Goal: Task Accomplishment & Management: Manage account settings

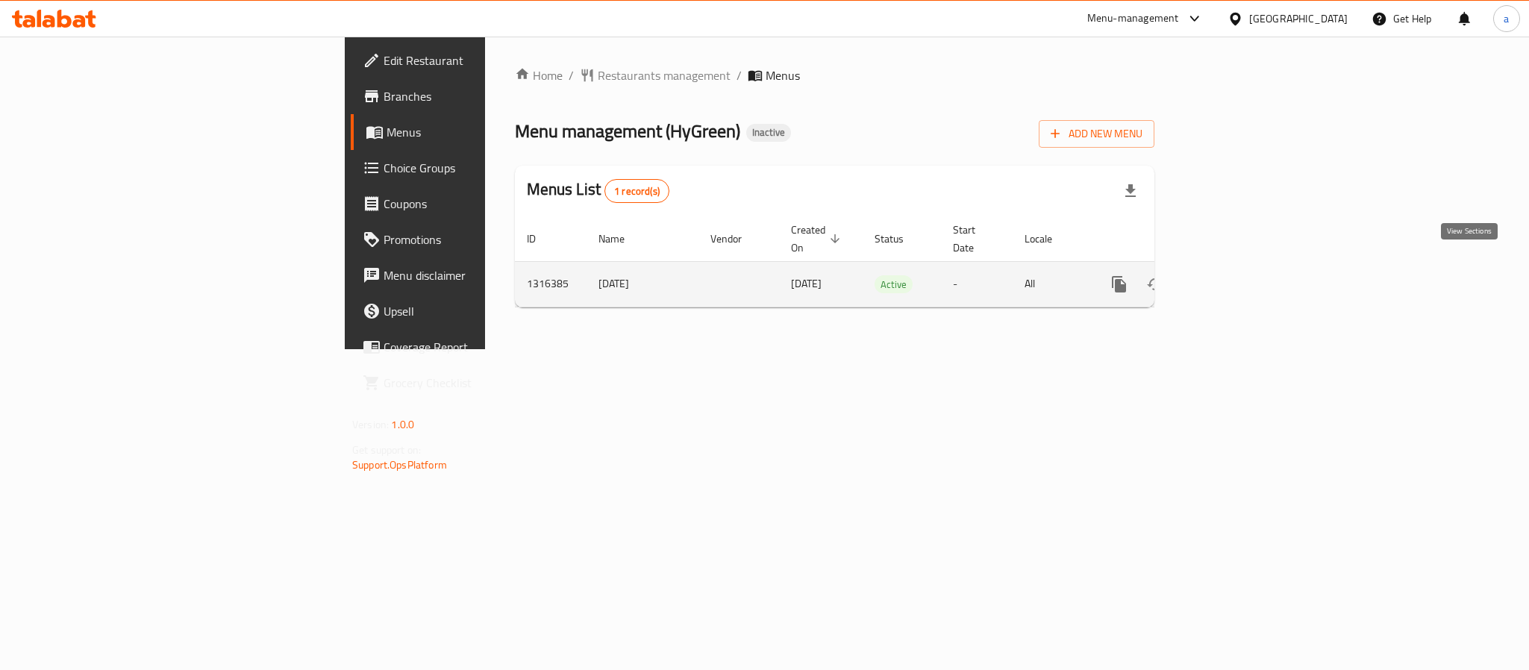
click at [1236, 275] on icon "enhanced table" at bounding box center [1227, 284] width 18 height 18
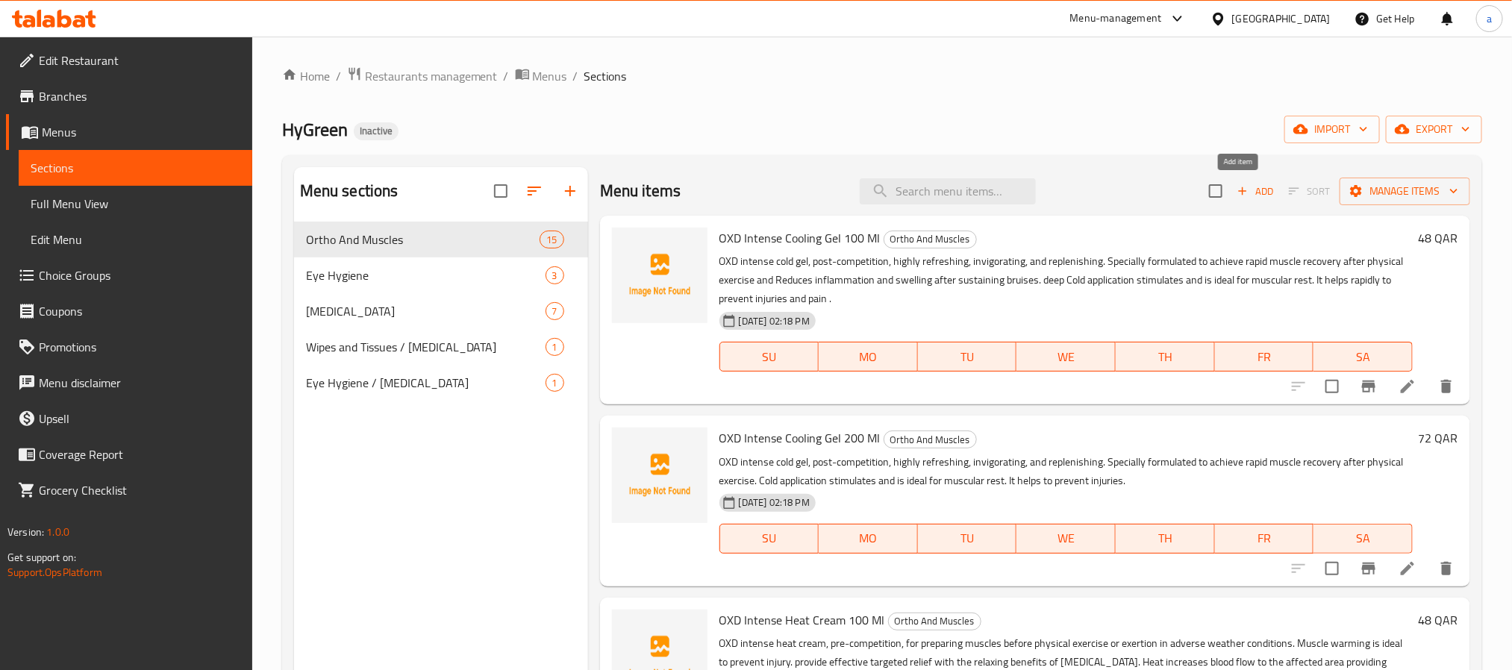
click at [1236, 195] on icon "button" at bounding box center [1242, 190] width 13 height 13
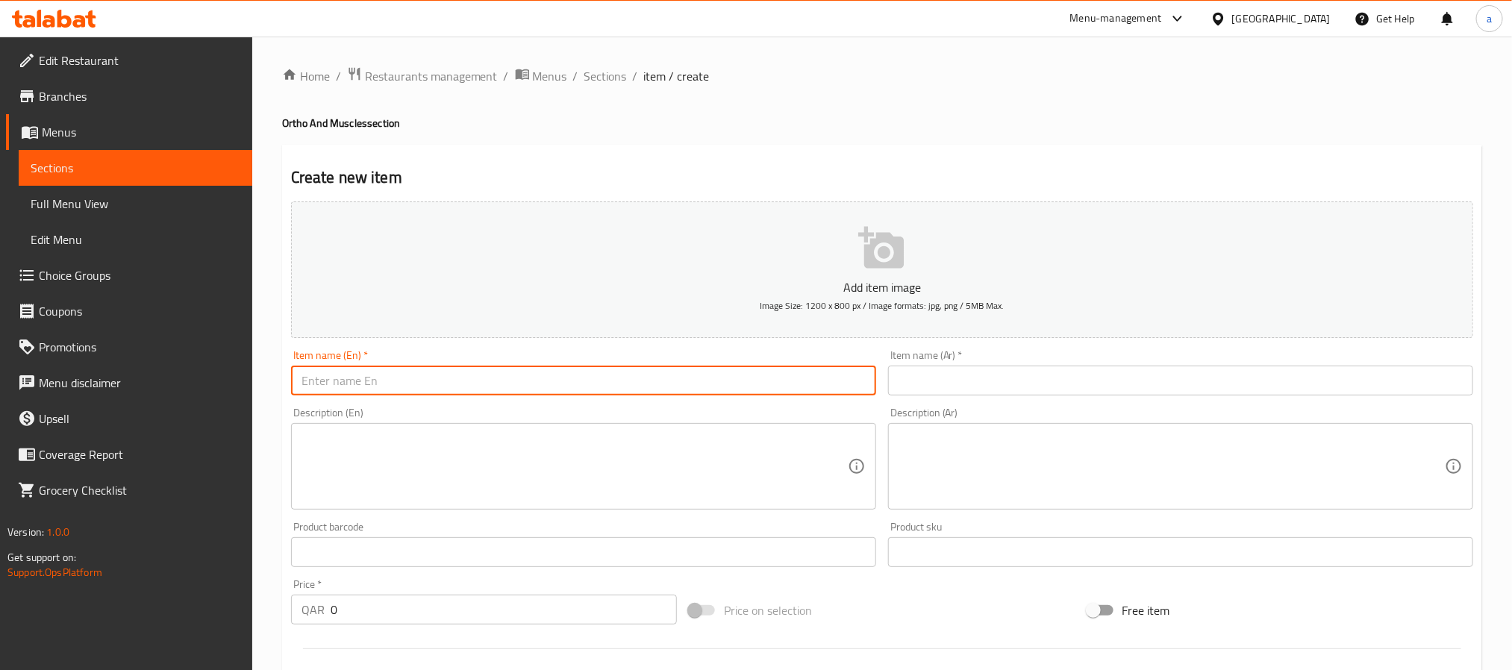
click at [504, 379] on input "text" at bounding box center [583, 381] width 585 height 30
paste input "OXD Reusable Cooling Heating Pack 350g"
type input "OXD Reusable Cooling Heating Pack 350g"
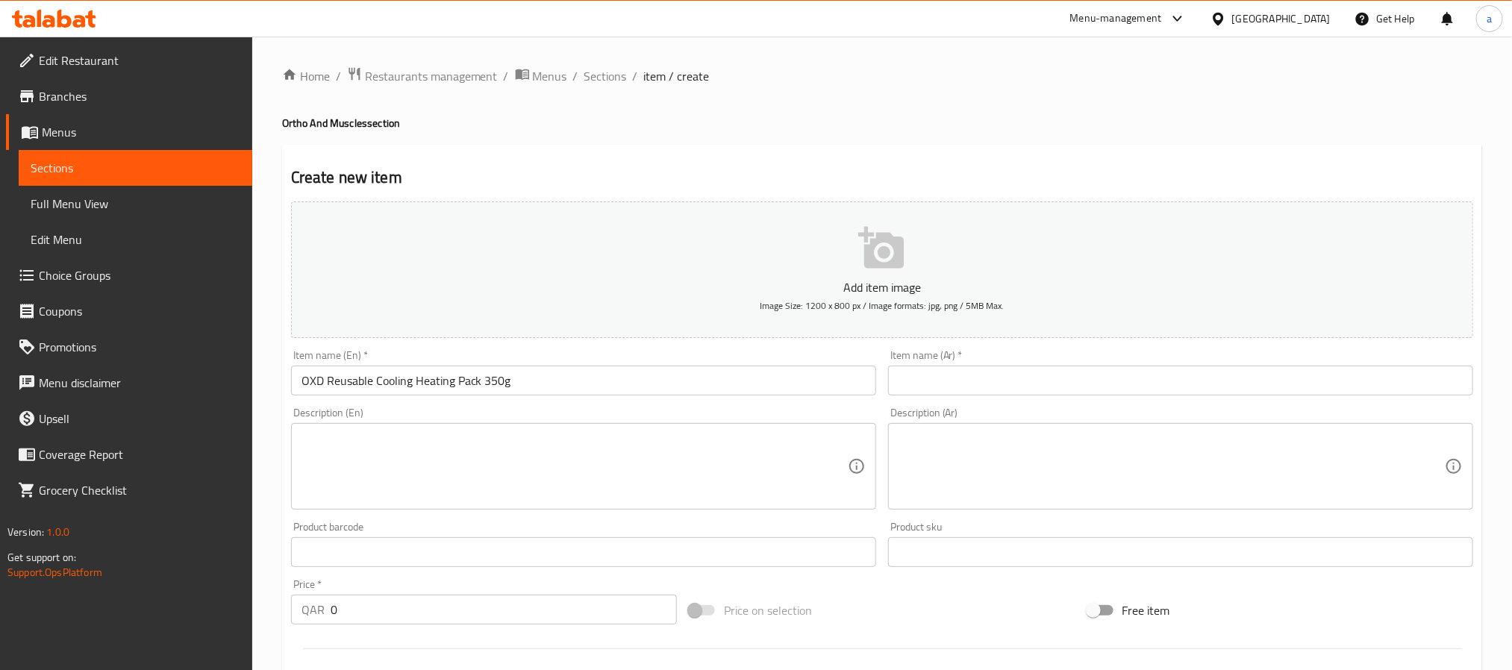
click at [946, 372] on input "text" at bounding box center [1180, 381] width 585 height 30
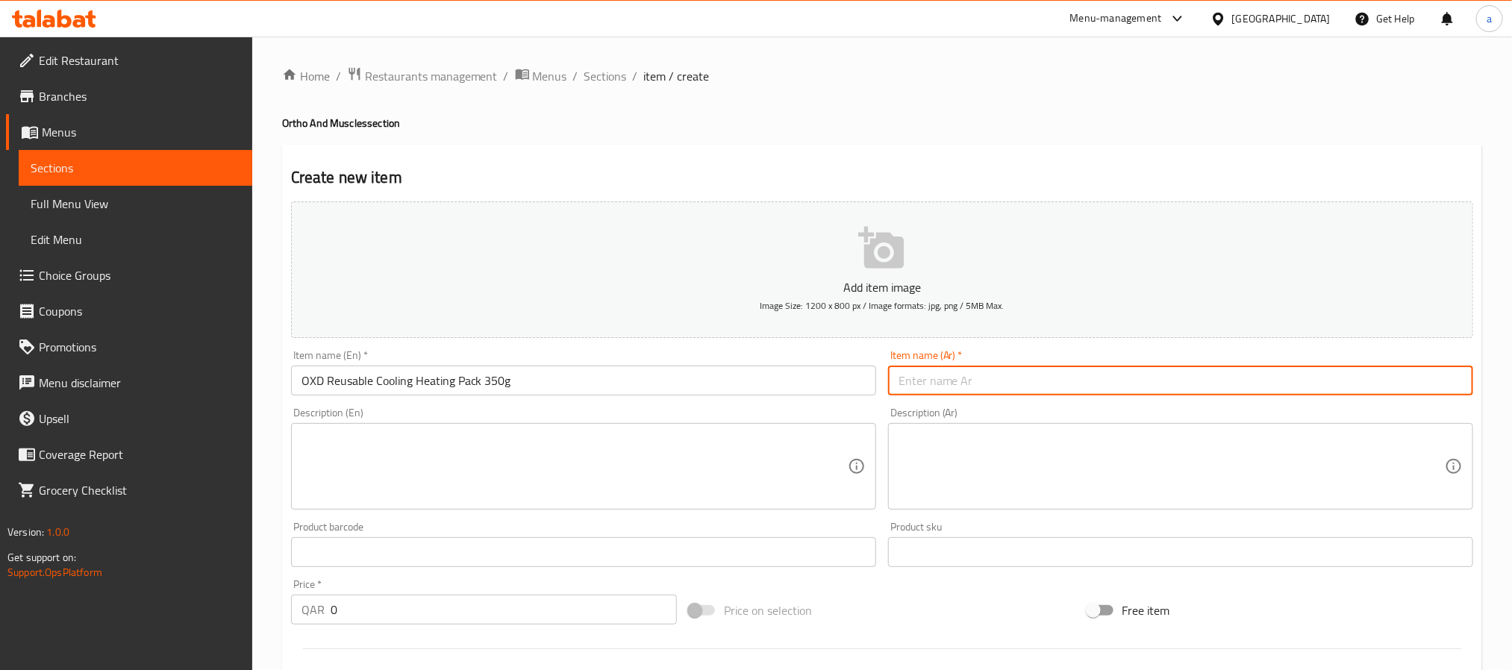
paste input "عبوة أو إكس دي تبريد تسخين قابلة لإعادة الاستخدام 350 جرام"
type input "عبوة أو إكس دي تبريد تسخين قابلة لإعادة الاستخدام 350 جرام"
click at [647, 442] on textarea at bounding box center [575, 466] width 546 height 71
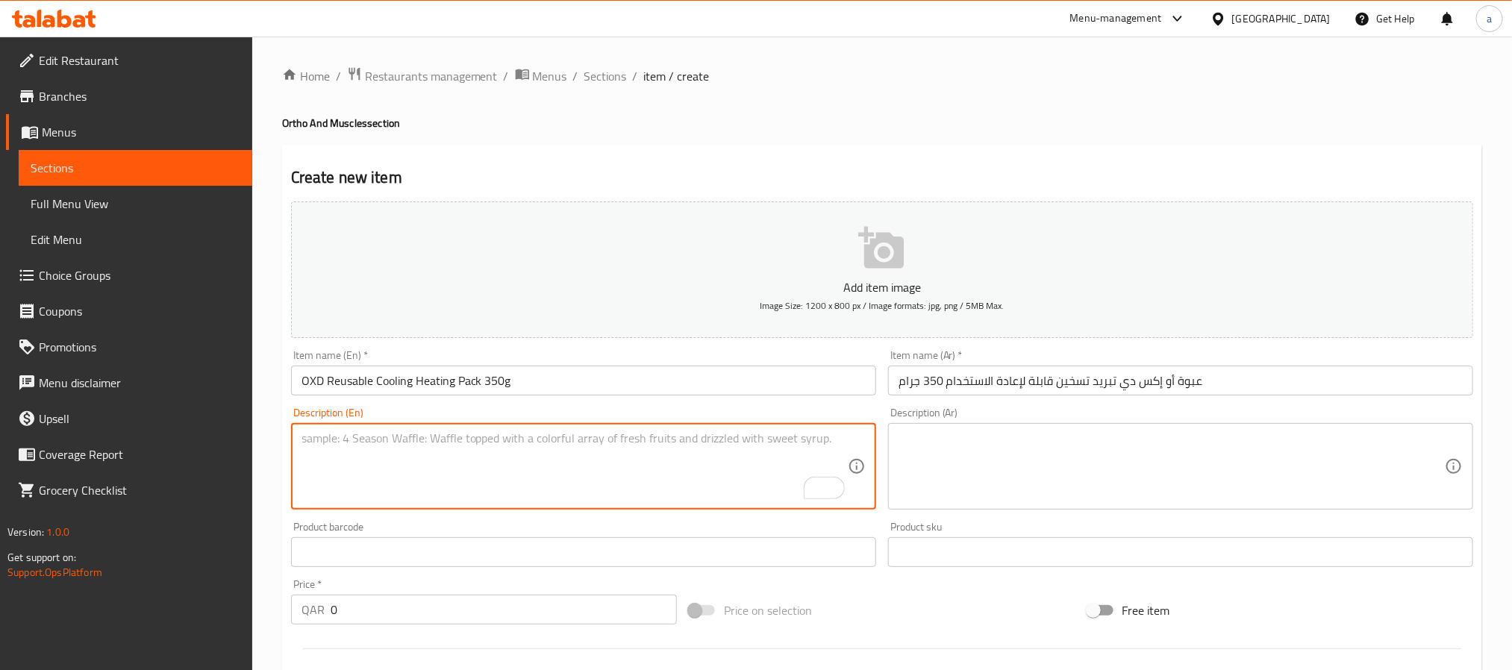
click at [519, 466] on textarea "To enrich screen reader interactions, please activate Accessibility in Grammarl…" at bounding box center [575, 466] width 546 height 71
paste textarea "Versatile [MEDICAL_DATA] for hot or cold therapy. Helps relieve muscle pain, sw…"
type textarea "Versatile [MEDICAL_DATA] for hot or cold therapy. Helps relieve muscle pain, sw…"
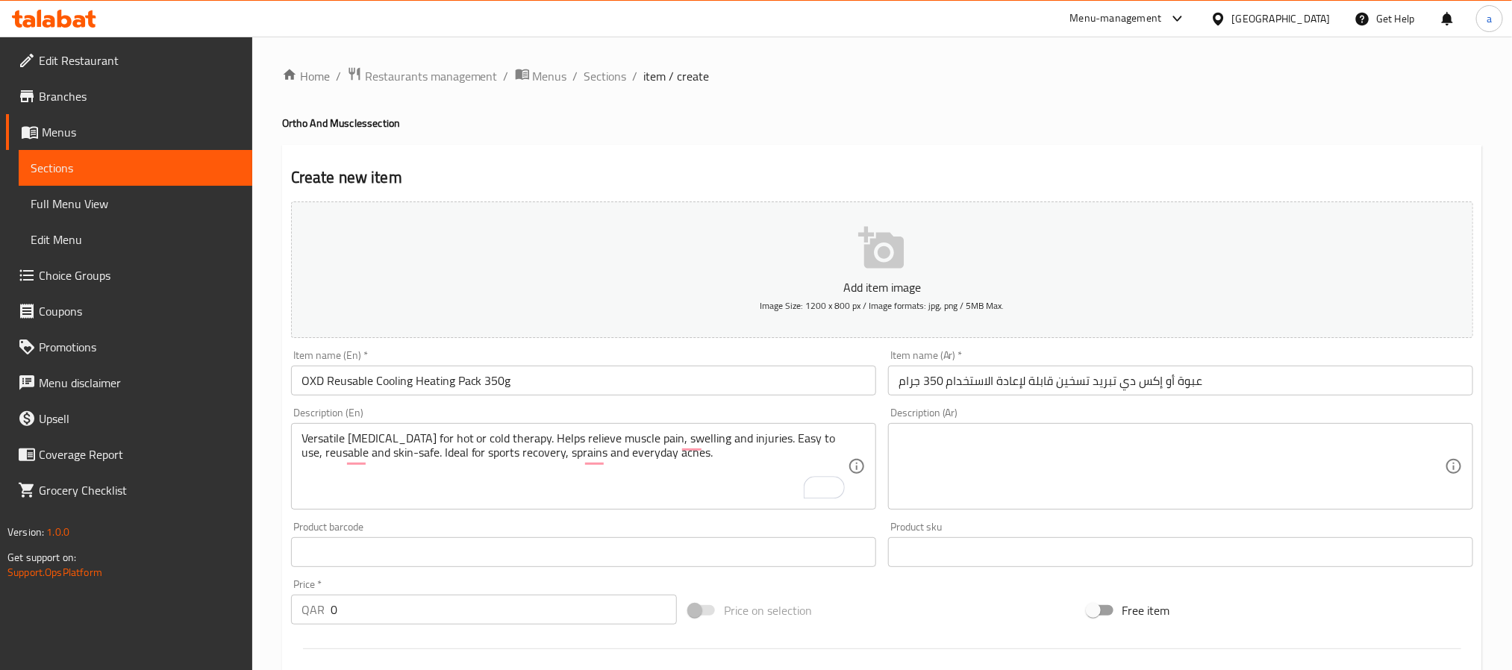
click at [1061, 493] on textarea at bounding box center [1172, 466] width 546 height 71
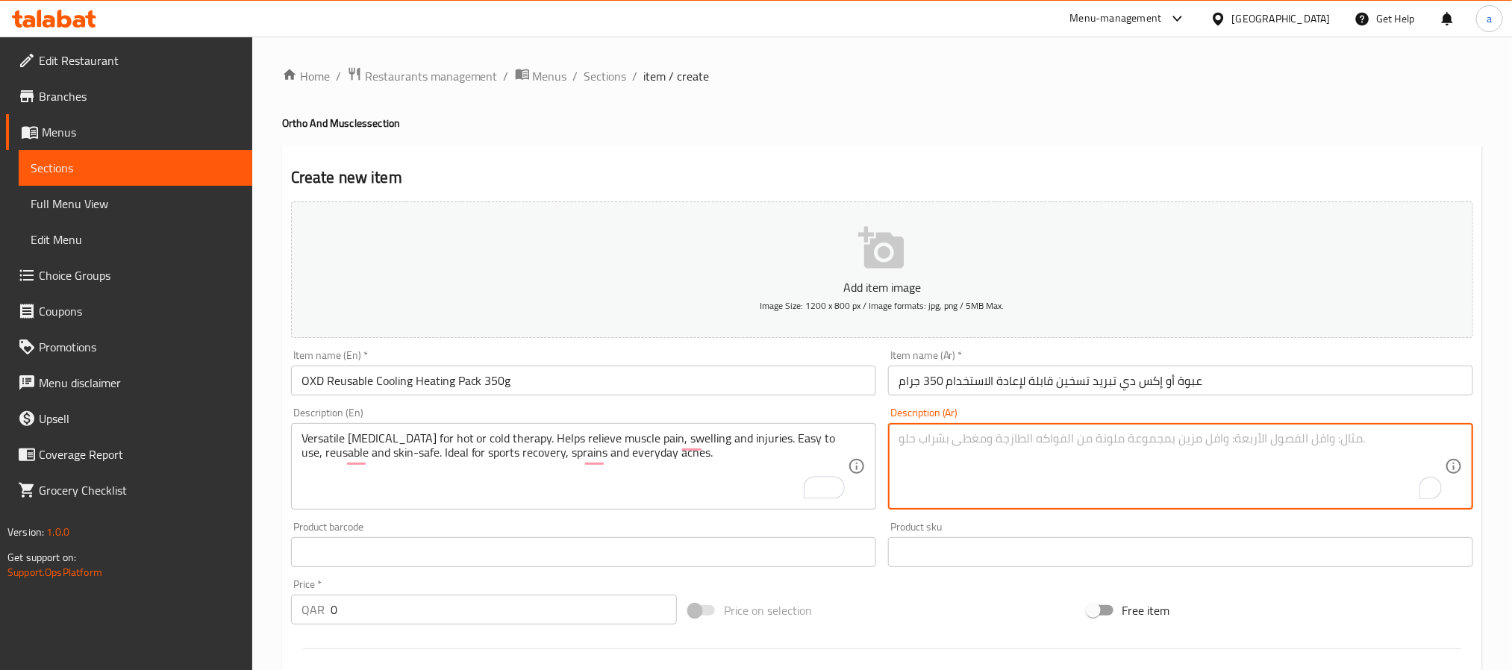
paste textarea "عبوة جل متعددة الاستخدامات للعلاج لحراري أو البارد. تساعد على تخفيف آلام العضلا…"
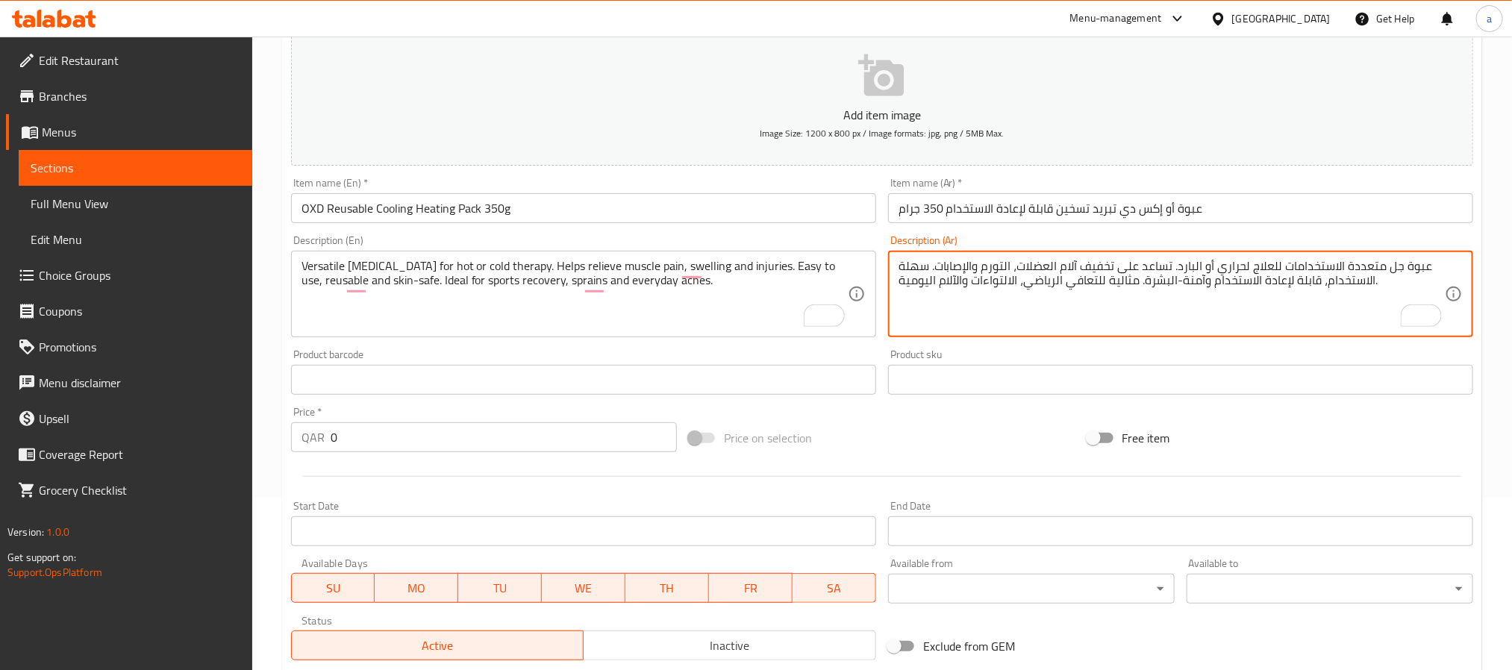
scroll to position [159, 0]
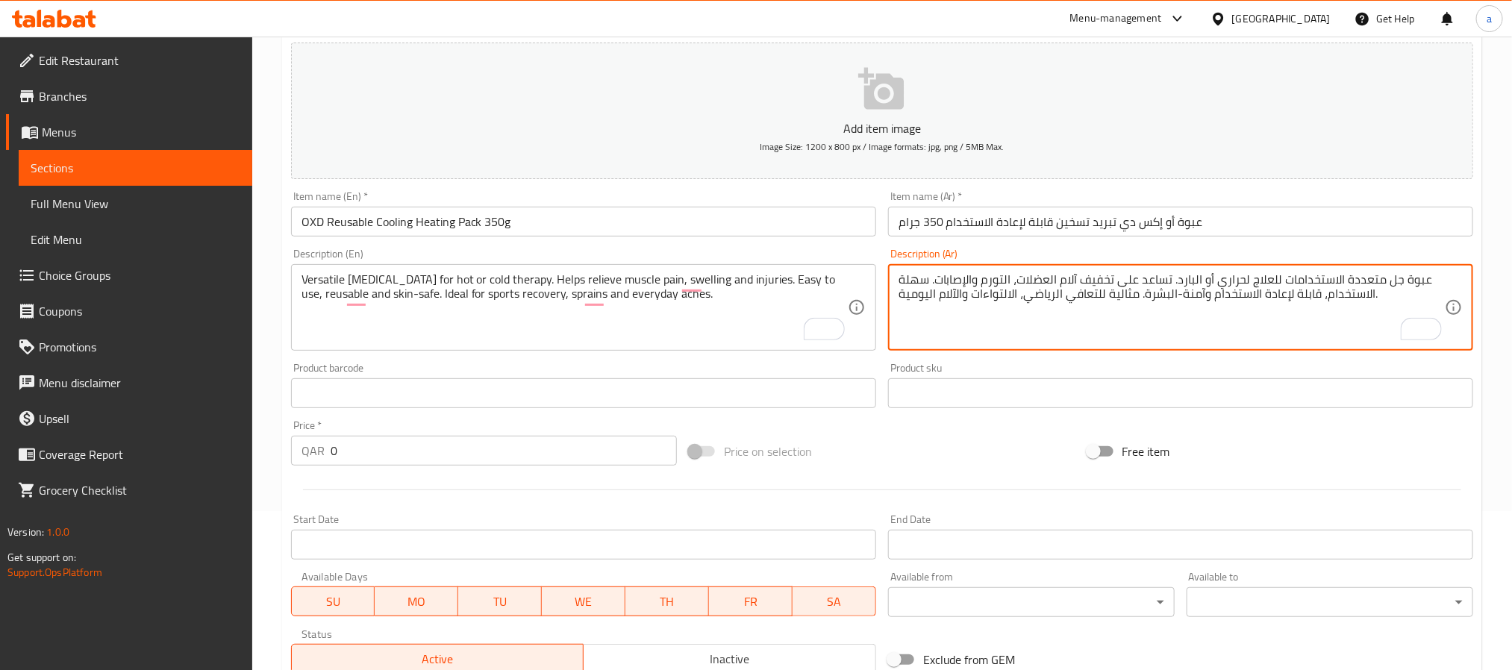
type textarea "عبوة جل متعددة الاستخدامات للعلاج لحراري أو البارد. تساعد على تخفيف آلام العضلا…"
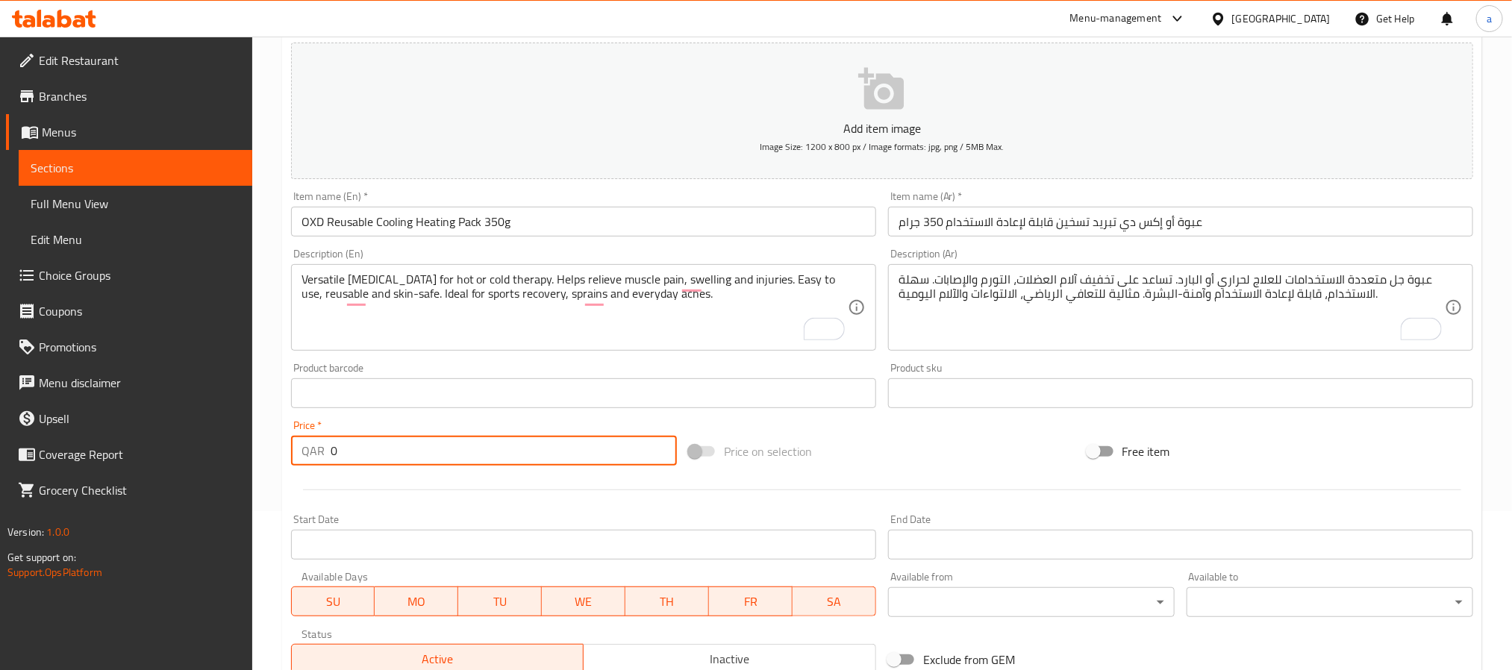
click at [448, 449] on input "0" at bounding box center [504, 451] width 346 height 30
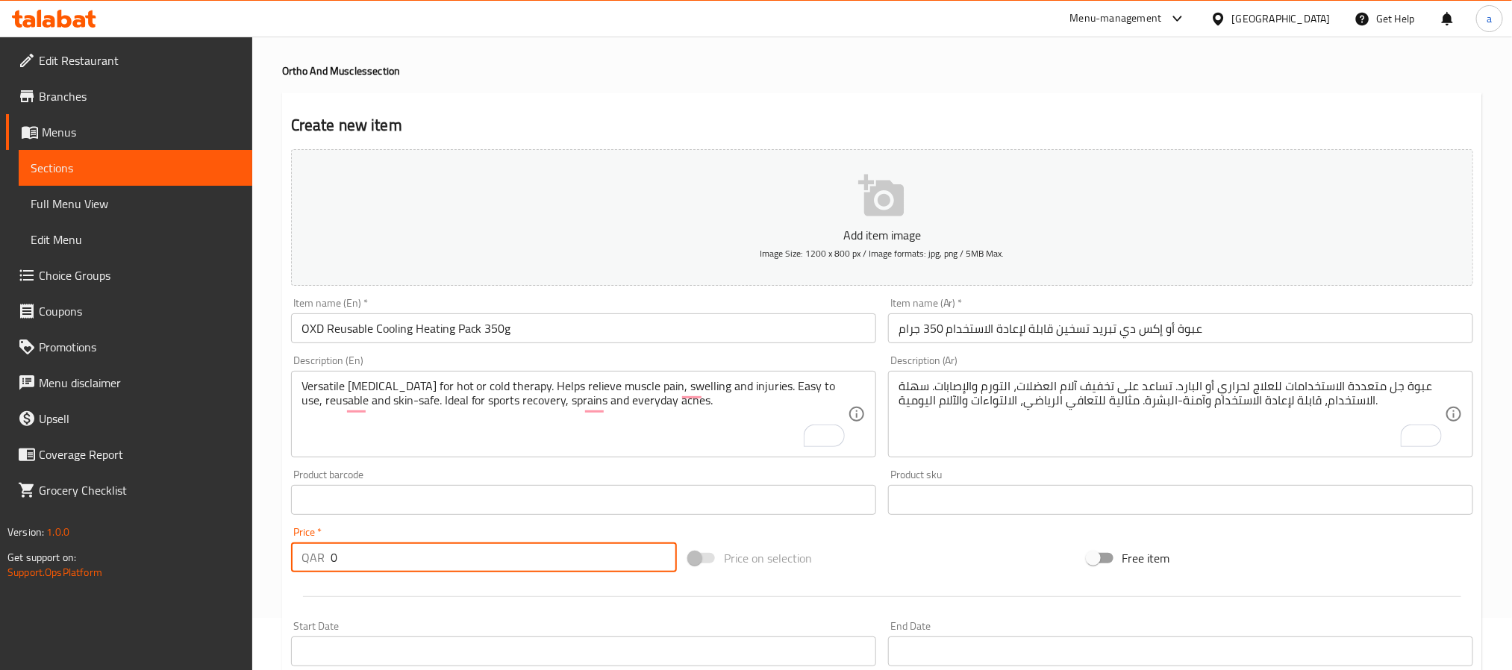
scroll to position [0, 0]
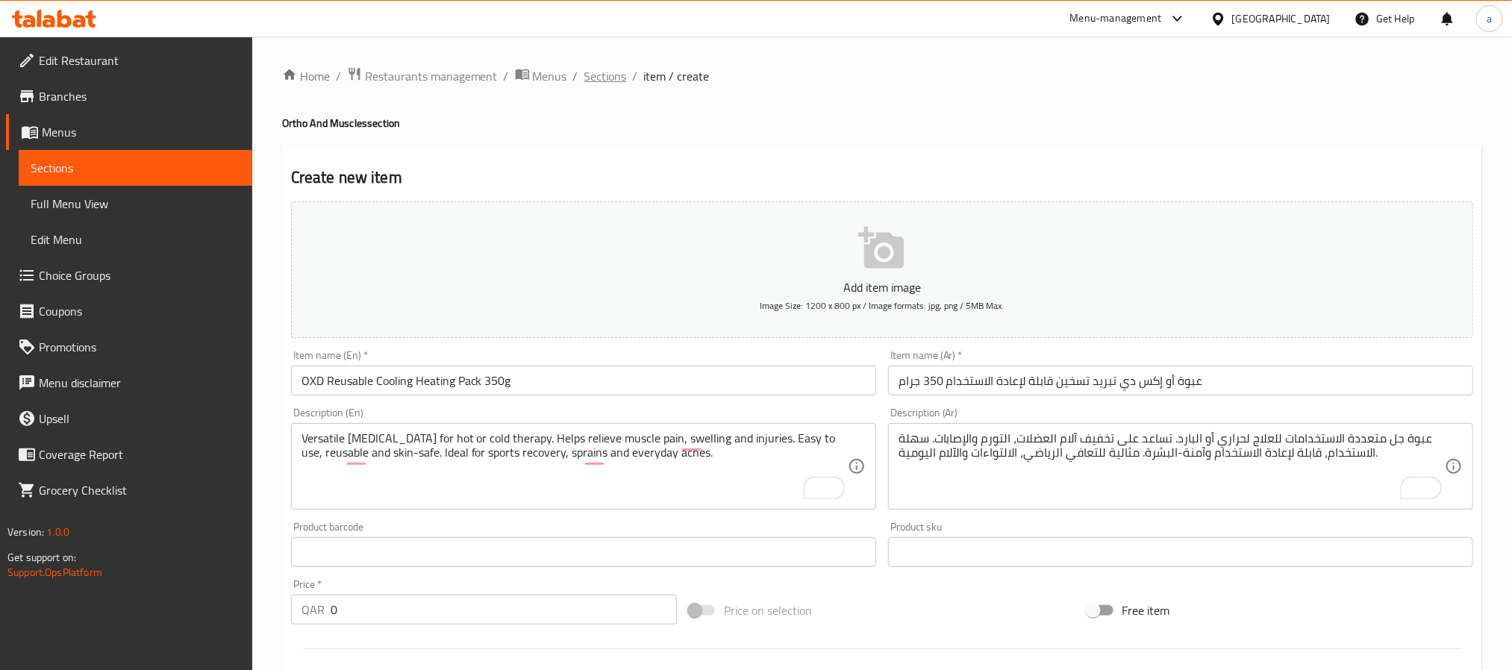
click at [616, 72] on span "Sections" at bounding box center [605, 76] width 43 height 18
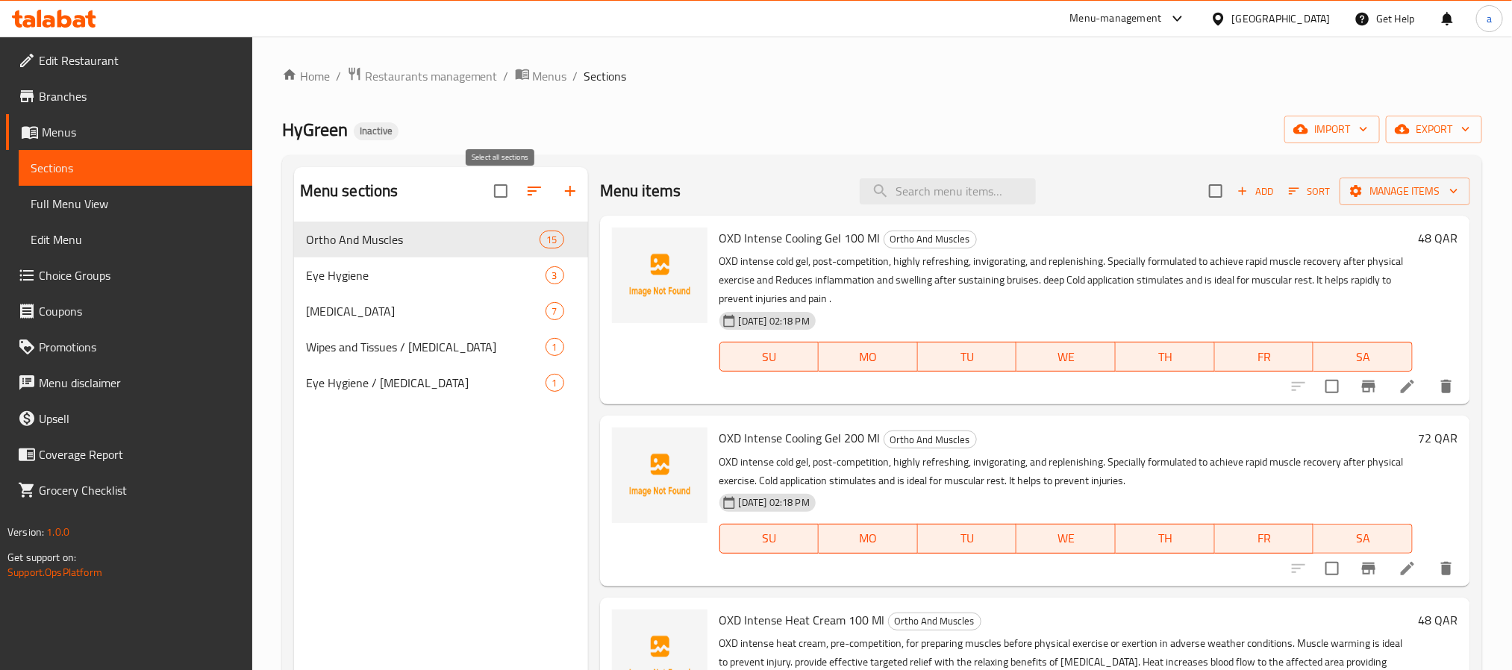
click at [502, 191] on input "checkbox" at bounding box center [500, 190] width 31 height 31
checkbox input "true"
click at [1190, 137] on div "HyGreen Inactive import export" at bounding box center [882, 130] width 1200 height 28
click at [1305, 124] on icon "button" at bounding box center [1300, 129] width 15 height 15
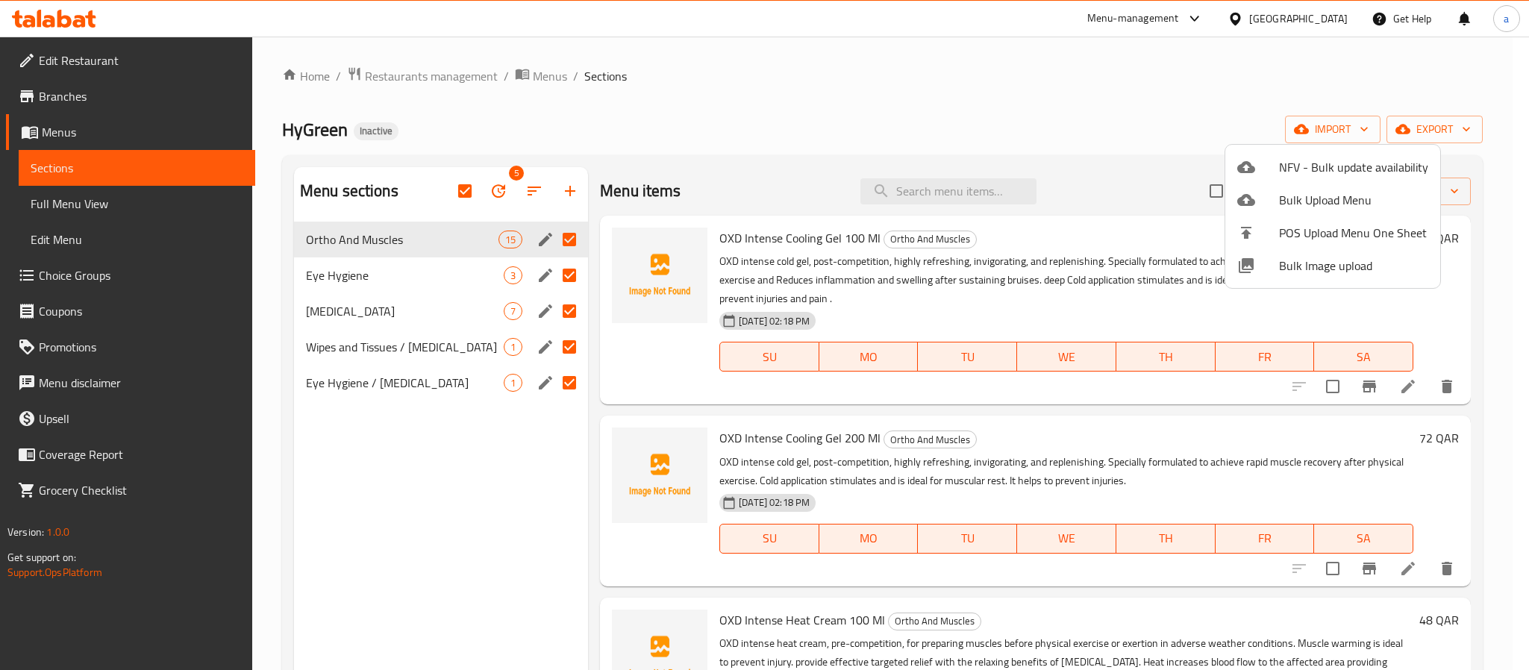
click at [1176, 131] on div at bounding box center [764, 335] width 1529 height 670
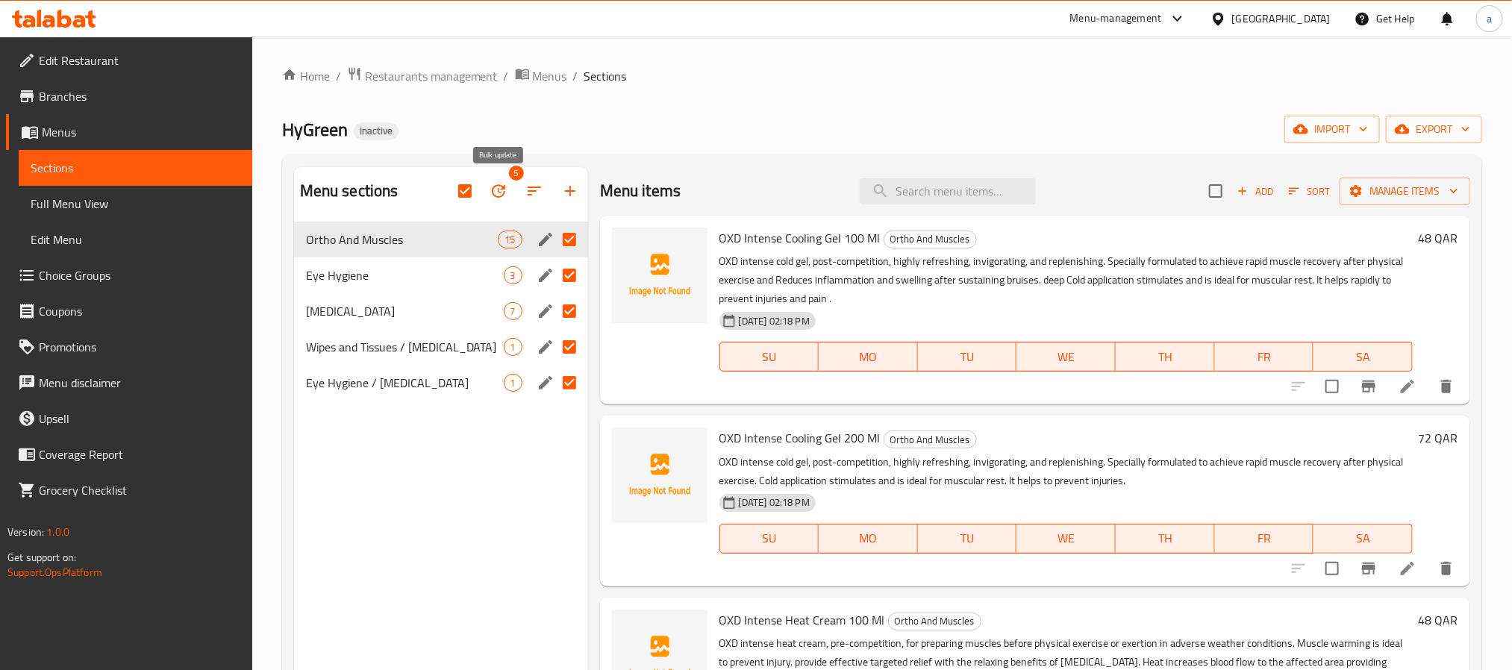
click at [499, 197] on icon "button" at bounding box center [499, 191] width 18 height 18
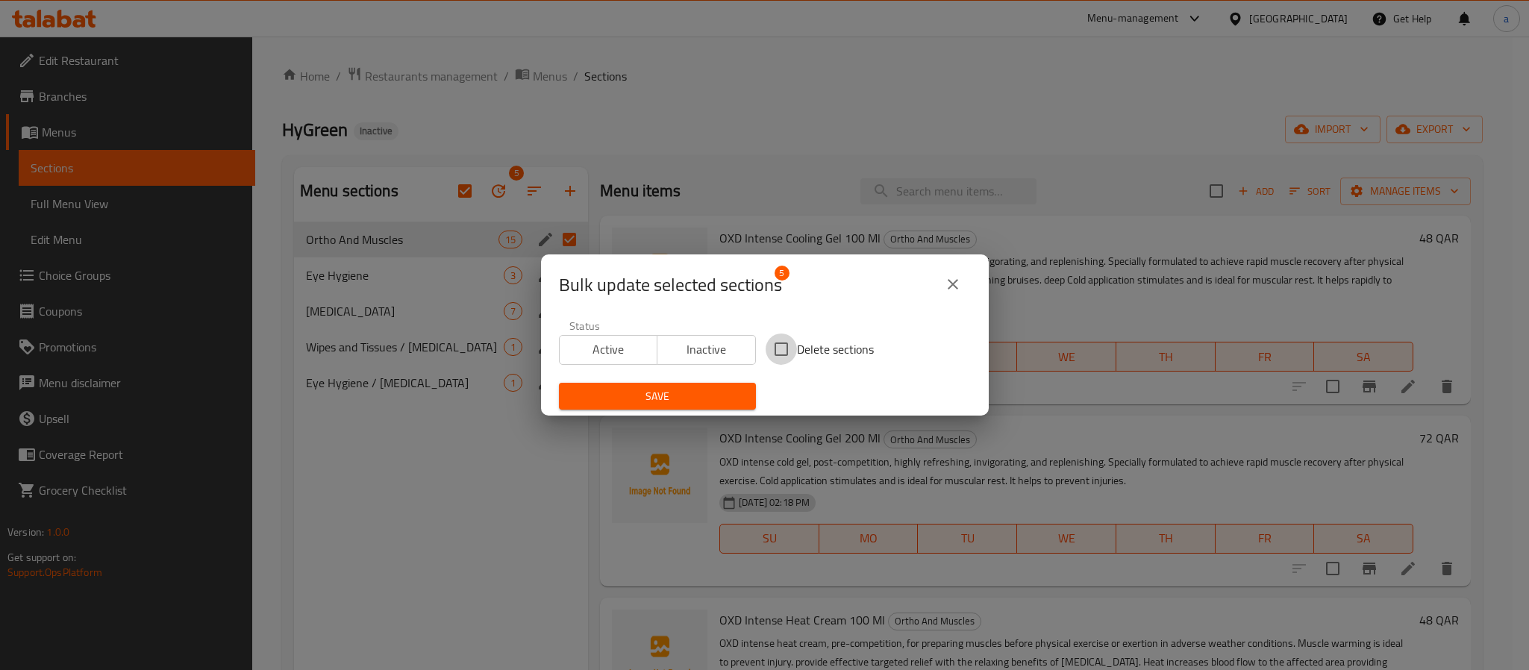
drag, startPoint x: 777, startPoint y: 361, endPoint x: 779, endPoint y: 343, distance: 18.8
click at [776, 361] on input "Delete sections" at bounding box center [781, 349] width 31 height 31
checkbox input "true"
click at [735, 390] on button "Save" at bounding box center [657, 397] width 197 height 28
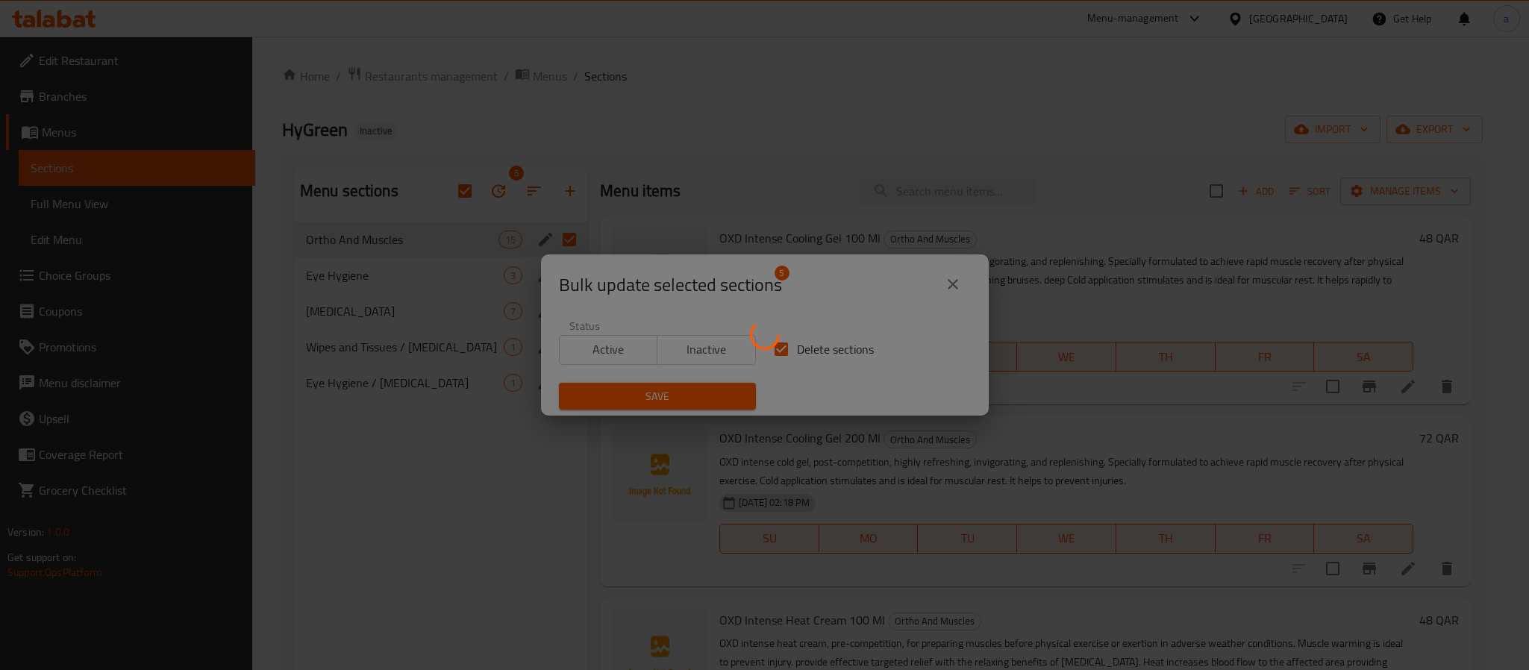
checkbox input "false"
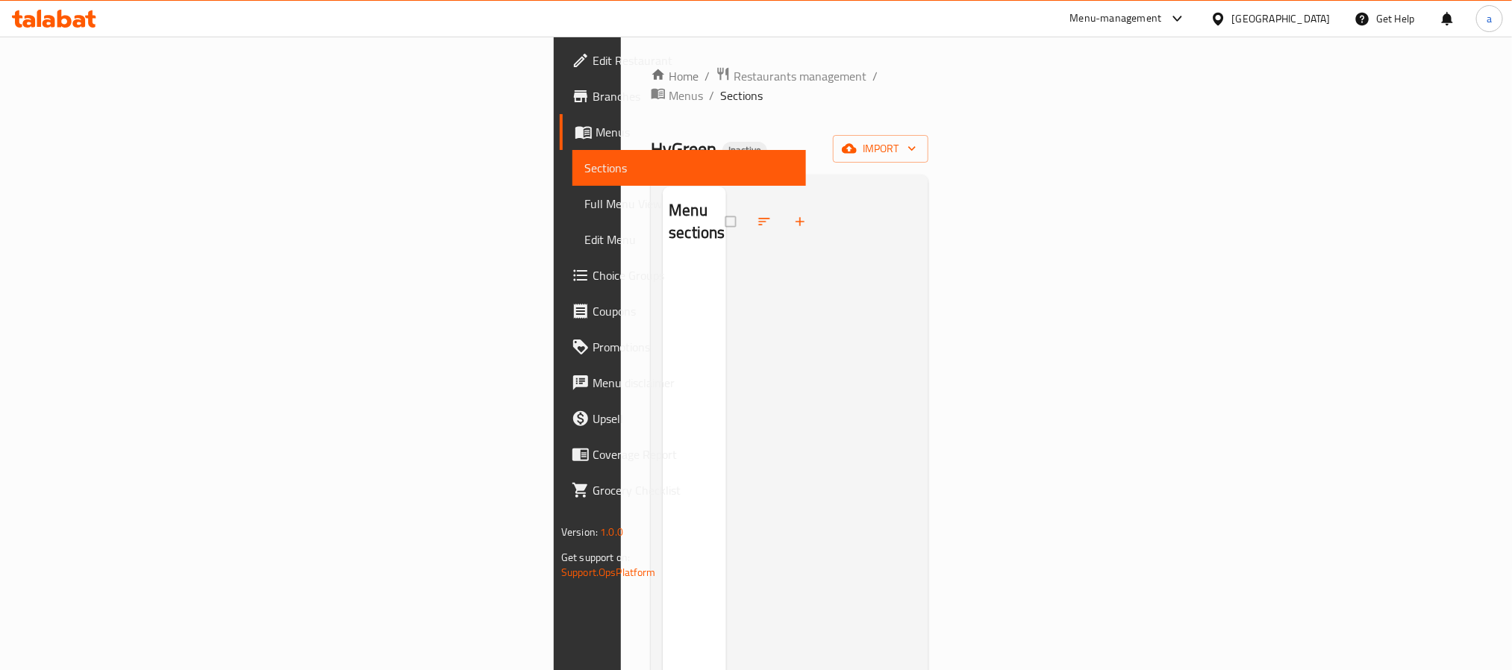
click at [929, 110] on div "Home / Restaurants management / Menus / Sections HyGreen Inactive import Menu s…" at bounding box center [790, 467] width 278 height 802
click at [929, 135] on button "import" at bounding box center [881, 149] width 96 height 28
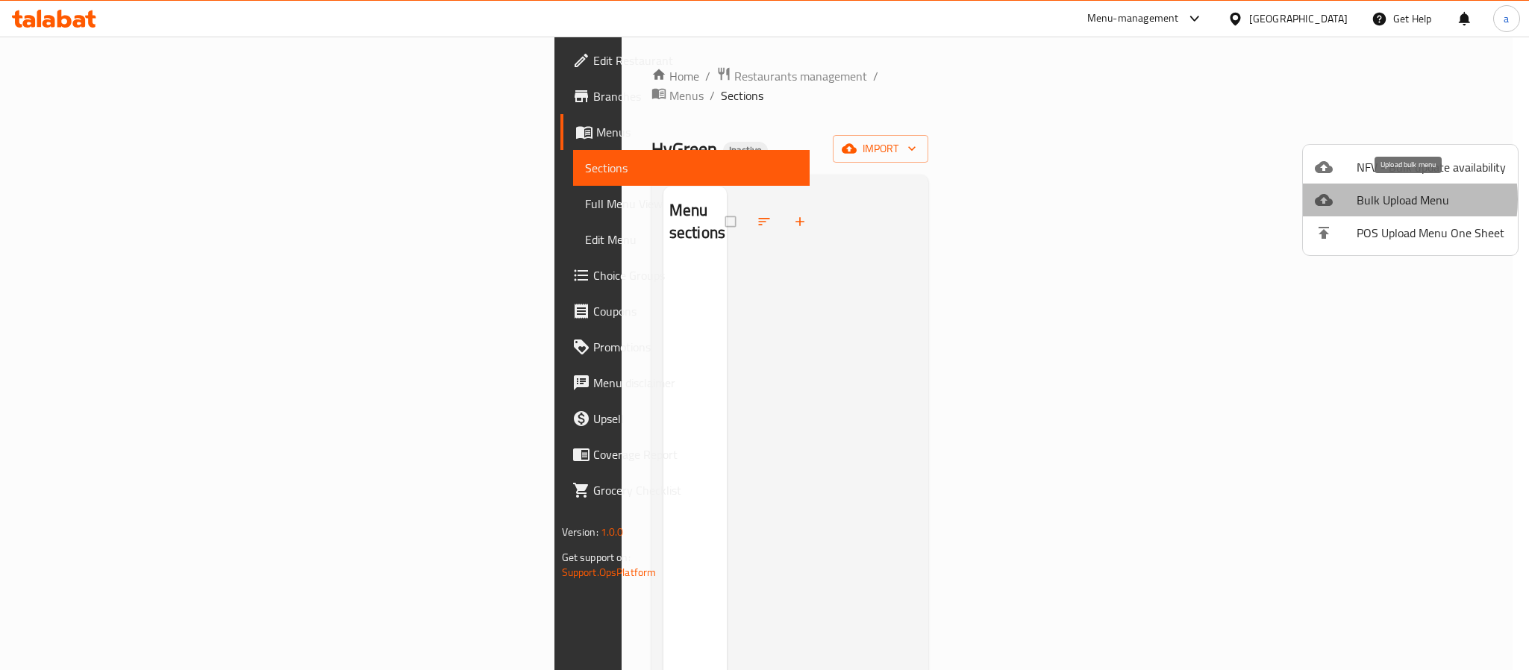
click at [1377, 199] on span "Bulk Upload Menu" at bounding box center [1431, 200] width 149 height 18
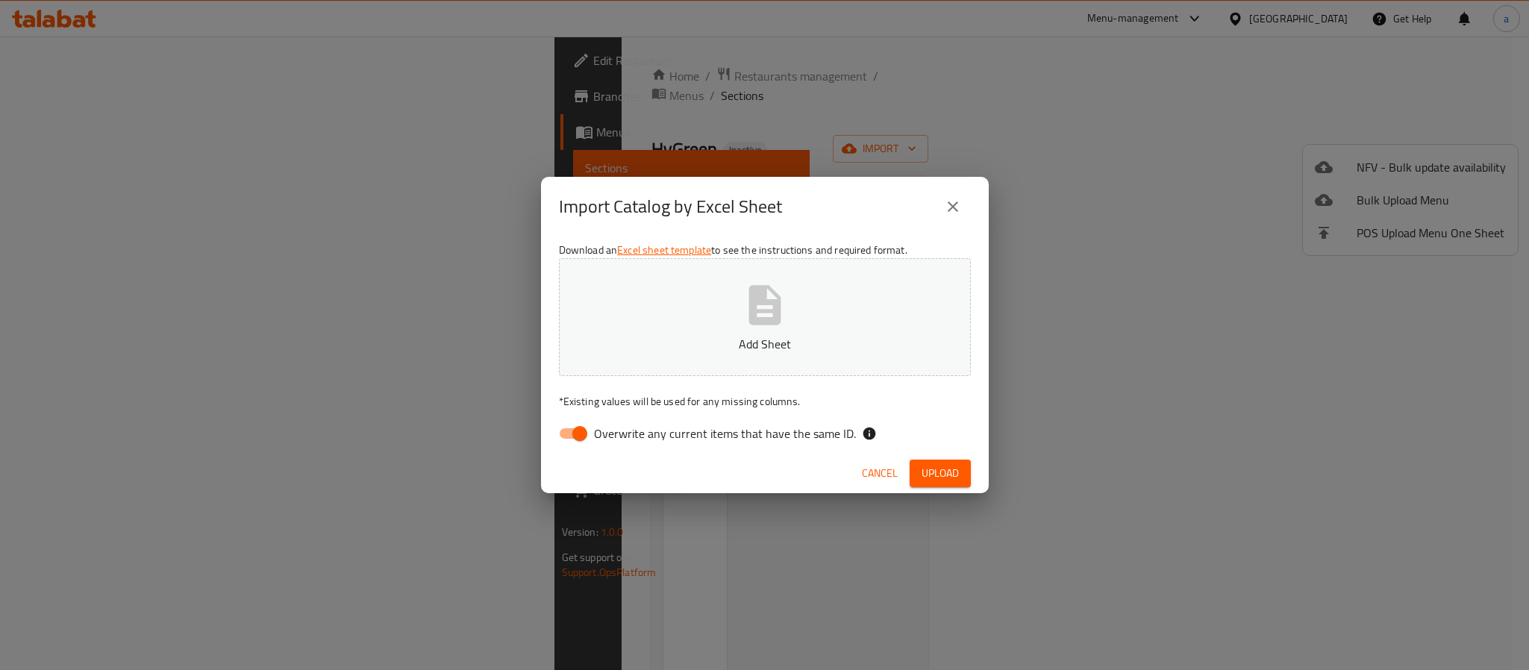
click at [581, 431] on input "Overwrite any current items that have the same ID." at bounding box center [579, 433] width 85 height 28
checkbox input "false"
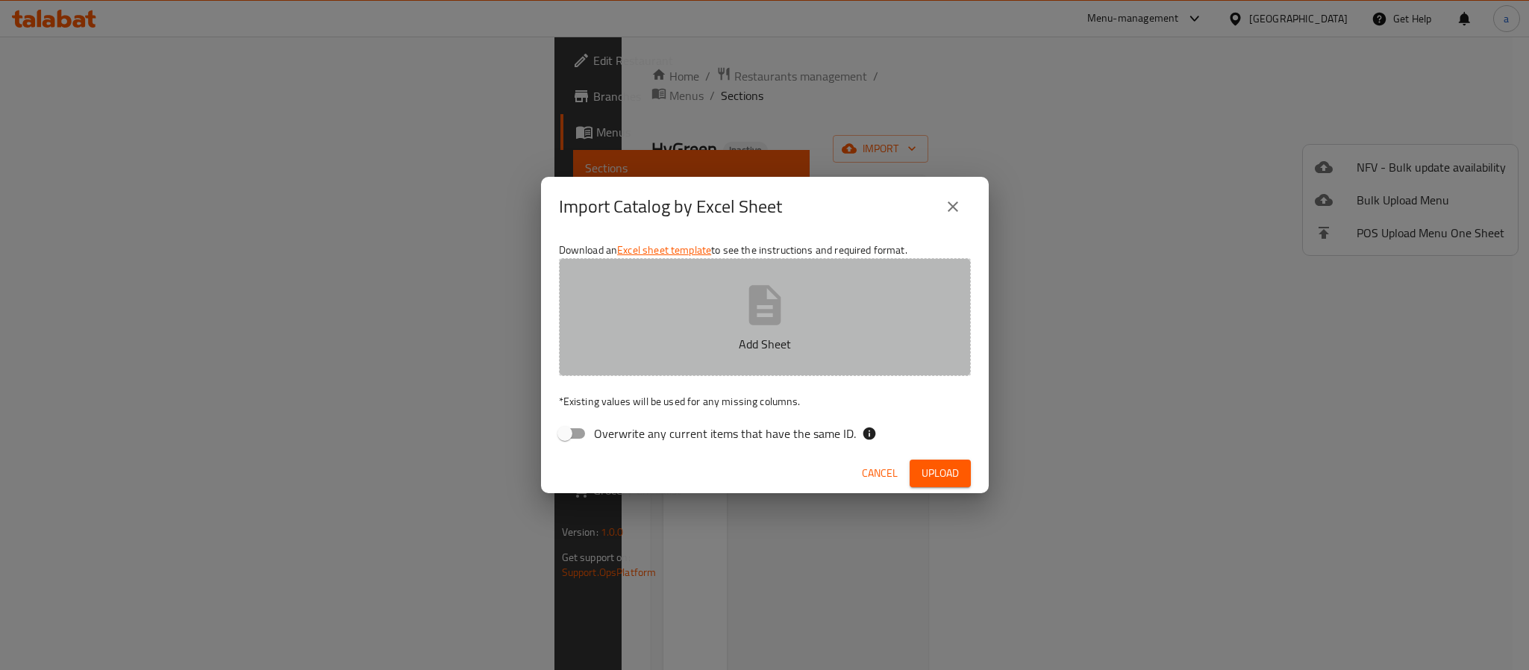
click at [658, 348] on p "Add Sheet" at bounding box center [765, 344] width 366 height 18
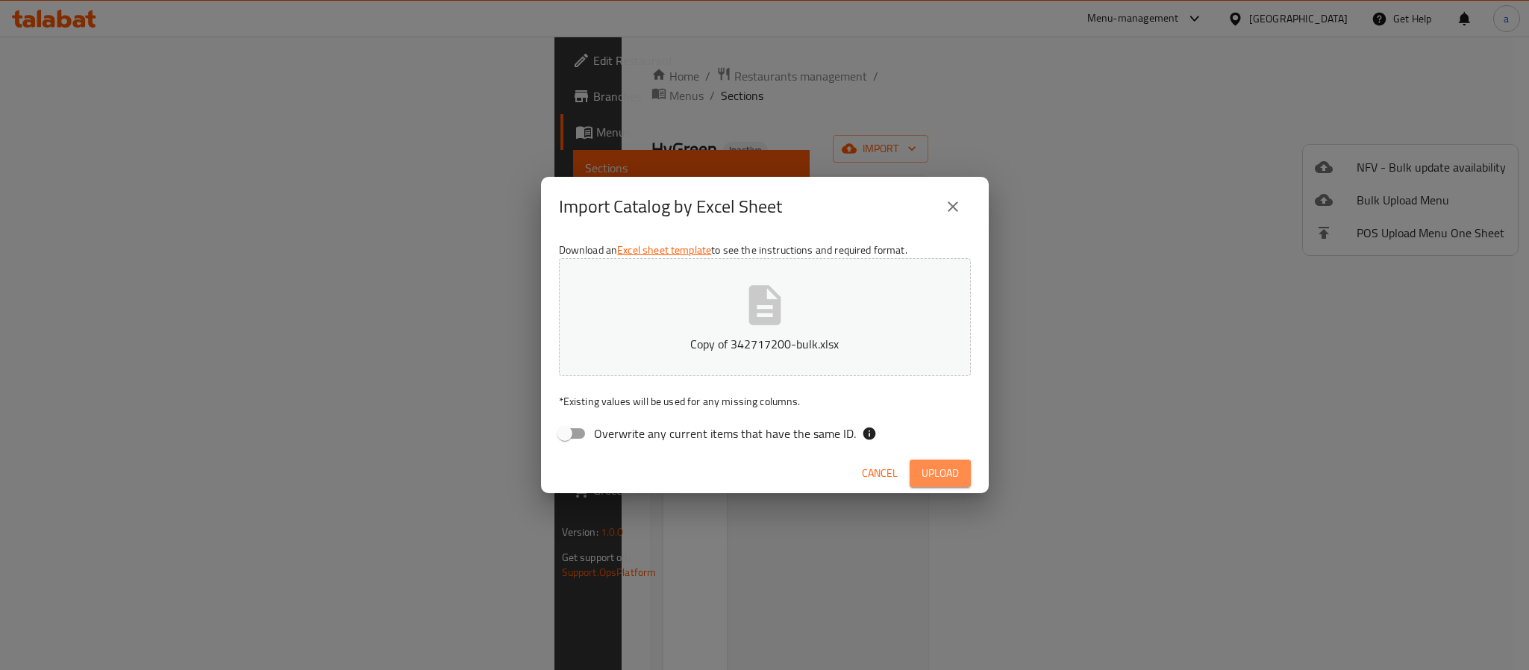
click at [963, 473] on button "Upload" at bounding box center [940, 474] width 61 height 28
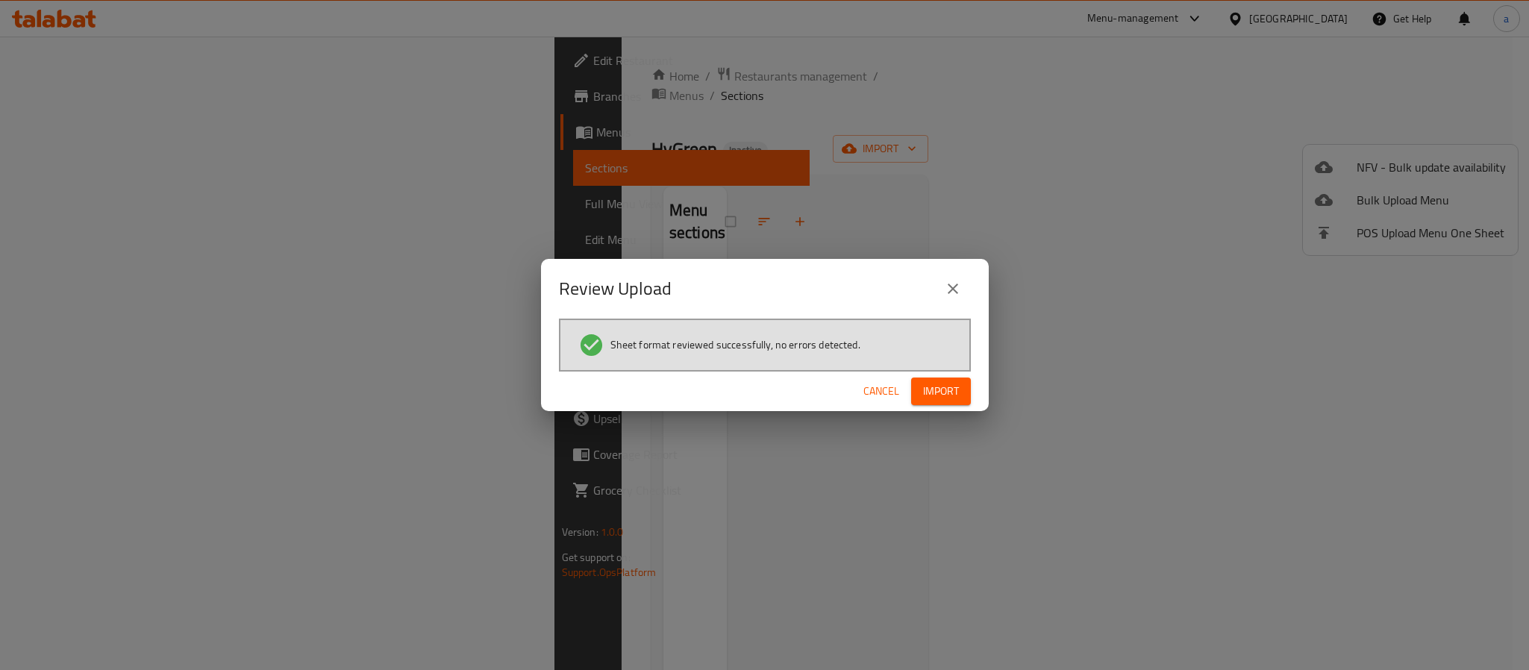
click at [936, 386] on span "Import" at bounding box center [941, 391] width 36 height 19
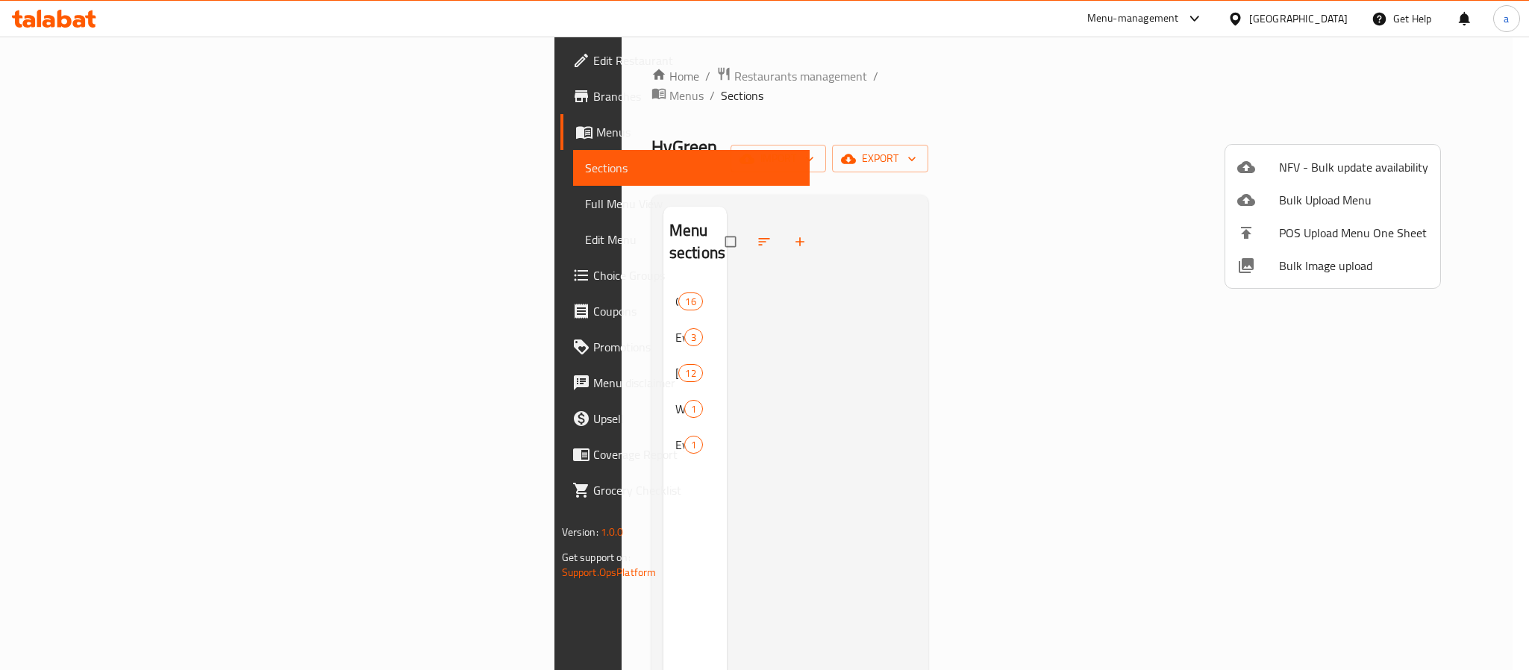
click at [943, 187] on div at bounding box center [764, 335] width 1529 height 670
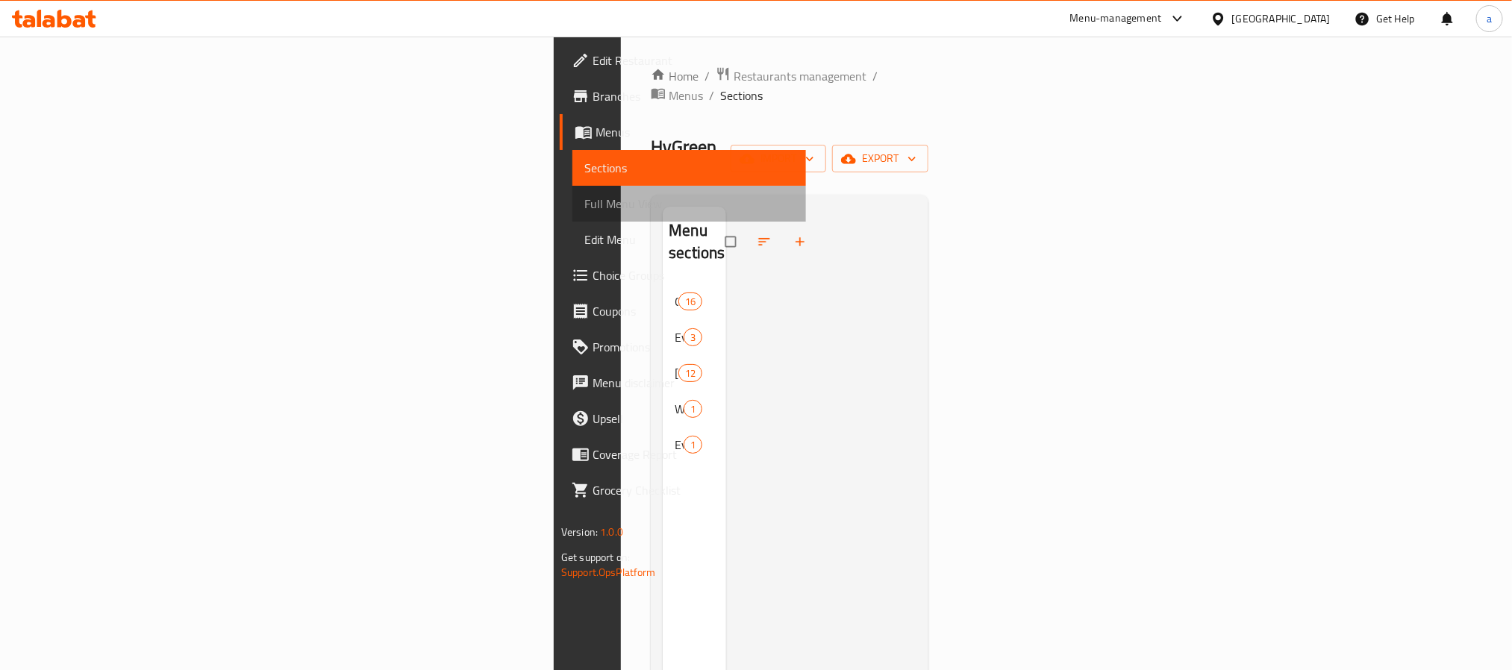
click at [584, 208] on span "Full Menu View" at bounding box center [689, 204] width 210 height 18
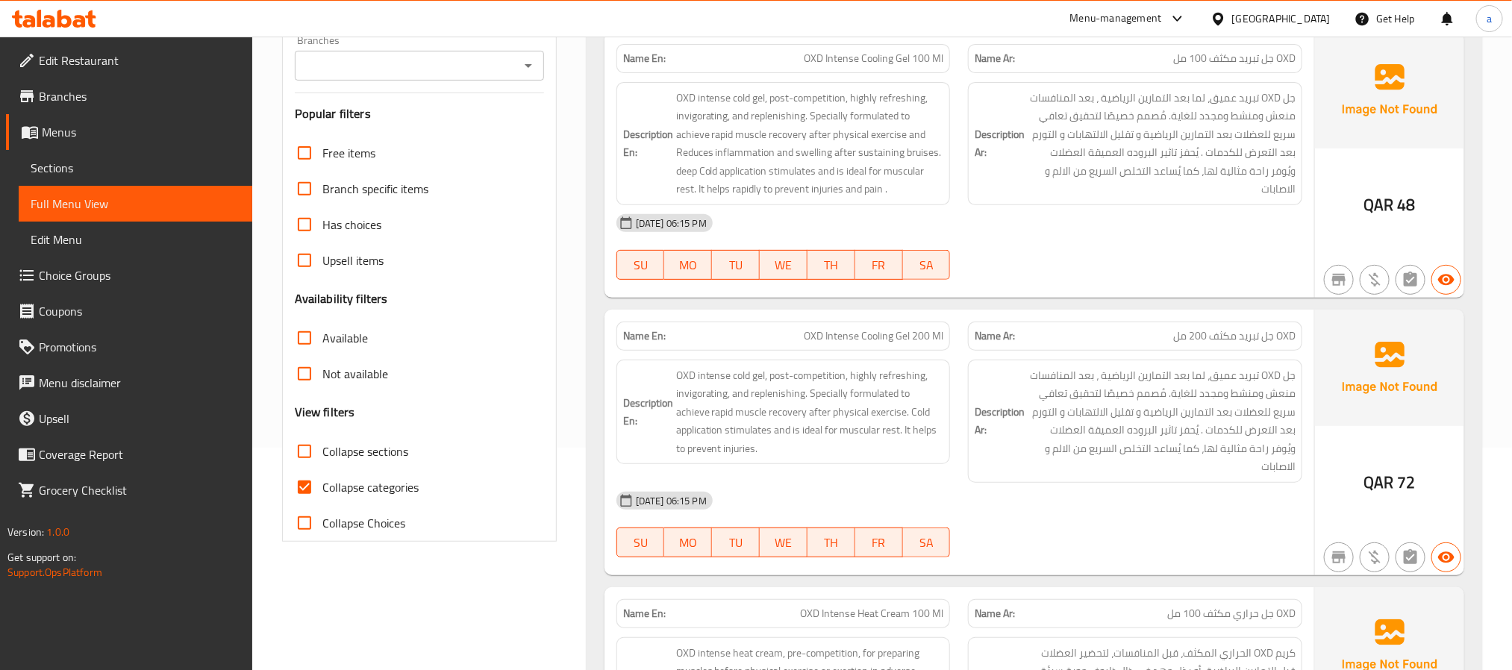
scroll to position [224, 0]
click at [305, 482] on input "Collapse categories" at bounding box center [305, 486] width 36 height 36
checkbox input "false"
click at [299, 453] on input "Collapse sections" at bounding box center [305, 450] width 36 height 36
checkbox input "true"
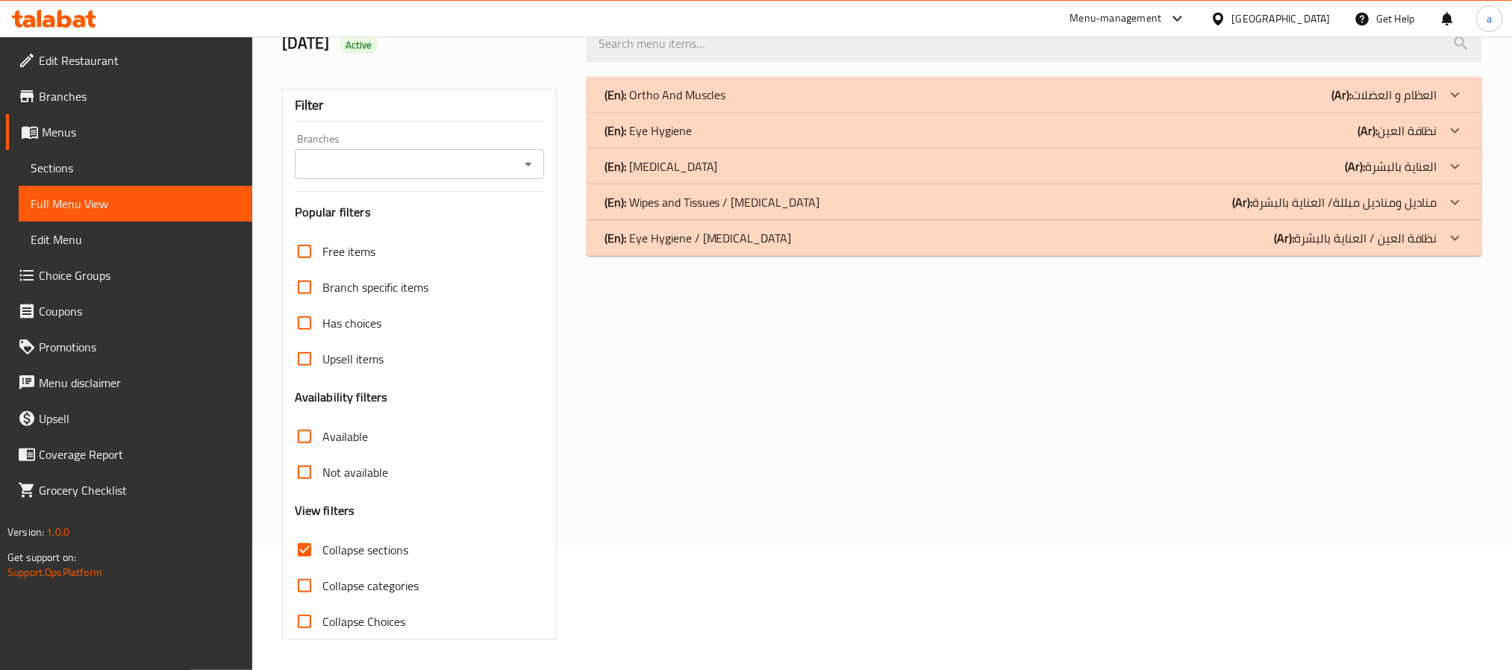
scroll to position [125, 0]
click at [769, 79] on div "(En): Ortho And [PERSON_NAME] (Ar): العظام و العضلات" at bounding box center [1035, 95] width 896 height 36
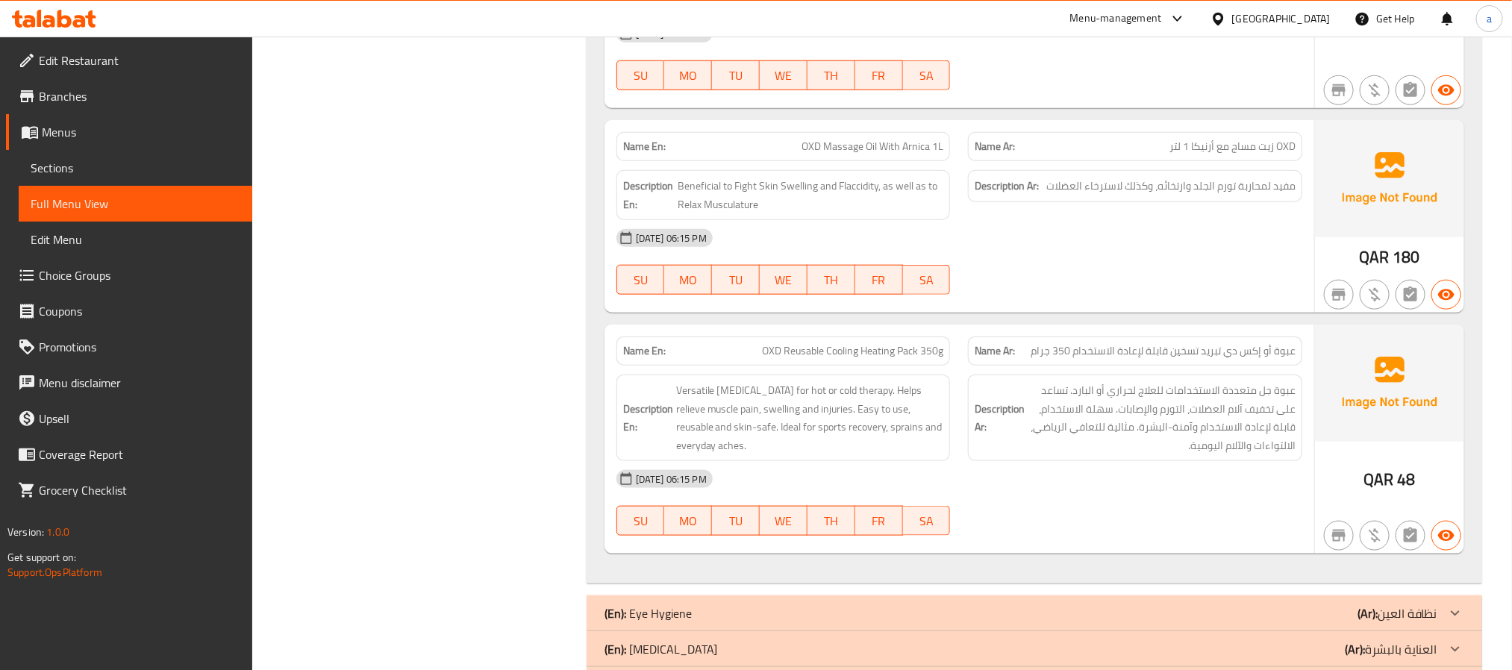
scroll to position [3830, 0]
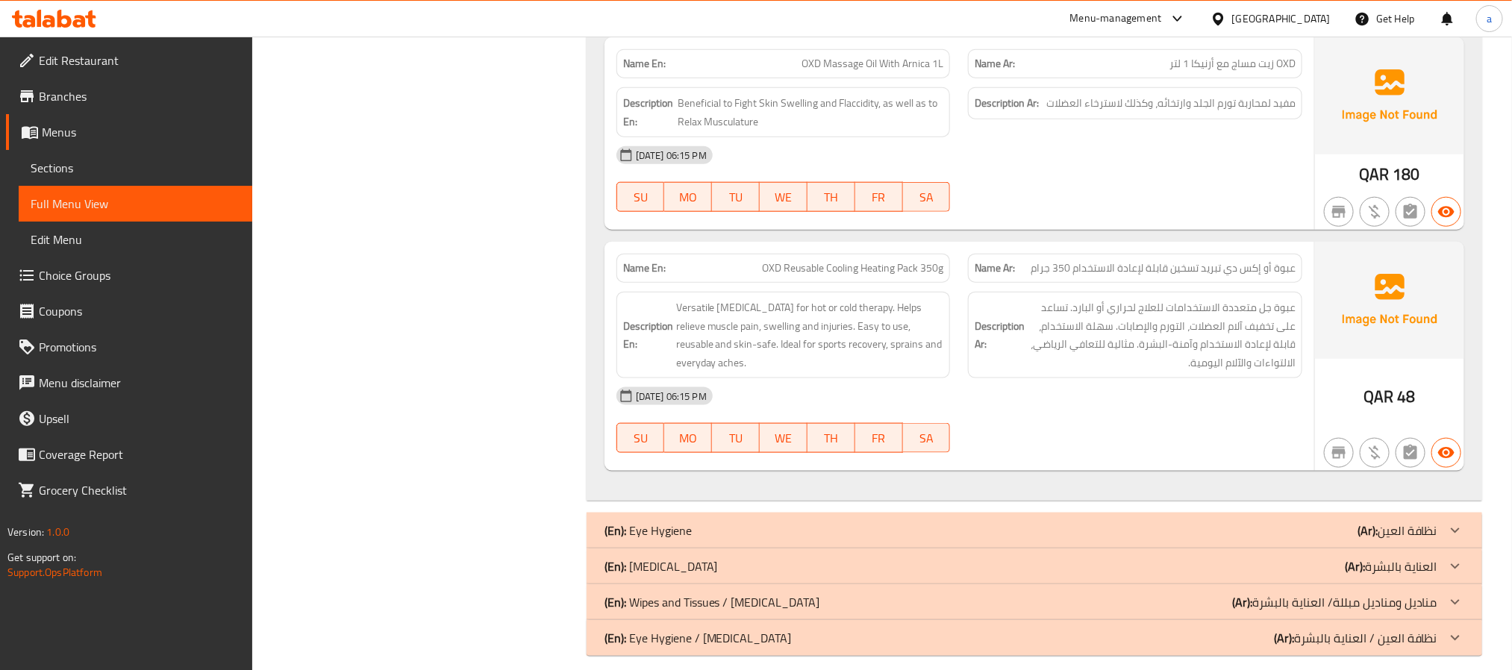
click at [734, 558] on div "(En): [MEDICAL_DATA] (Ar): العناية بالبشرة" at bounding box center [1021, 567] width 833 height 18
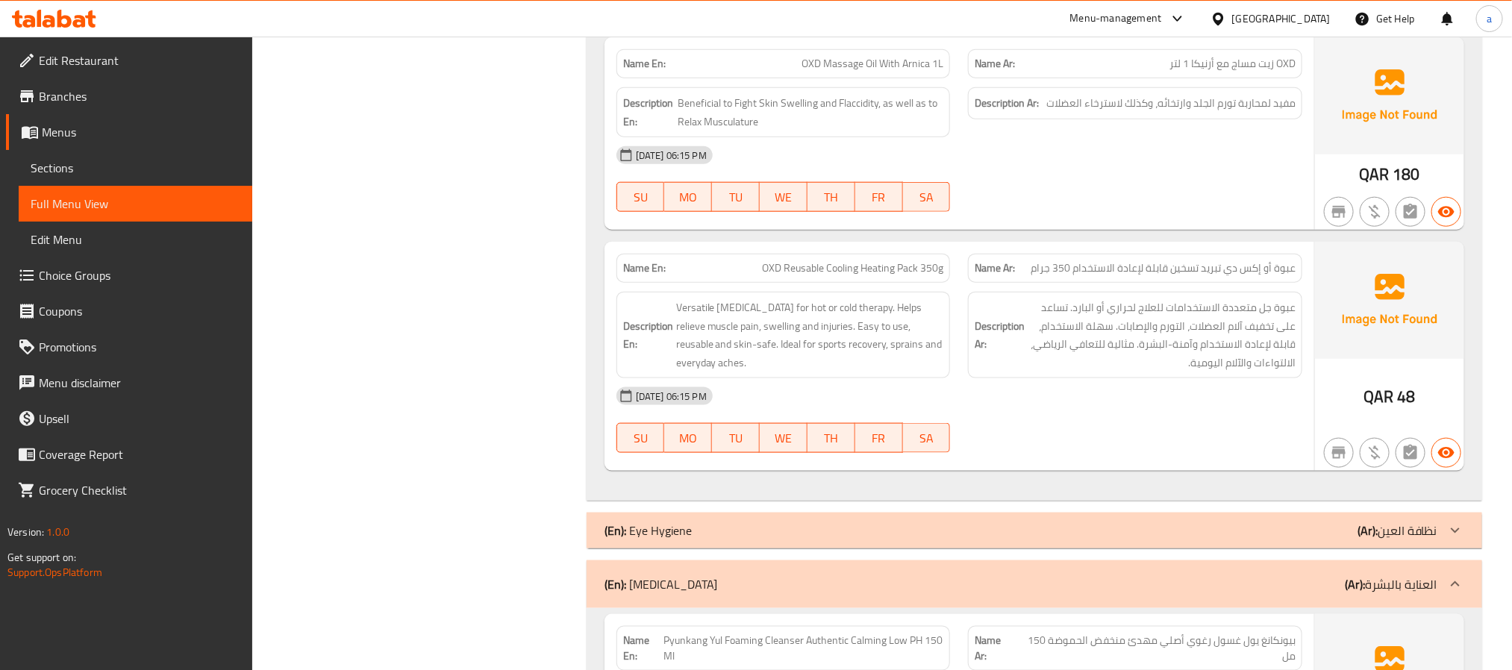
scroll to position [4054, 0]
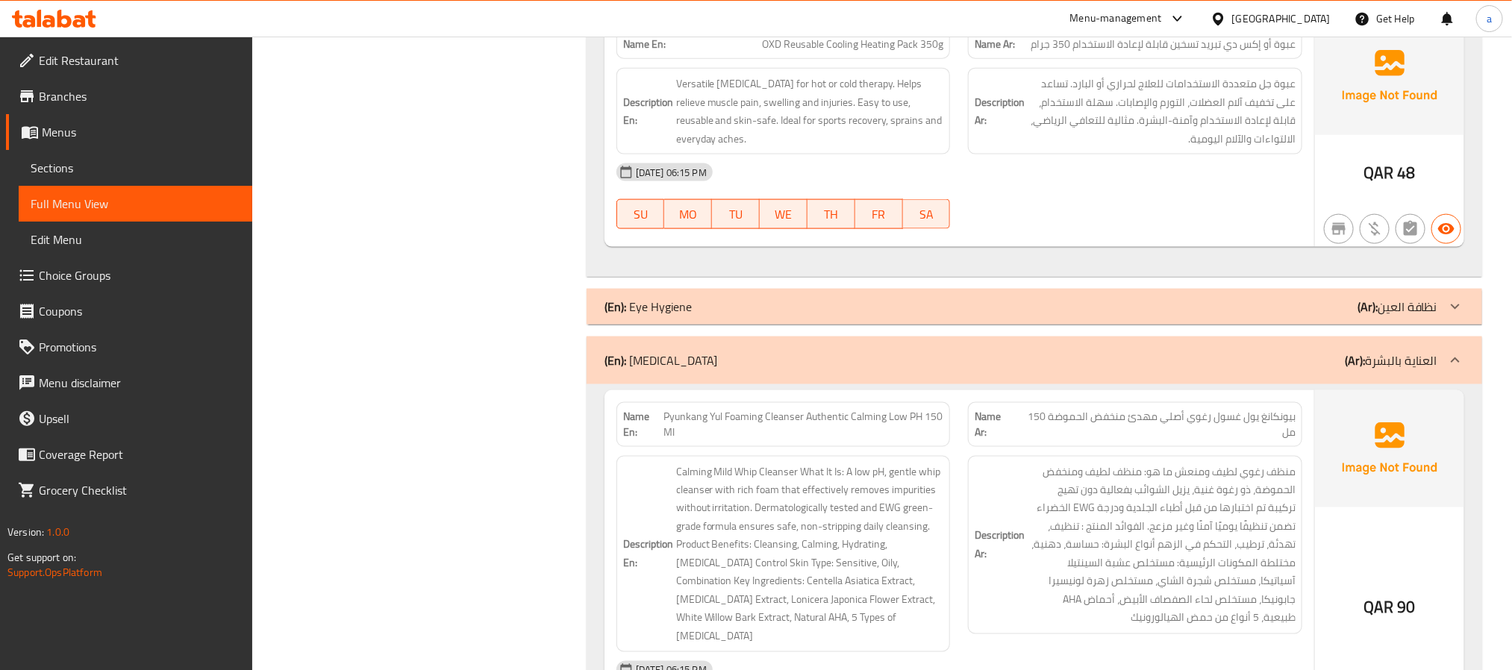
click at [524, 281] on div "Filter Branches Branches Popular filters Free items Branch specific items Has c…" at bounding box center [425, 273] width 305 height 8270
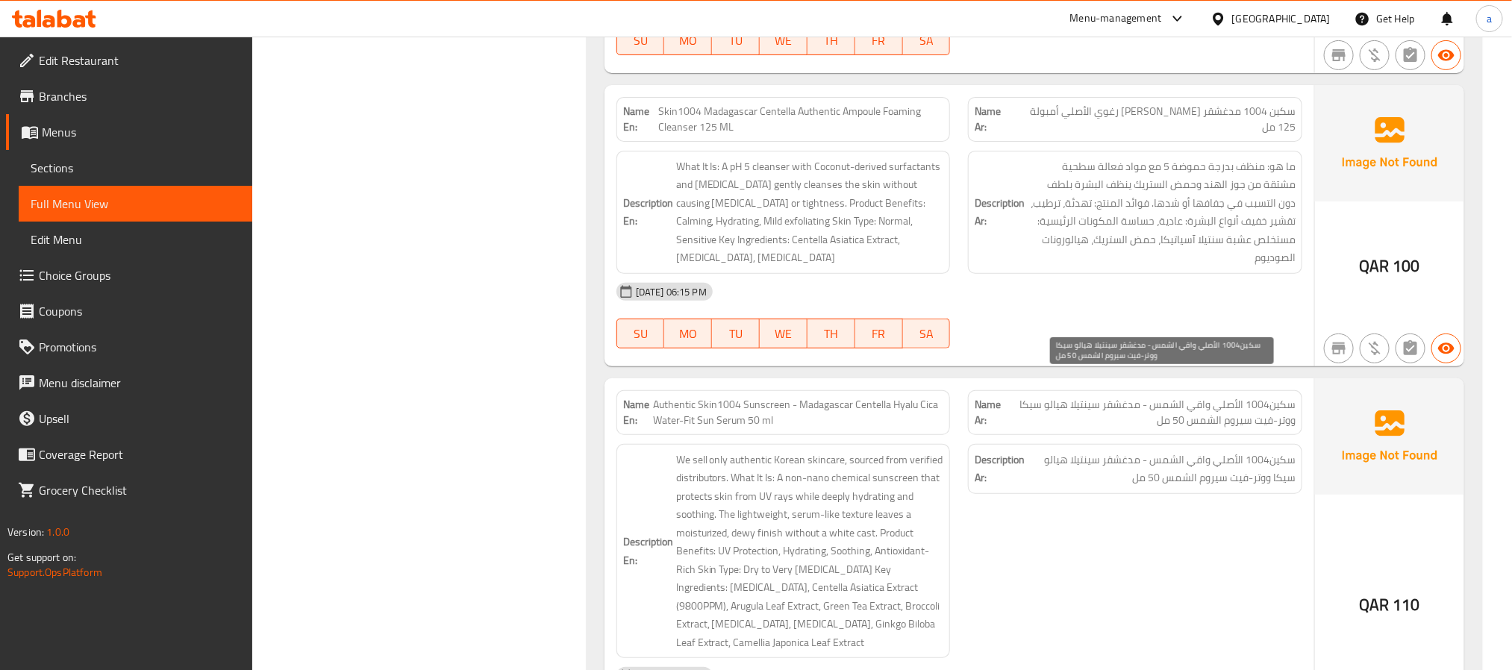
click at [1169, 451] on span "سكين1004 الأصلي واقي الشمس - مدغشقر سينتيلا هيالو سيكا ووتر-فيت سيروم الشمس 50 …" at bounding box center [1162, 469] width 268 height 37
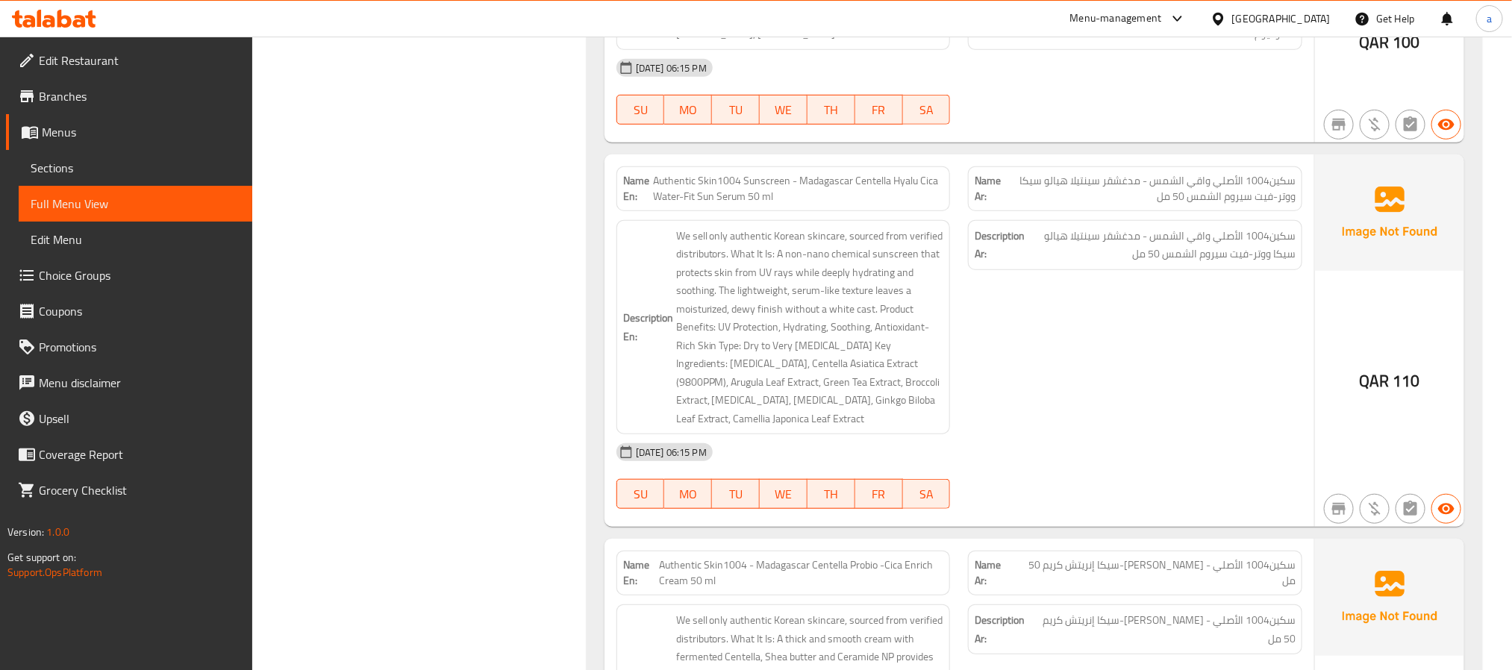
scroll to position [6380, 0]
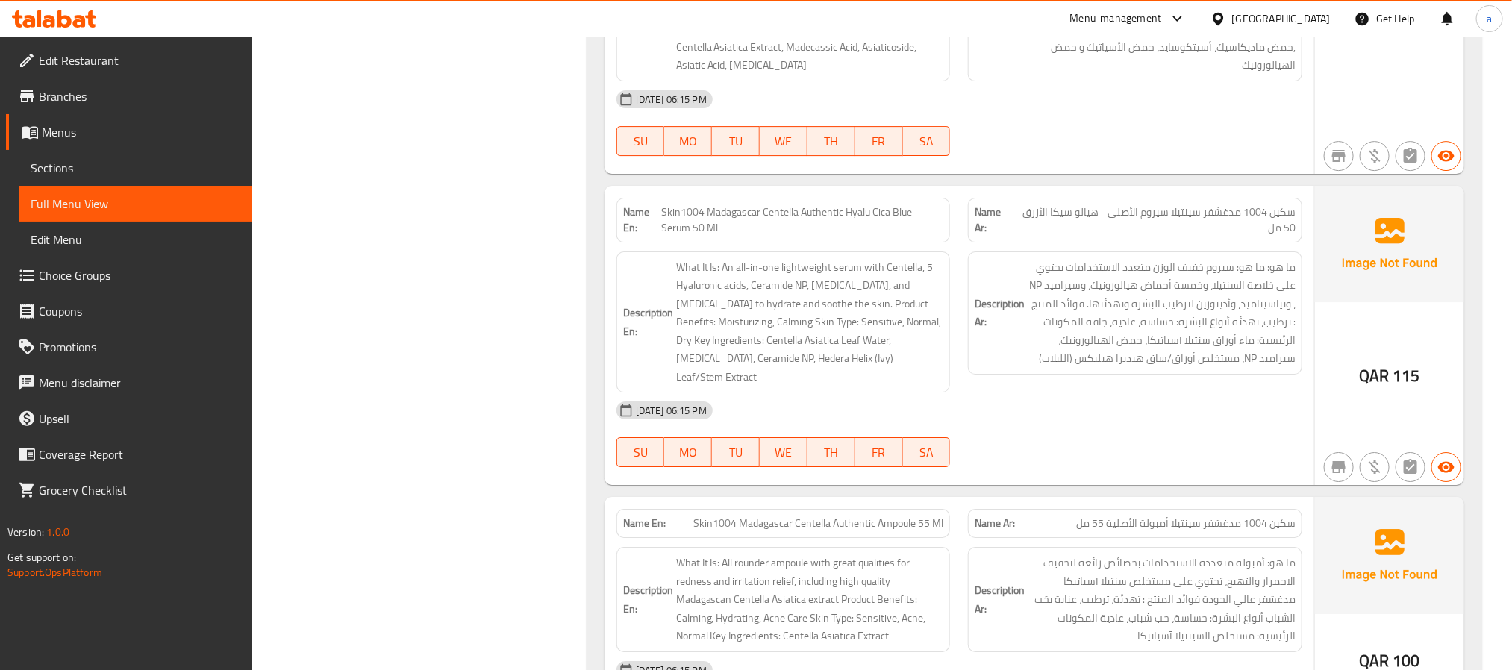
click at [85, 155] on link "Sections" at bounding box center [136, 168] width 234 height 36
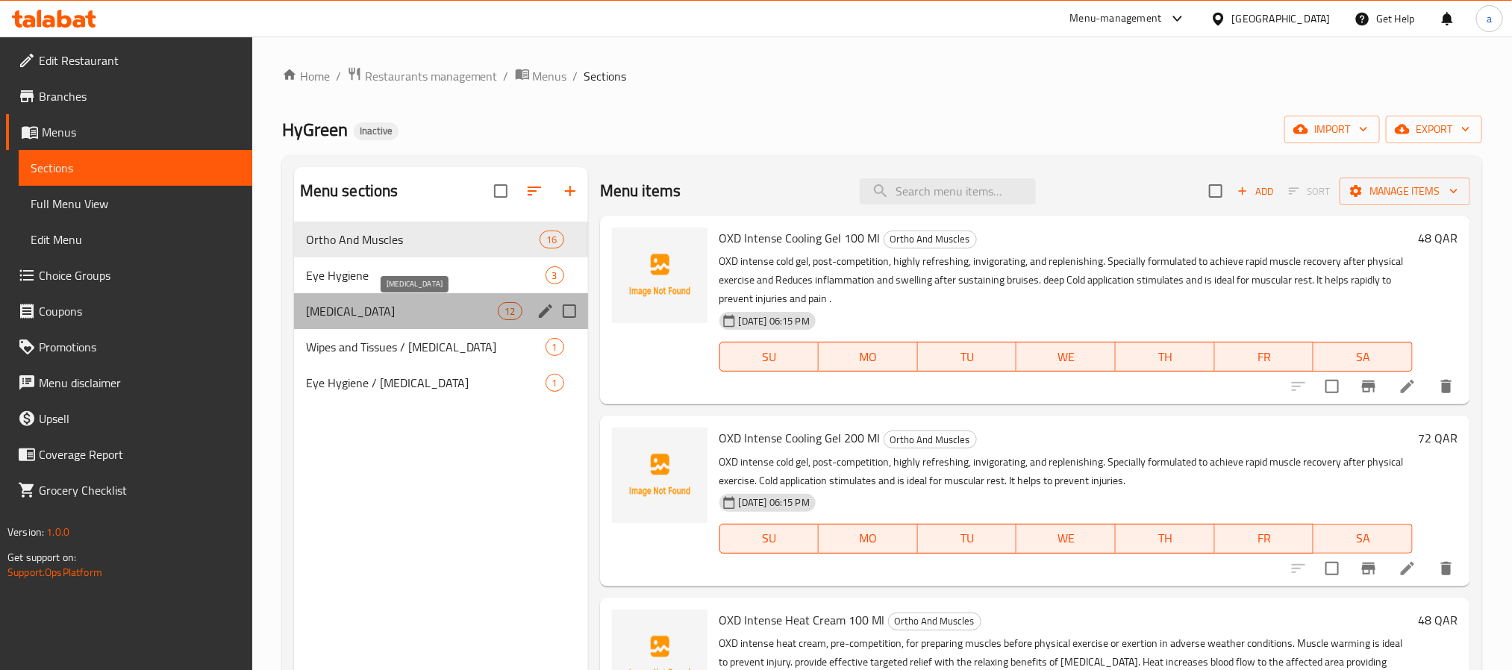
click at [370, 316] on span "[MEDICAL_DATA]" at bounding box center [402, 311] width 193 height 18
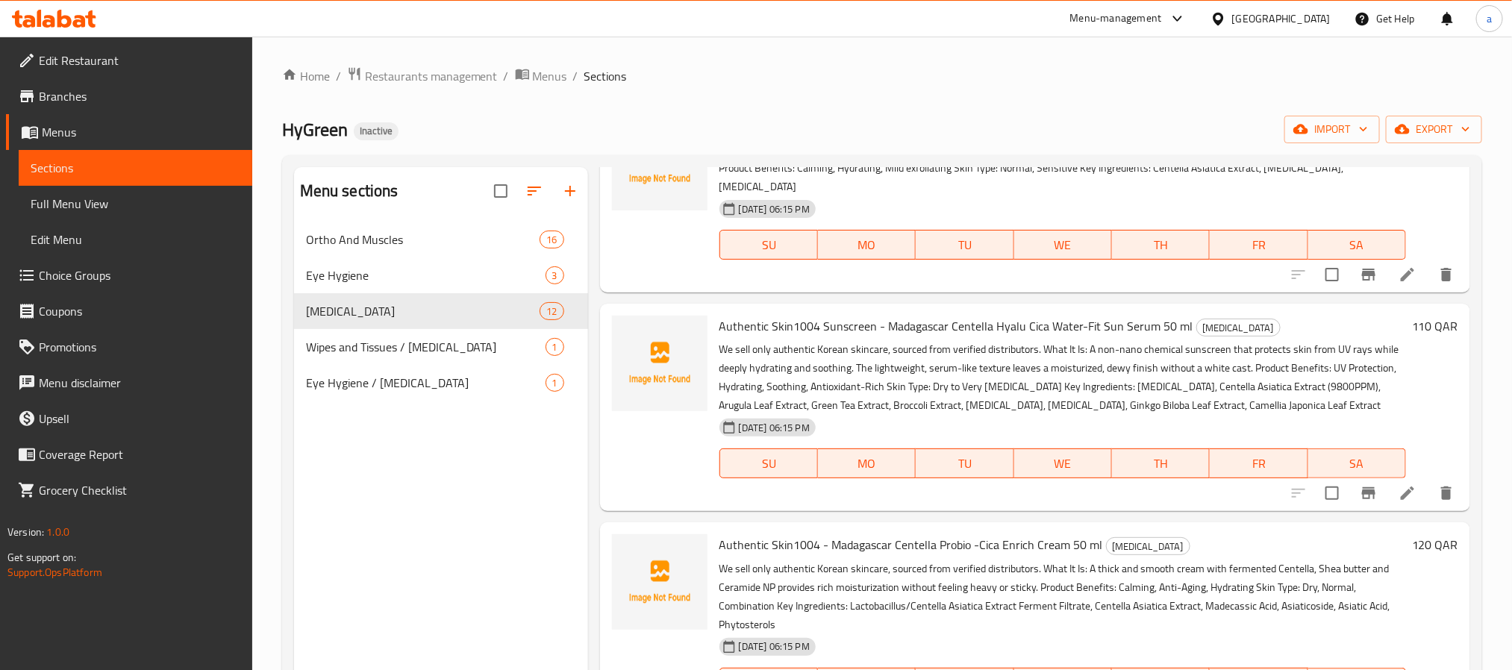
scroll to position [1342, 0]
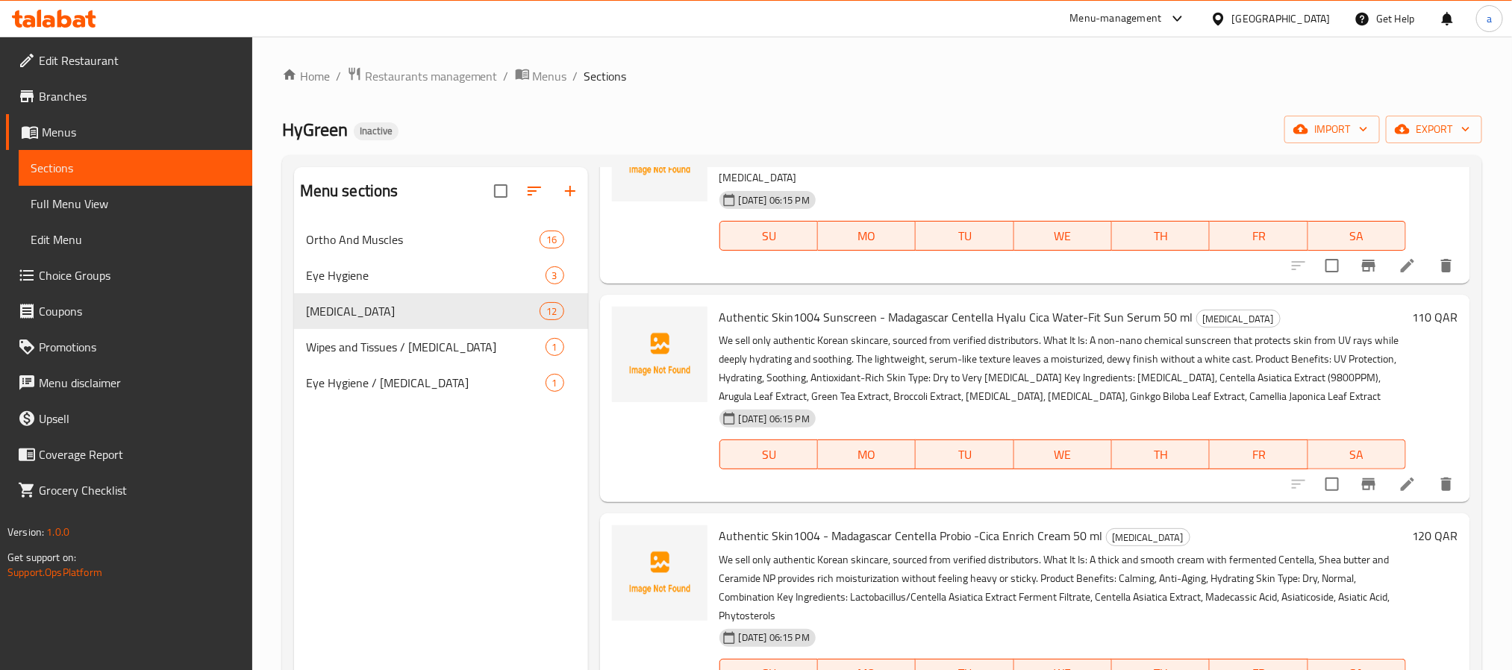
click at [1401, 478] on icon at bounding box center [1407, 484] width 13 height 13
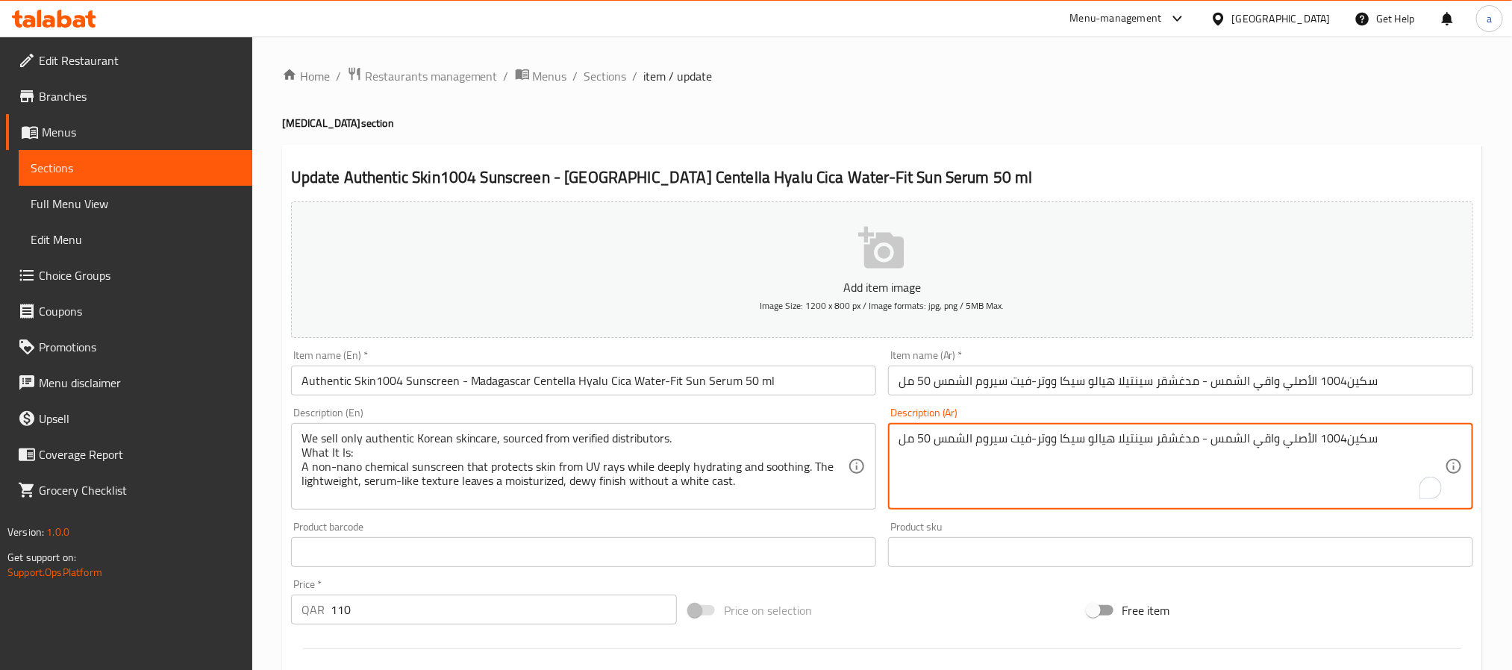
paste textarea ""lor ipsu dol sitametc adipisc elitsed doeiusm tempori، utla etd magnaa enima m…"
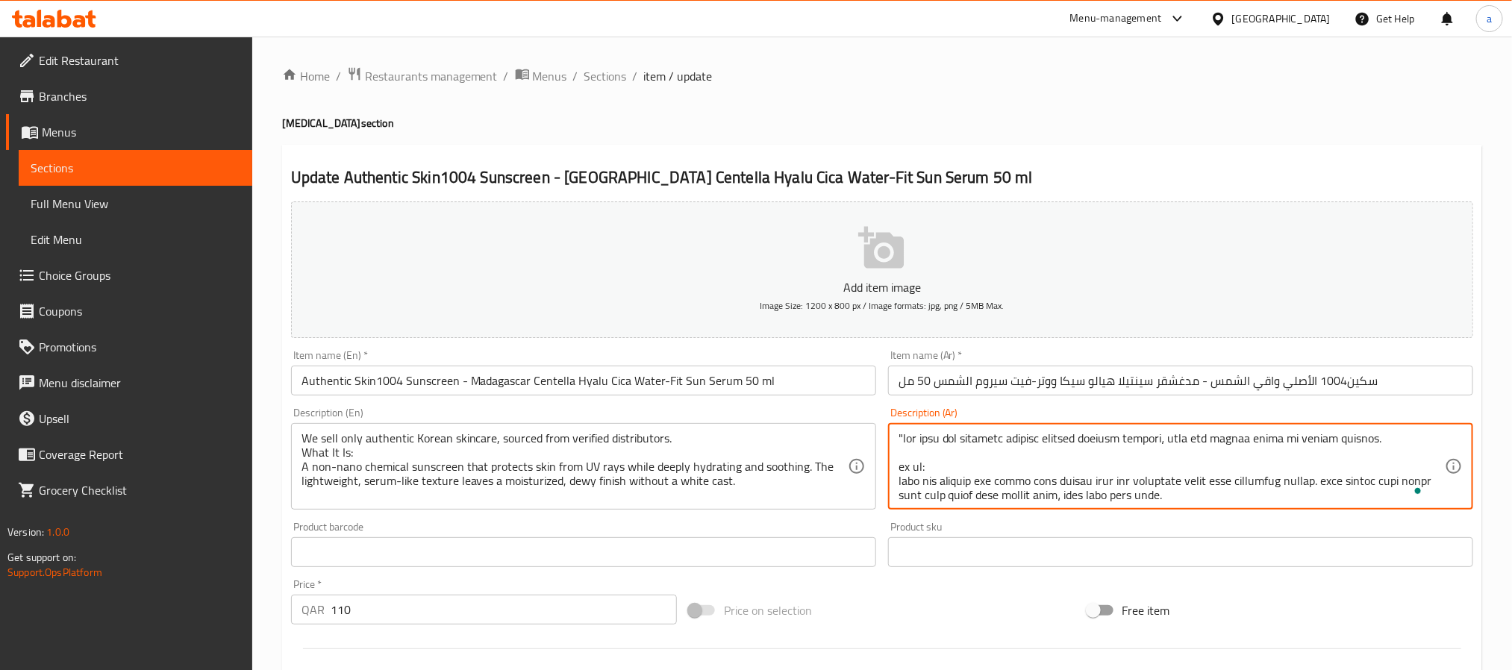
click at [894, 439] on div "Description (Ar)" at bounding box center [1180, 466] width 585 height 87
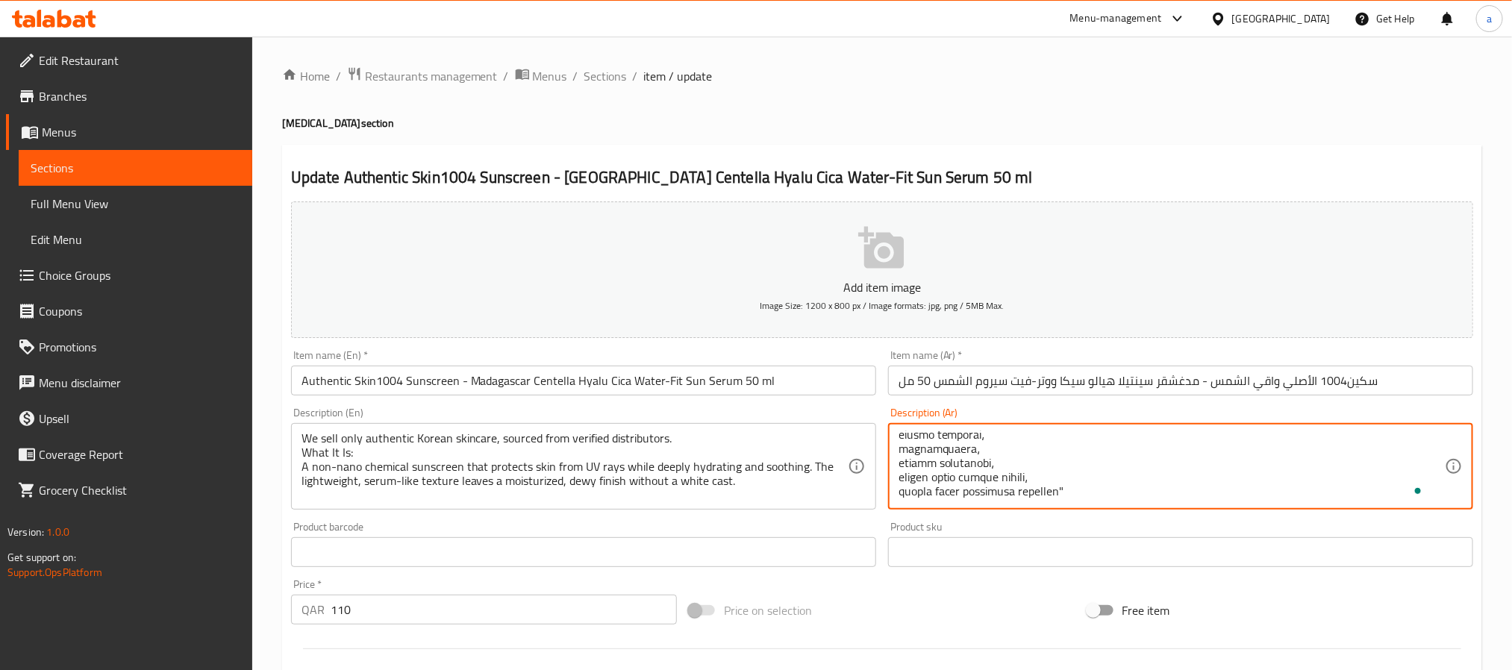
scroll to position [336, 0]
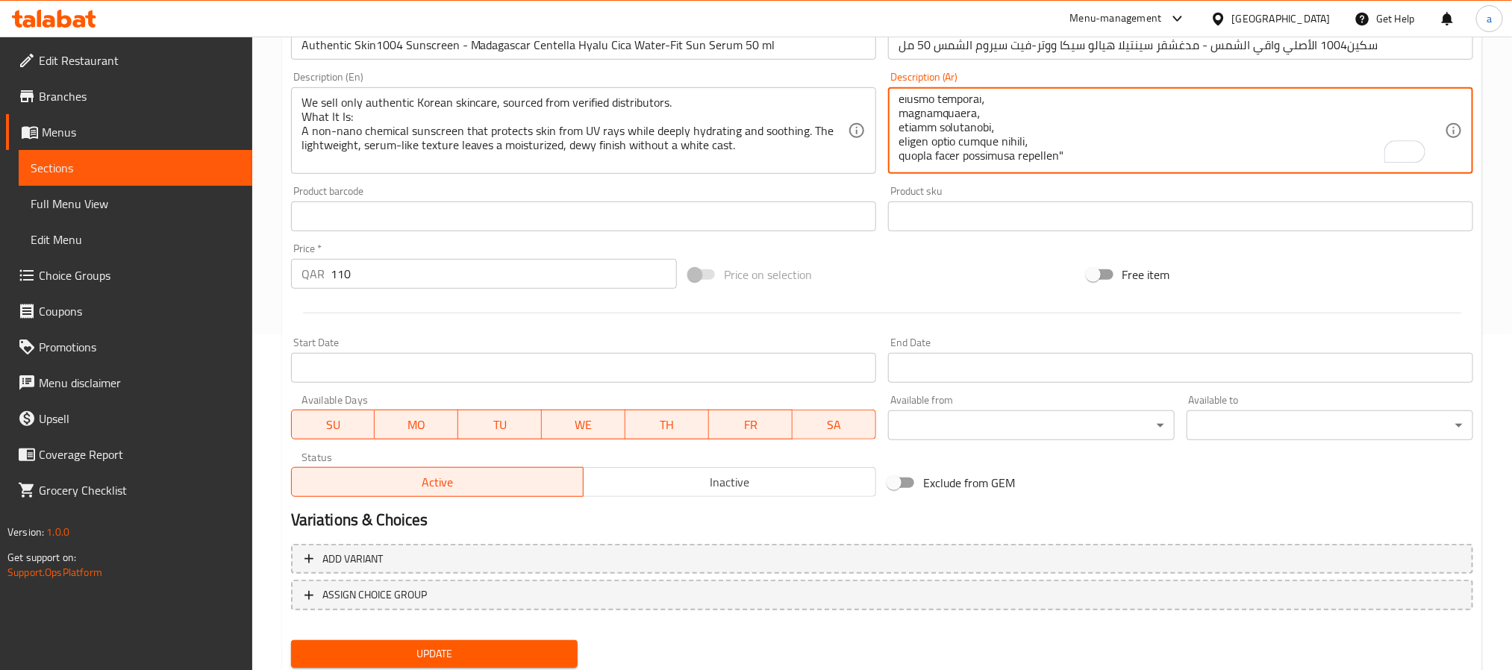
type textarea "lor ipsu dol sitametc adipisc elitsed doeiusm tempori، utla etd magnaa enima mi…"
click at [525, 652] on div "Update" at bounding box center [434, 654] width 299 height 40
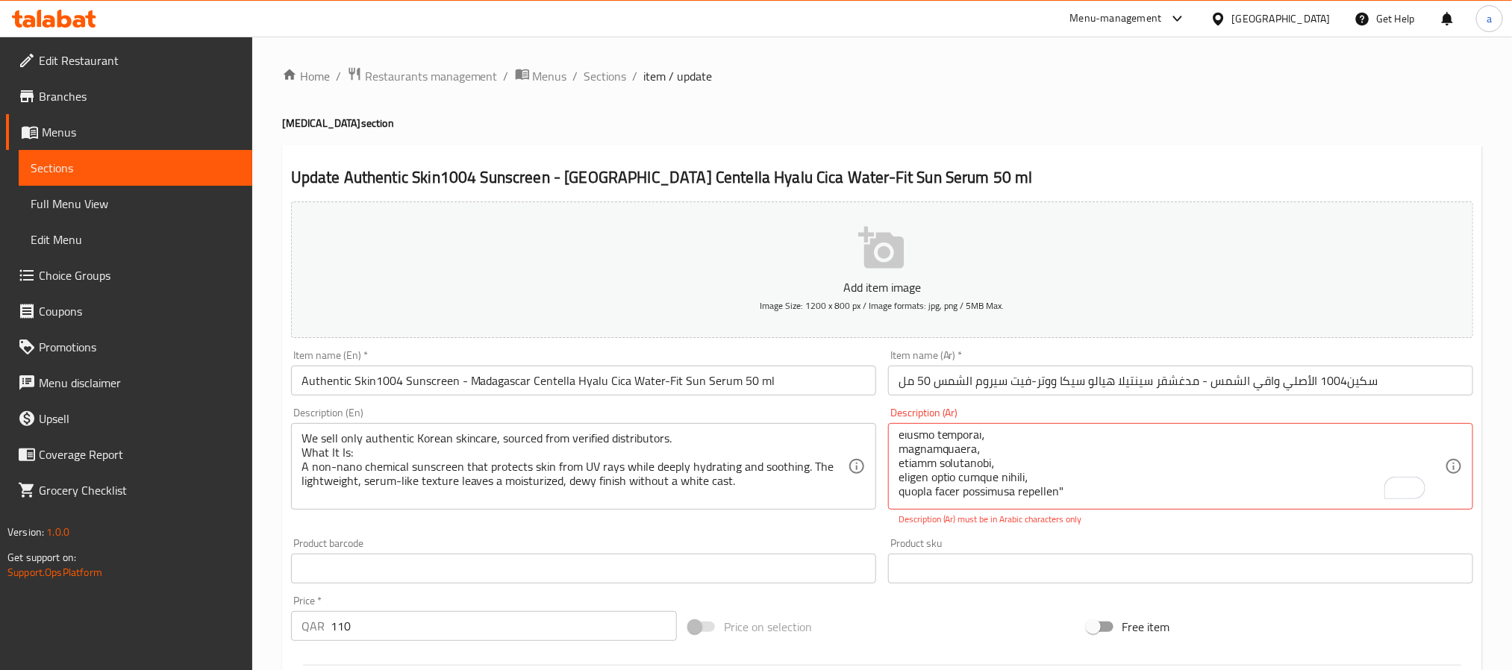
scroll to position [399, 0]
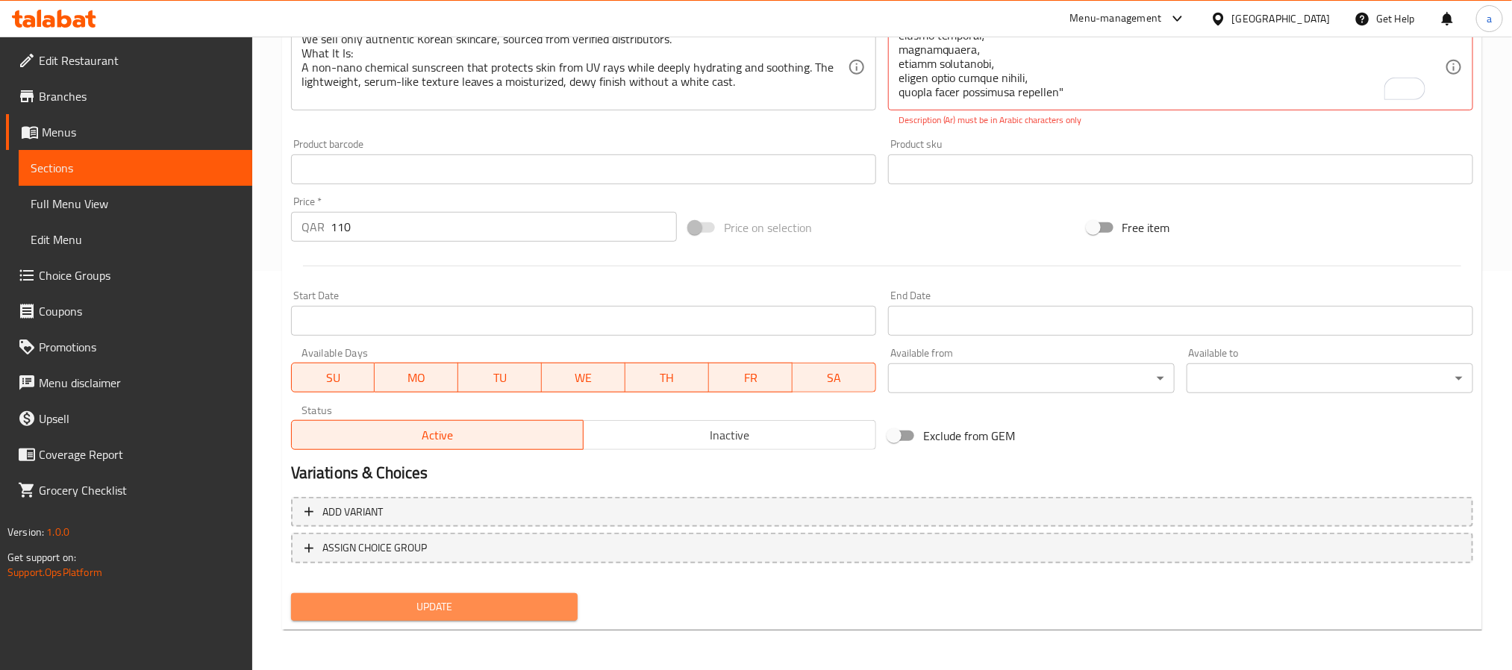
click at [486, 608] on span "Update" at bounding box center [434, 607] width 263 height 19
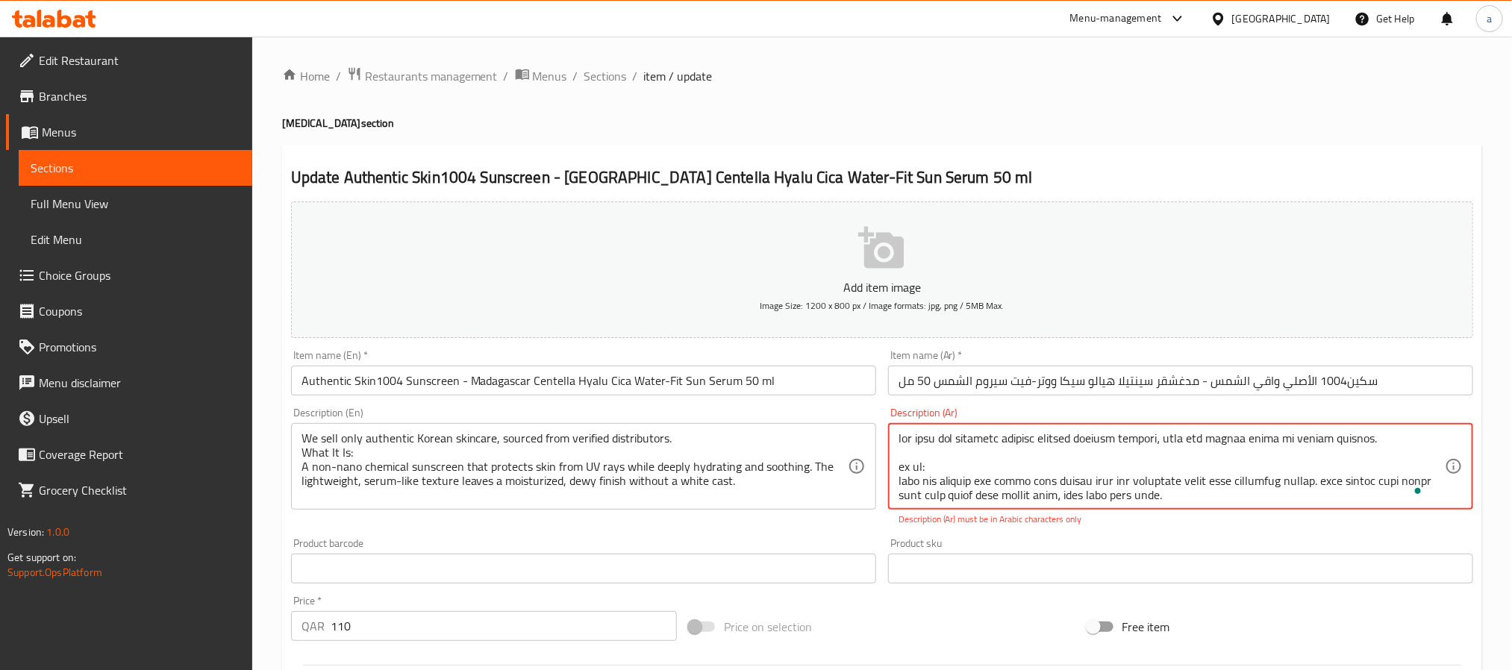
click at [1060, 455] on textarea "To enrich screen reader interactions, please activate Accessibility in Grammarl…" at bounding box center [1172, 466] width 546 height 71
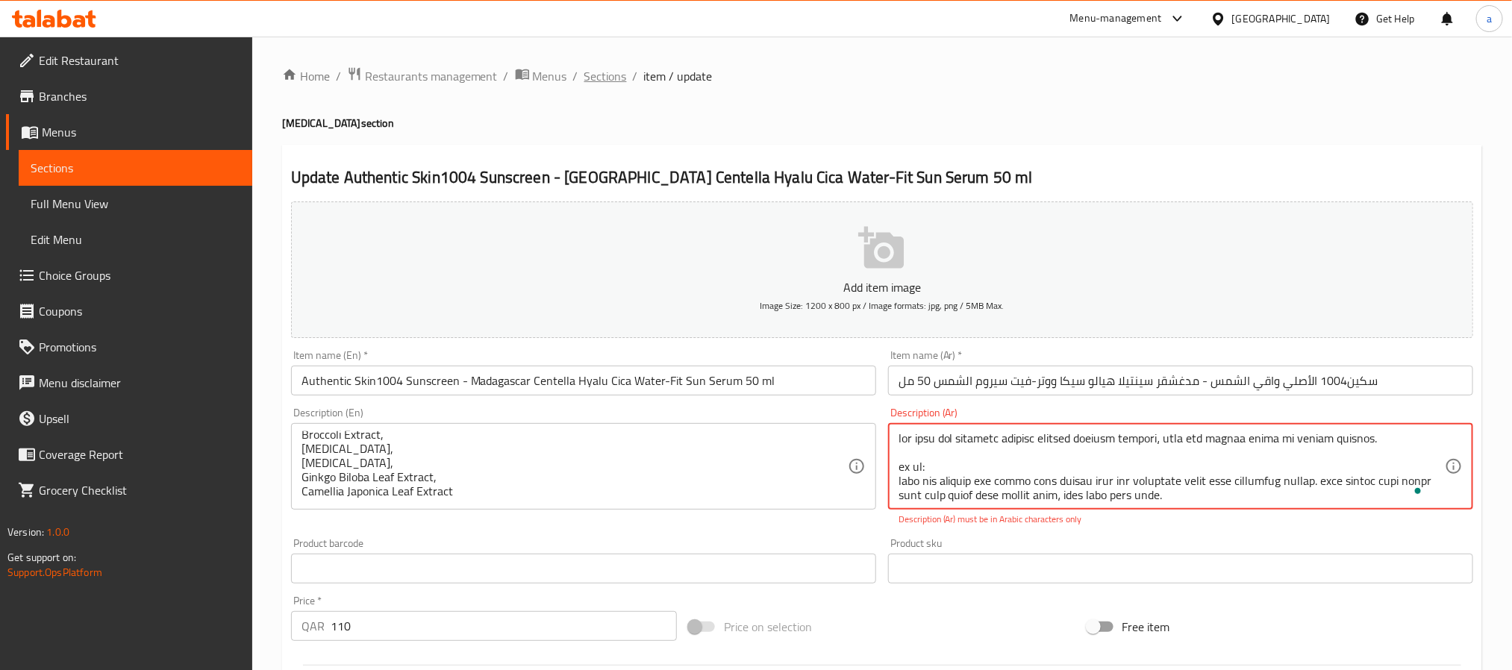
click at [587, 81] on span "Sections" at bounding box center [605, 76] width 43 height 18
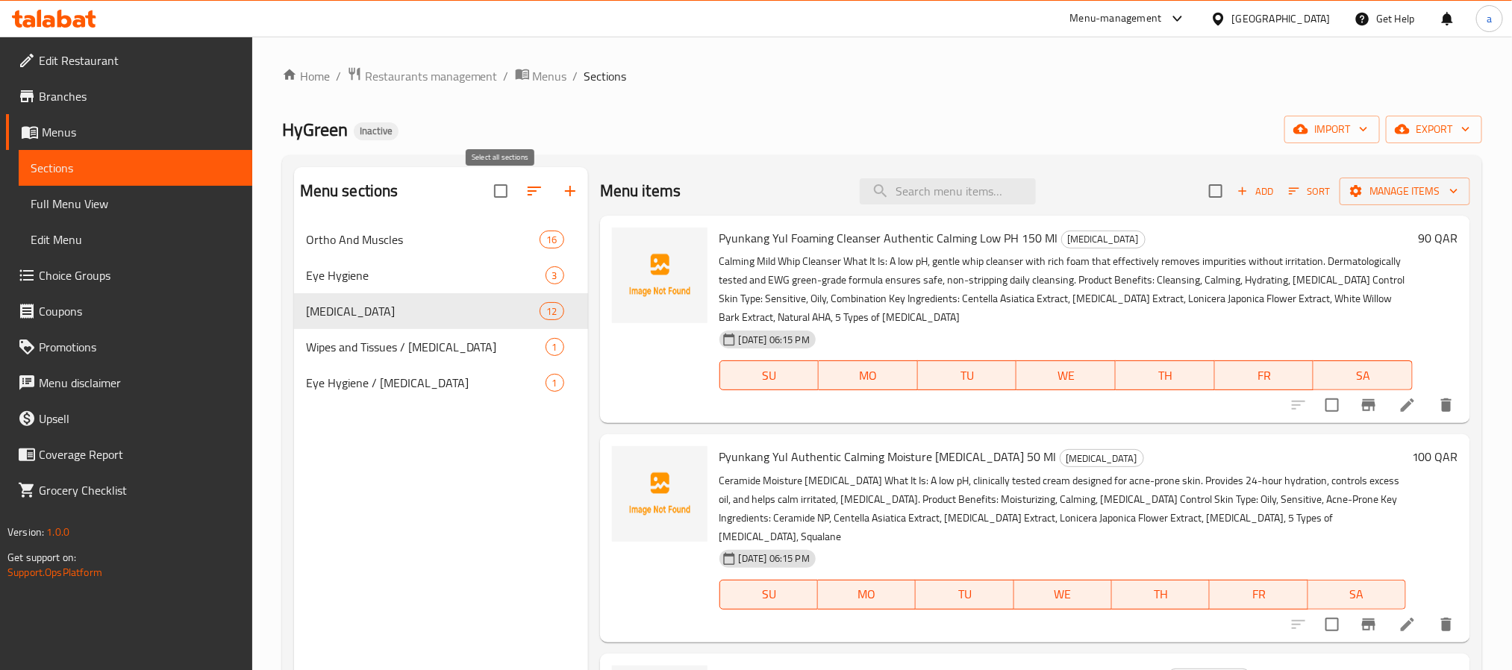
click at [489, 198] on input "checkbox" at bounding box center [500, 190] width 31 height 31
checkbox input "true"
click at [504, 198] on icon "button" at bounding box center [499, 191] width 18 height 18
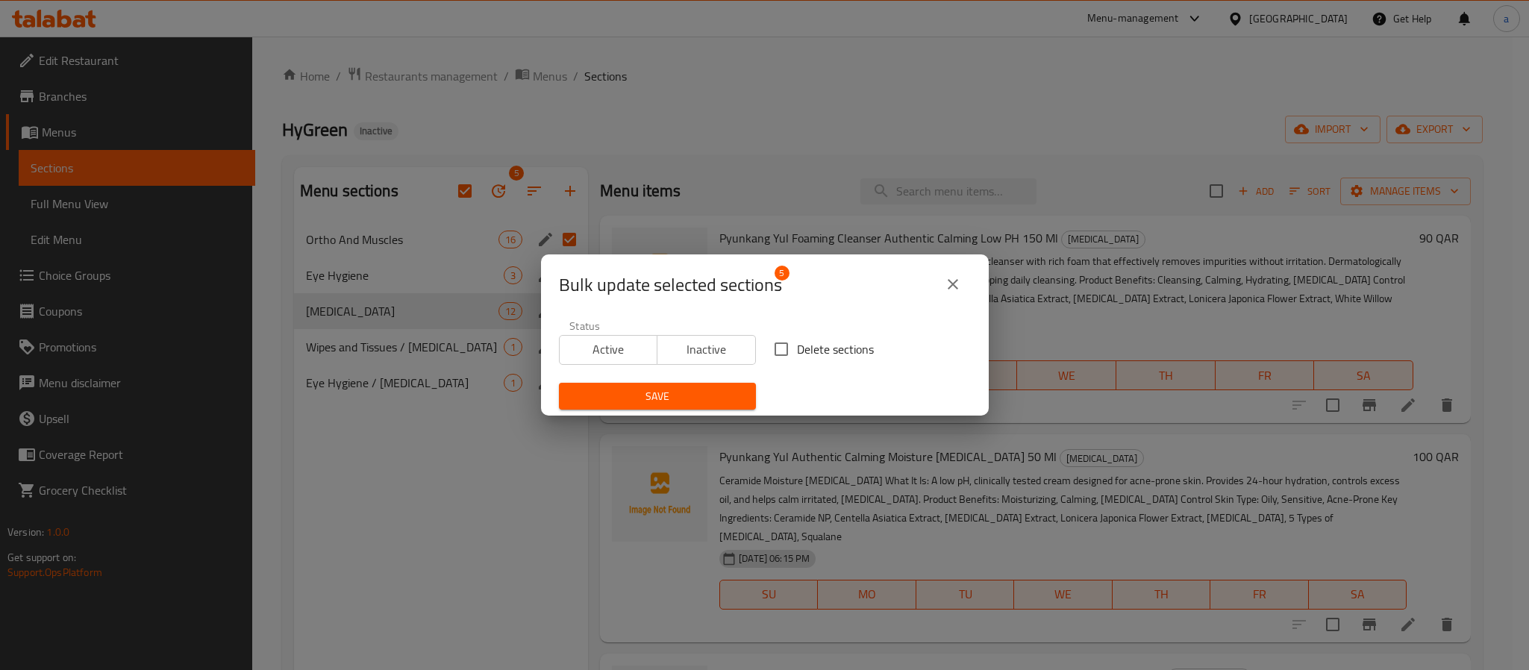
click at [802, 349] on span "Delete sections" at bounding box center [835, 349] width 77 height 18
click at [797, 349] on input "Delete sections" at bounding box center [781, 349] width 31 height 31
checkbox input "true"
click at [708, 390] on span "Save" at bounding box center [657, 396] width 173 height 19
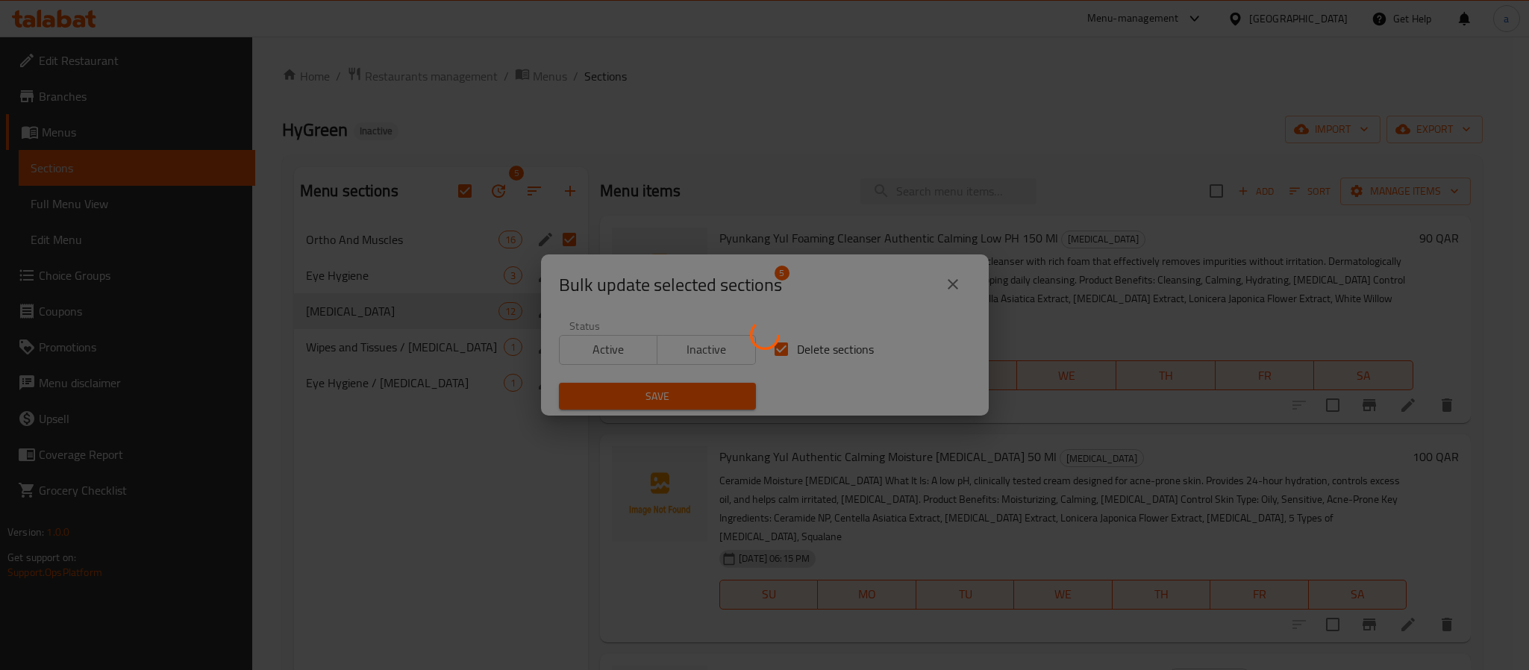
checkbox input "false"
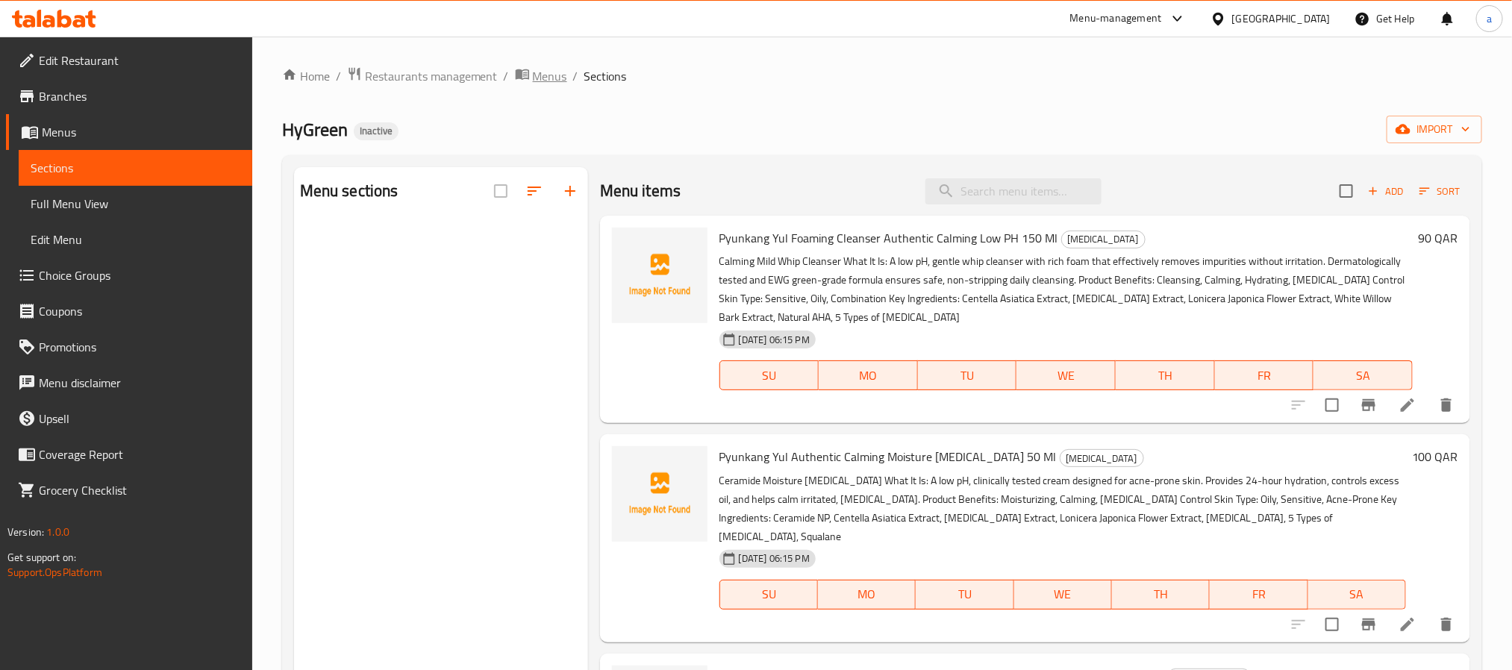
click at [526, 84] on span "breadcrumb" at bounding box center [524, 75] width 18 height 19
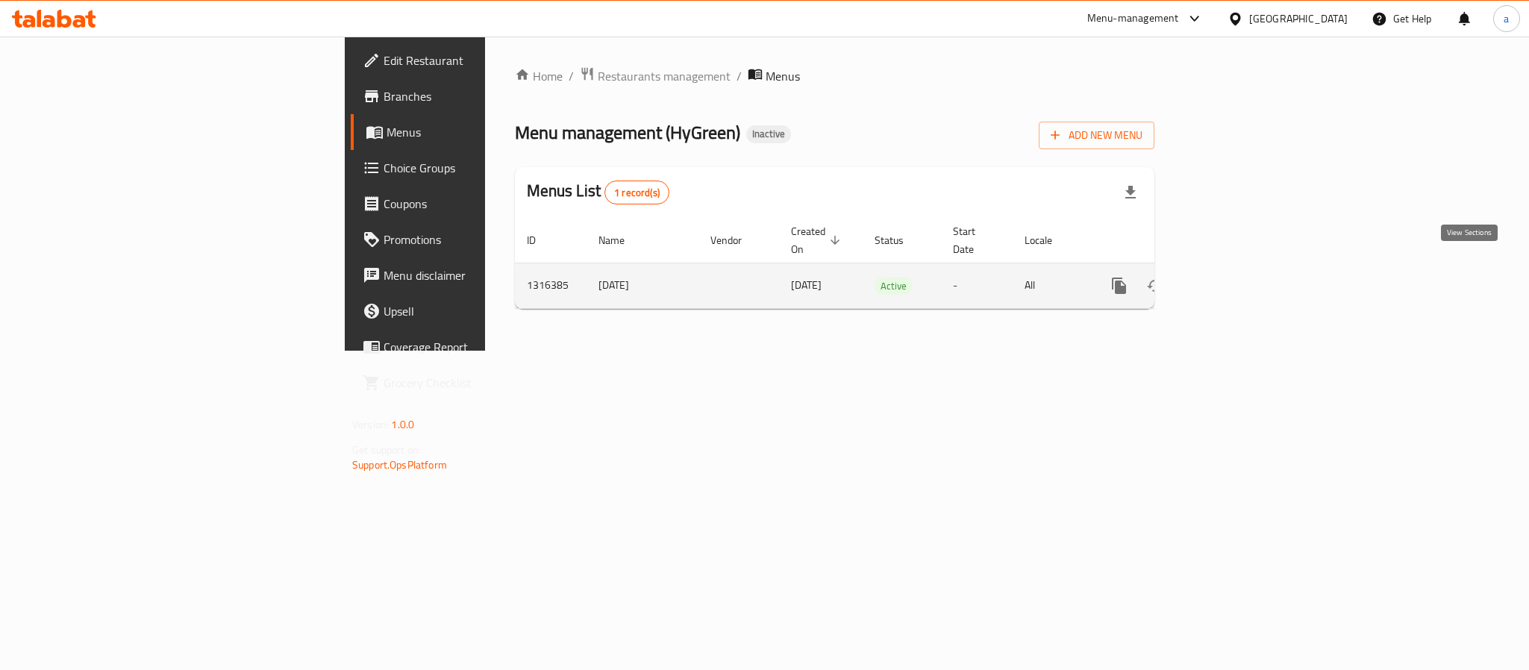
click at [1245, 281] on link "enhanced table" at bounding box center [1227, 286] width 36 height 36
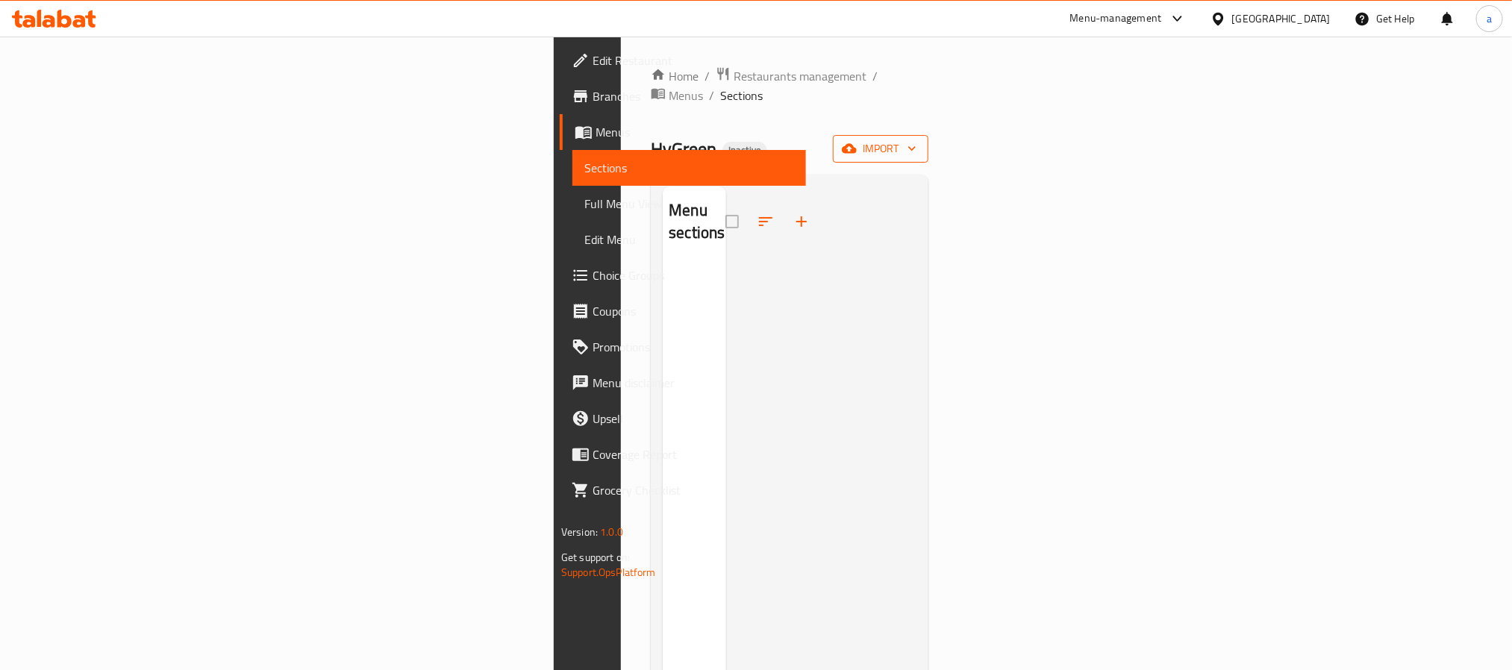
click at [917, 140] on span "import" at bounding box center [881, 149] width 72 height 19
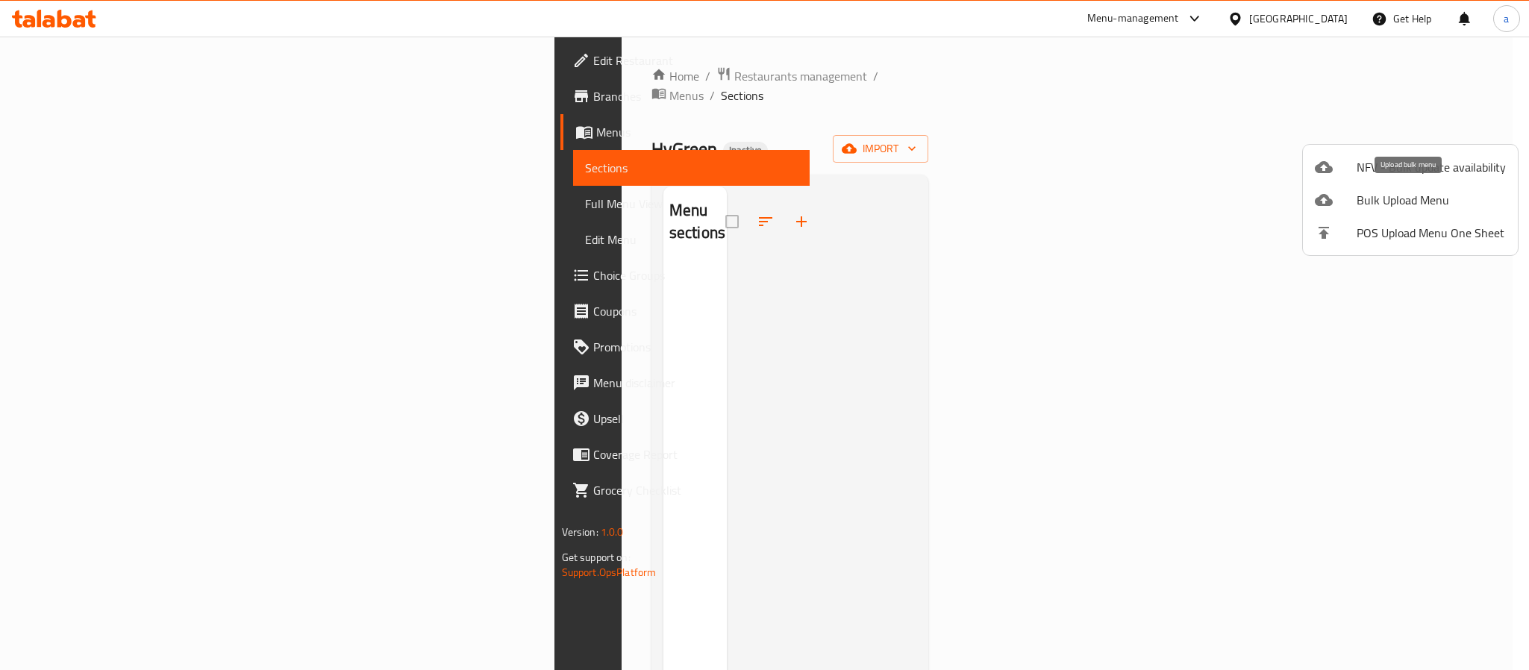
click at [1382, 204] on span "Bulk Upload Menu" at bounding box center [1431, 200] width 149 height 18
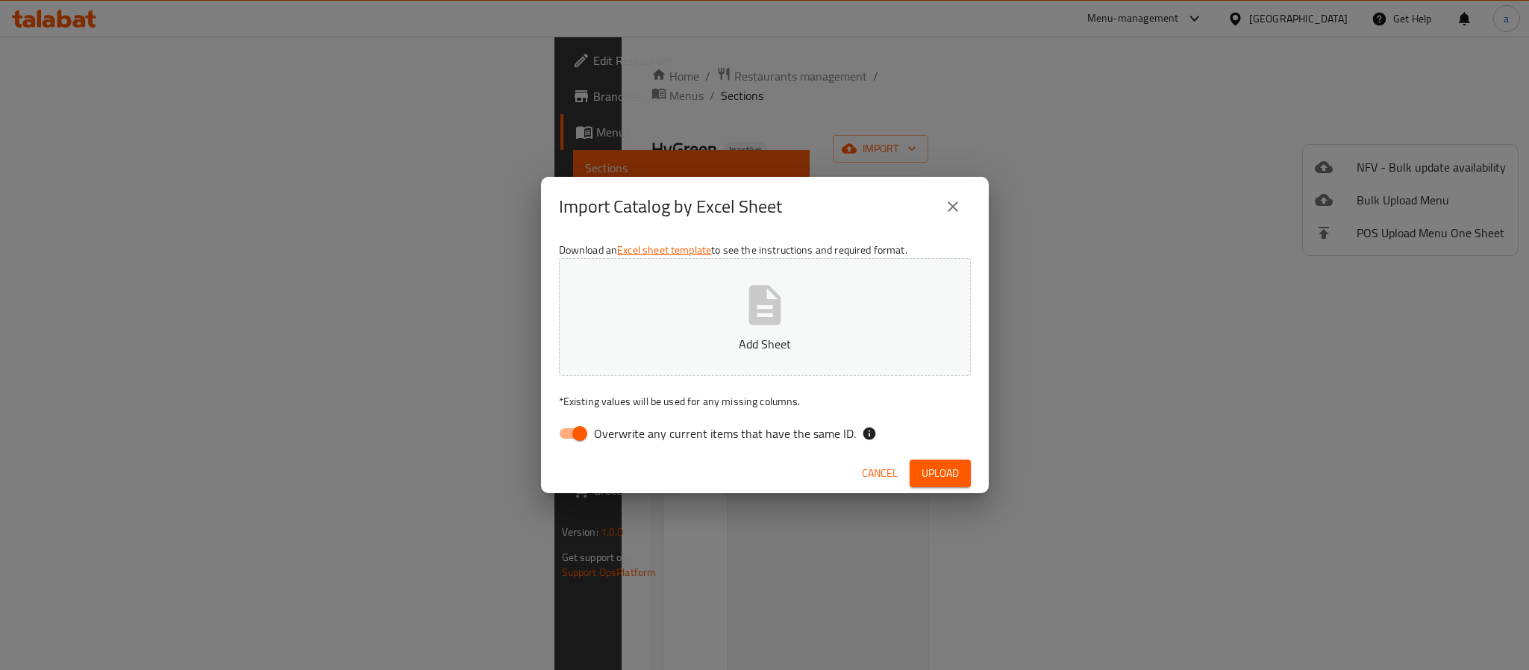
click at [574, 441] on input "Overwrite any current items that have the same ID." at bounding box center [579, 433] width 85 height 28
checkbox input "false"
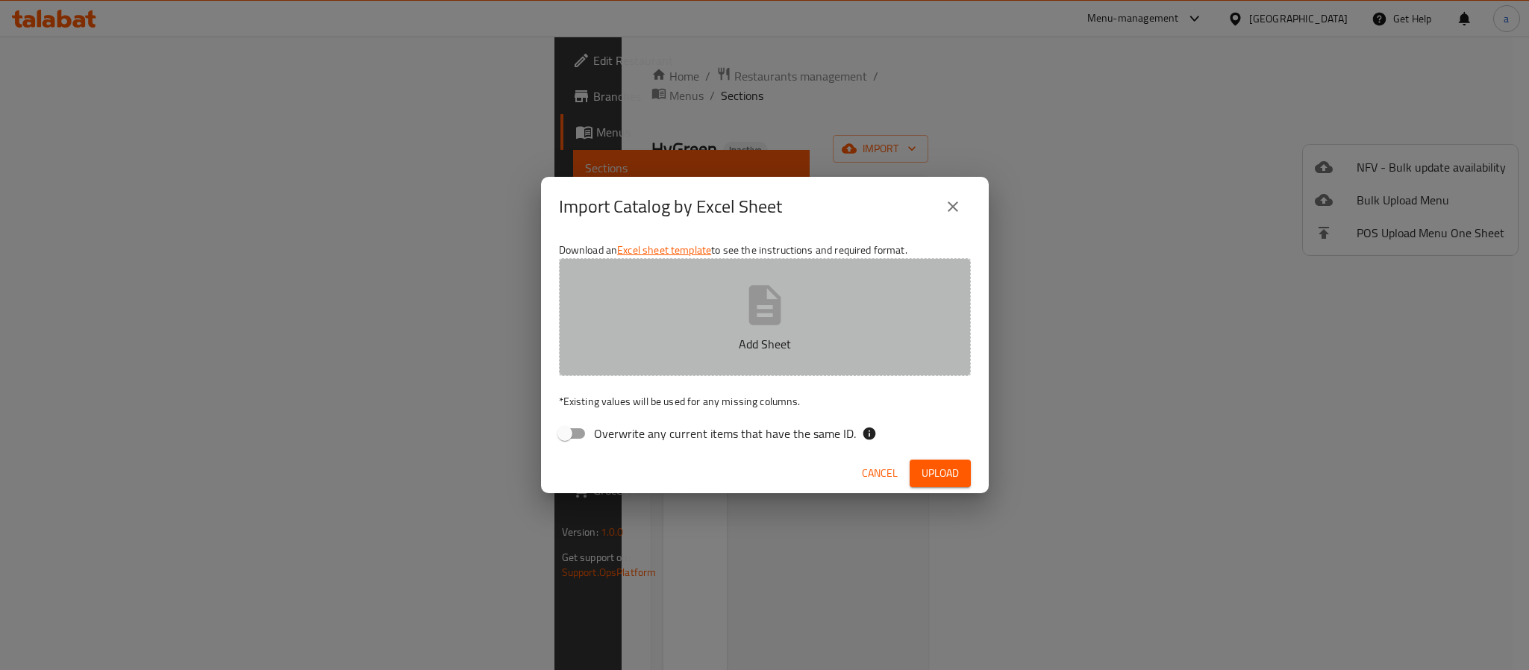
click at [773, 303] on icon "button" at bounding box center [765, 305] width 32 height 40
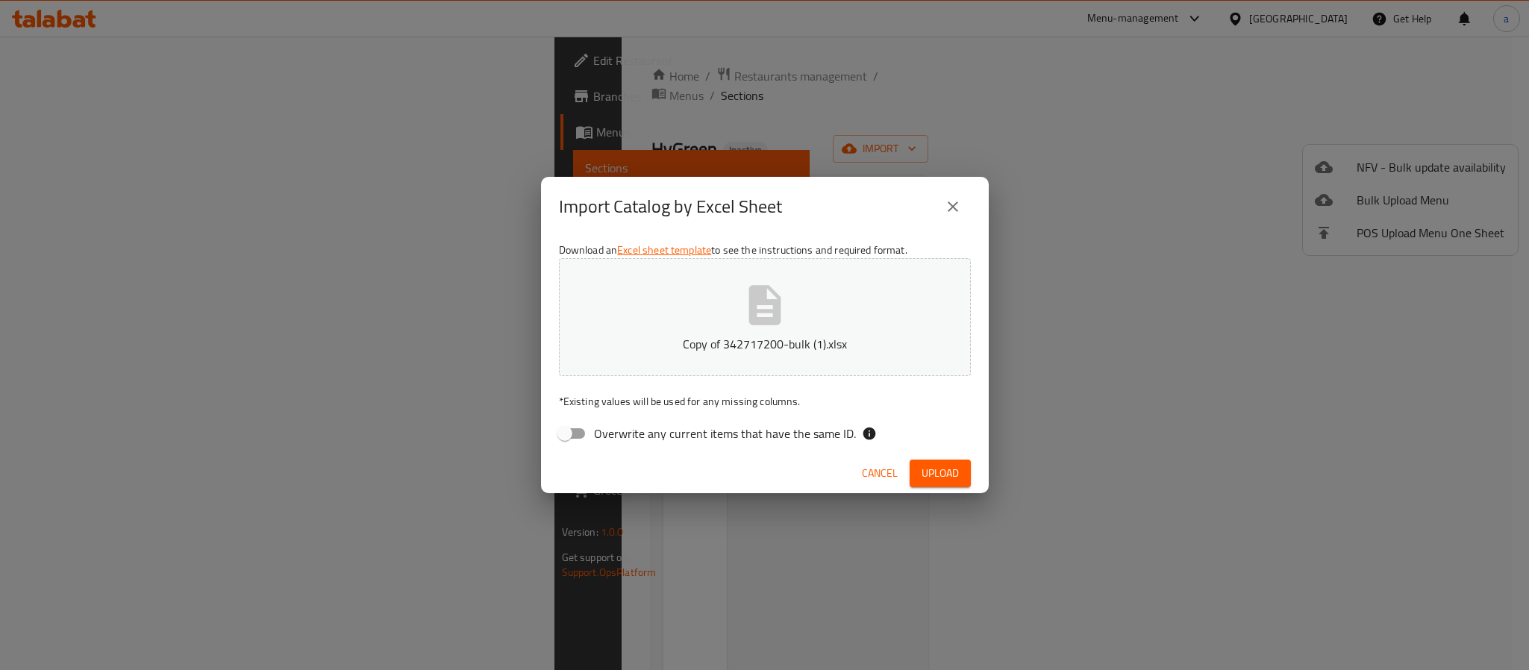
click at [957, 475] on span "Upload" at bounding box center [940, 473] width 37 height 19
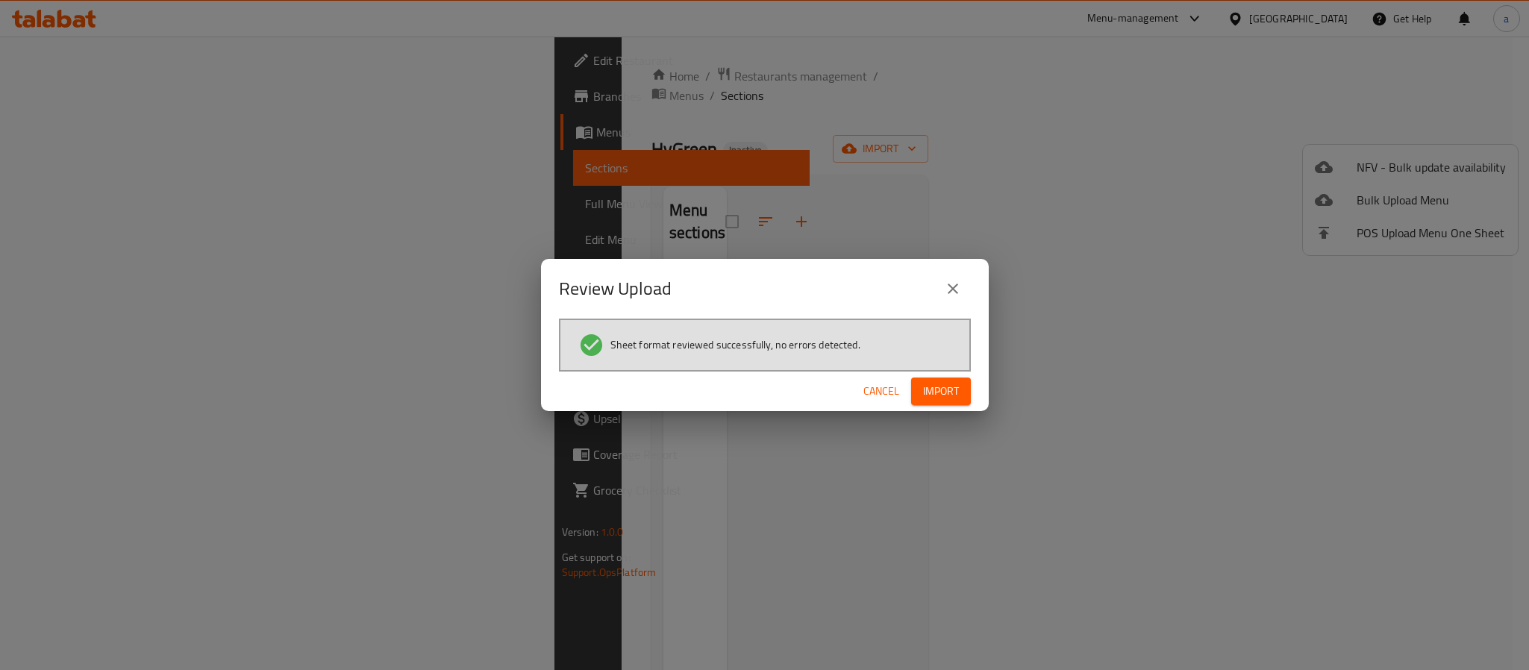
click at [959, 386] on button "Import" at bounding box center [941, 392] width 60 height 28
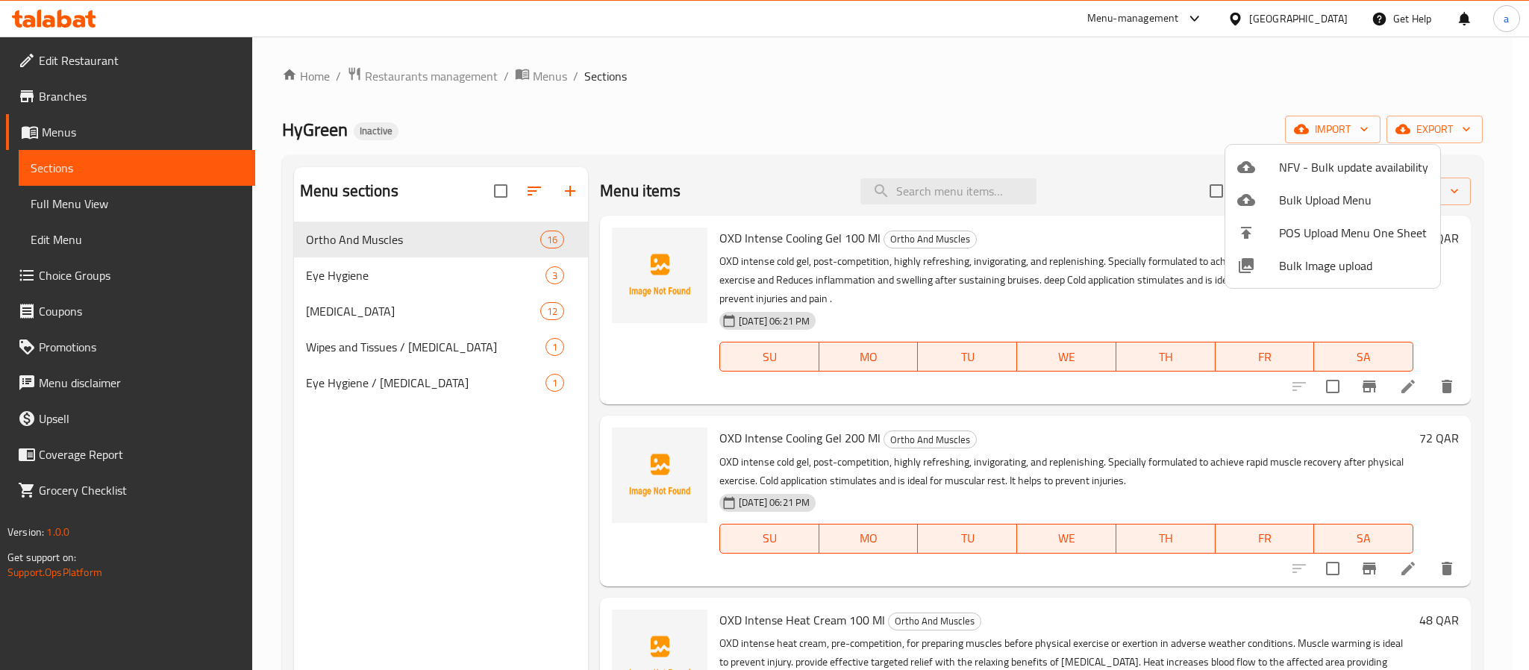
click at [966, 397] on div at bounding box center [764, 335] width 1529 height 670
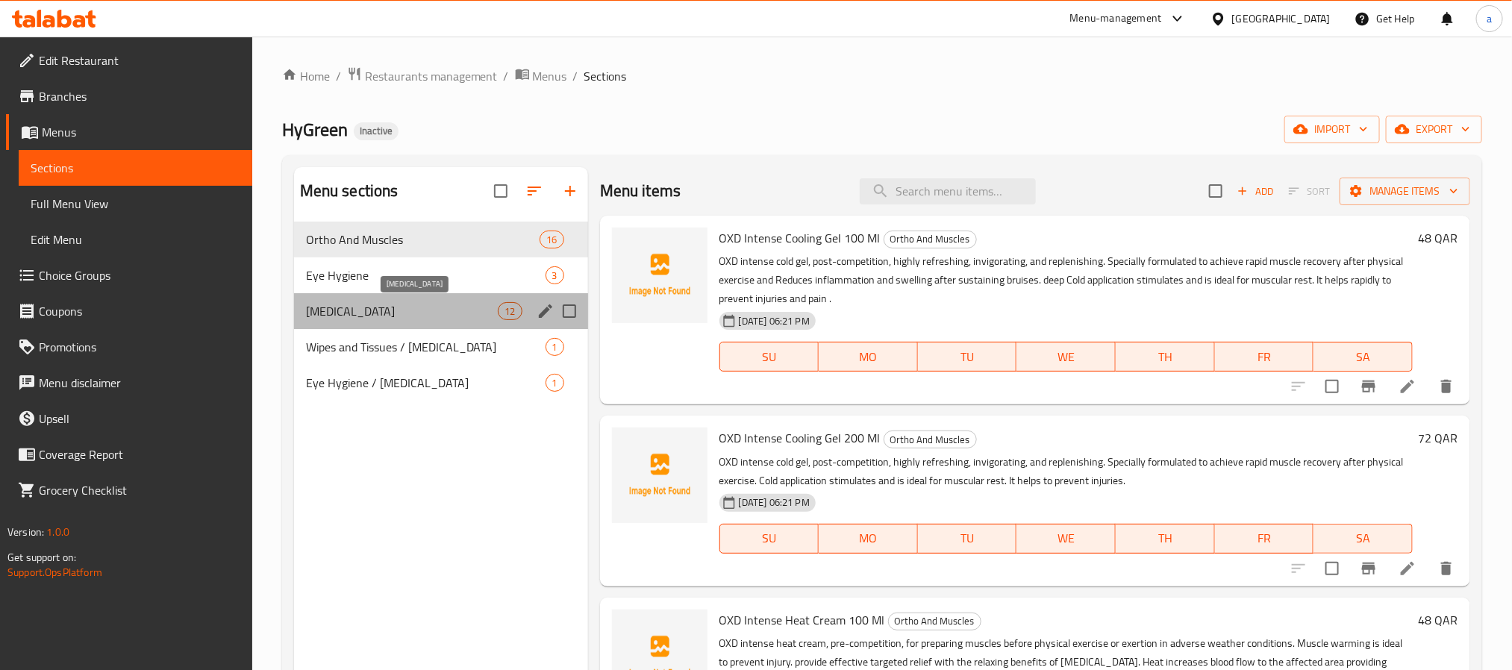
click at [466, 309] on span "[MEDICAL_DATA]" at bounding box center [402, 311] width 193 height 18
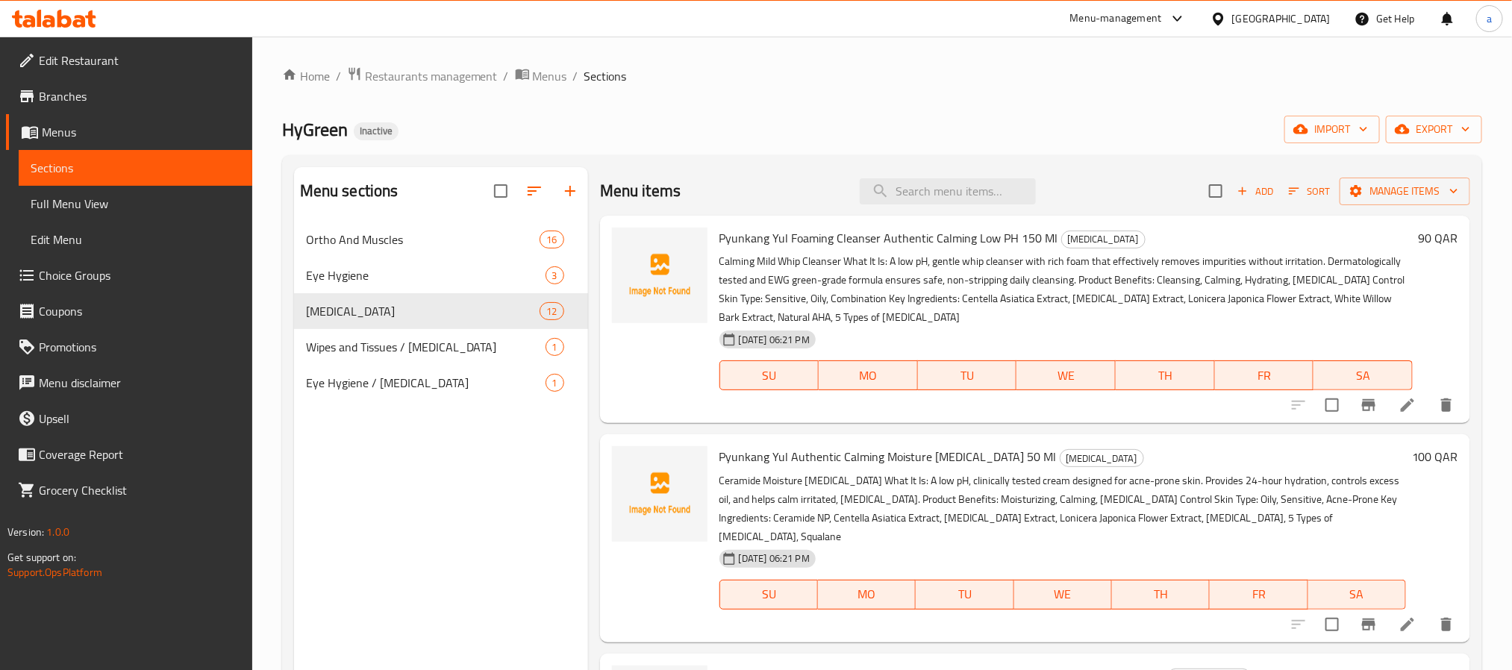
click at [705, 423] on div "Pyunkang Yul Foaming Cleanser Authentic Calming Low PH 150 Ml [MEDICAL_DATA] Ca…" at bounding box center [1035, 319] width 870 height 207
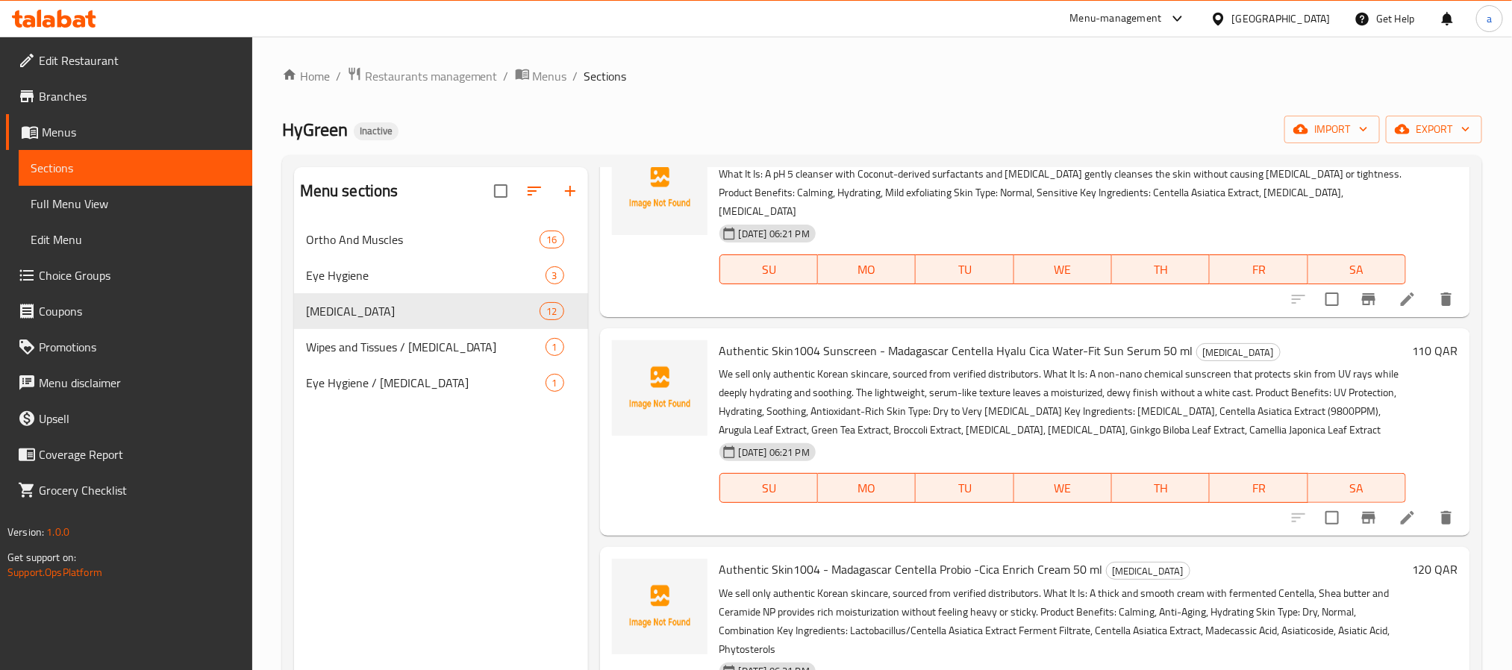
scroll to position [1342, 0]
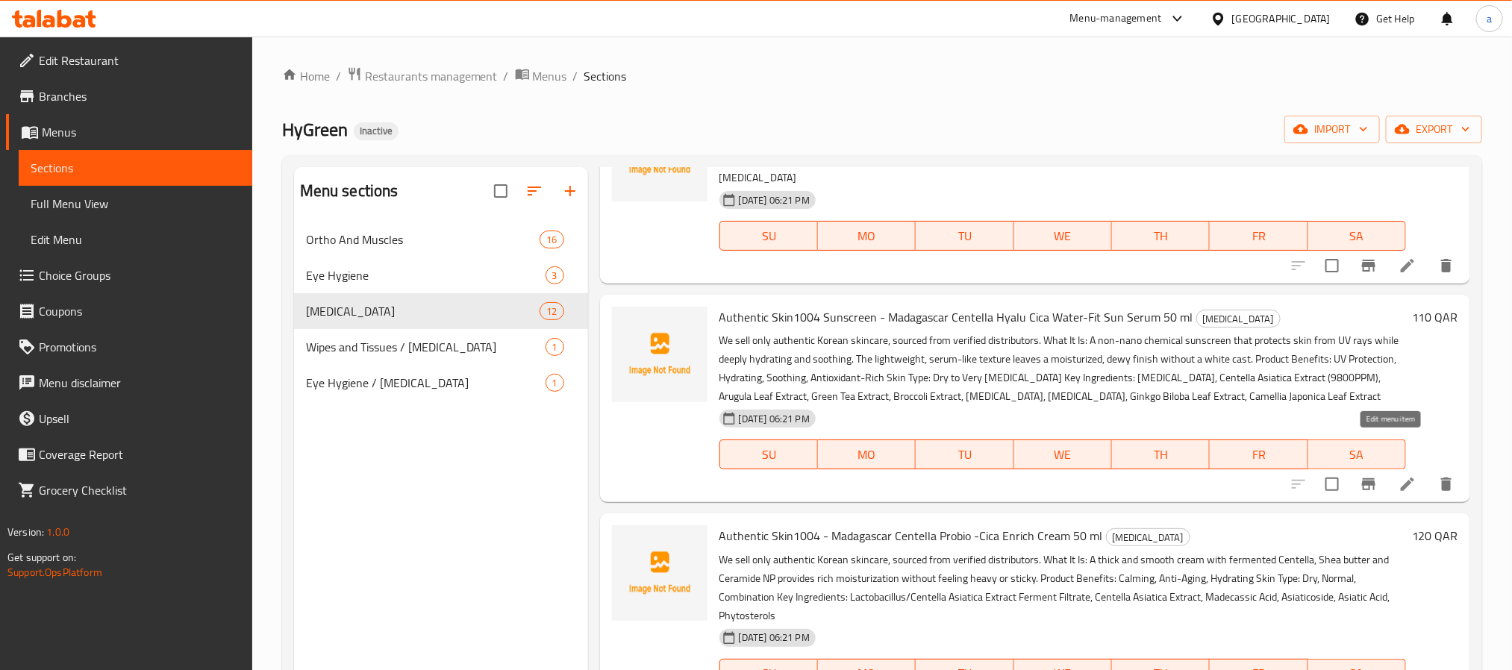
click at [1399, 475] on icon at bounding box center [1408, 484] width 18 height 18
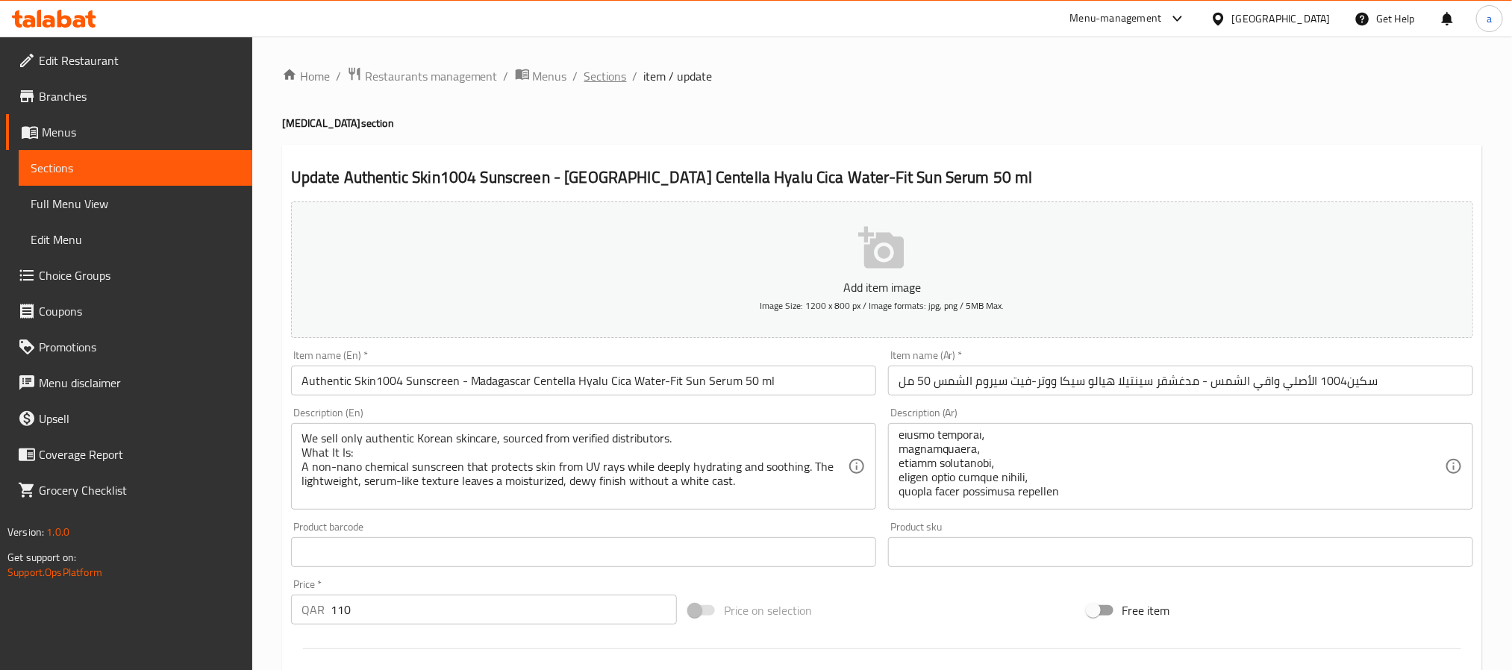
click at [607, 70] on span "Sections" at bounding box center [605, 76] width 43 height 18
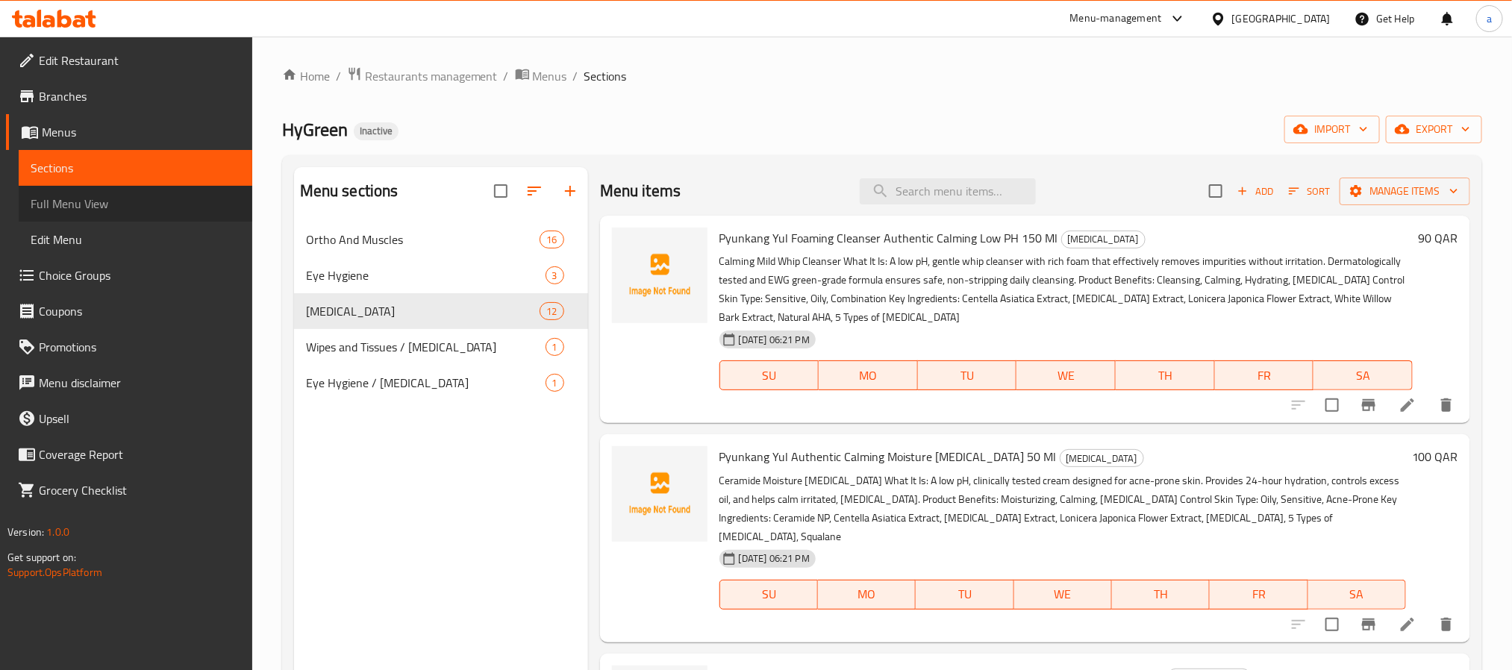
click at [70, 213] on span "Full Menu View" at bounding box center [136, 204] width 210 height 18
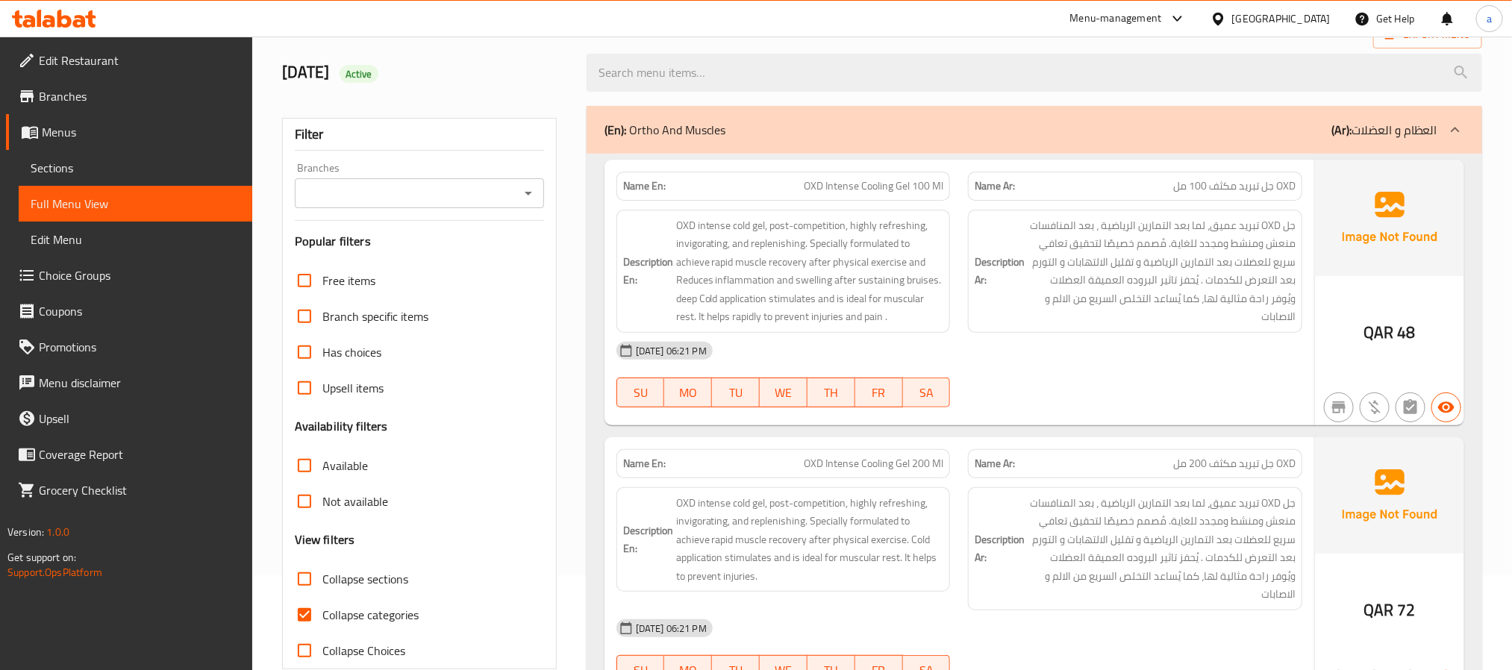
scroll to position [224, 0]
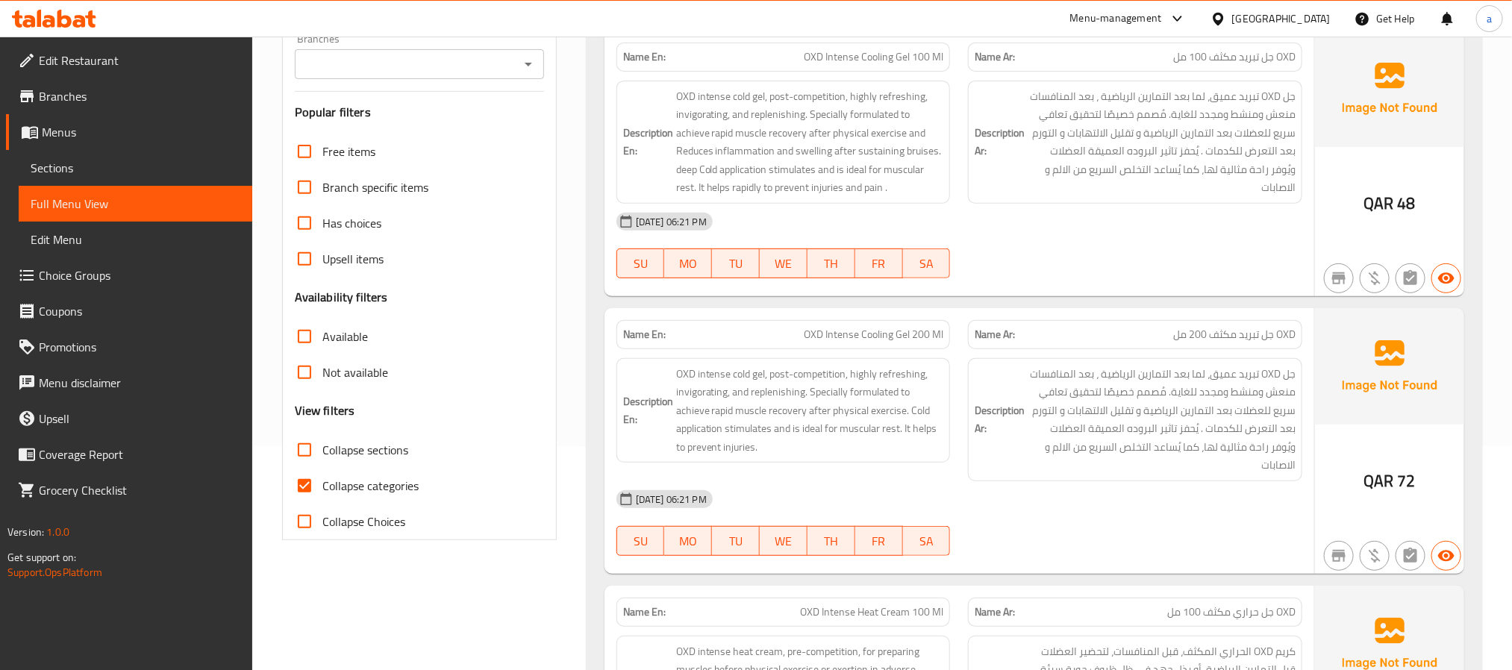
drag, startPoint x: 300, startPoint y: 493, endPoint x: 301, endPoint y: 478, distance: 14.9
click at [300, 493] on input "Collapse categories" at bounding box center [305, 486] width 36 height 36
checkbox input "false"
drag, startPoint x: 309, startPoint y: 464, endPoint x: 309, endPoint y: 455, distance: 9.0
click at [309, 460] on input "Collapse sections" at bounding box center [305, 450] width 36 height 36
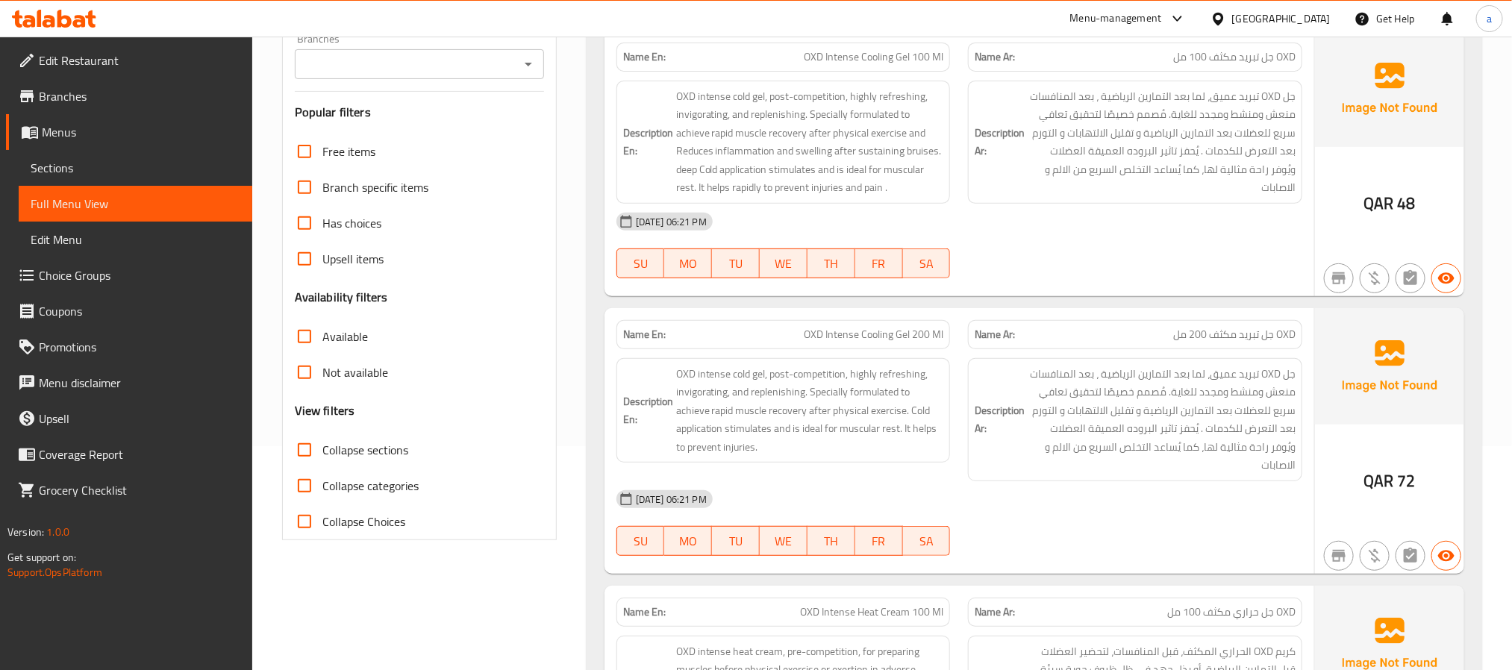
checkbox input "true"
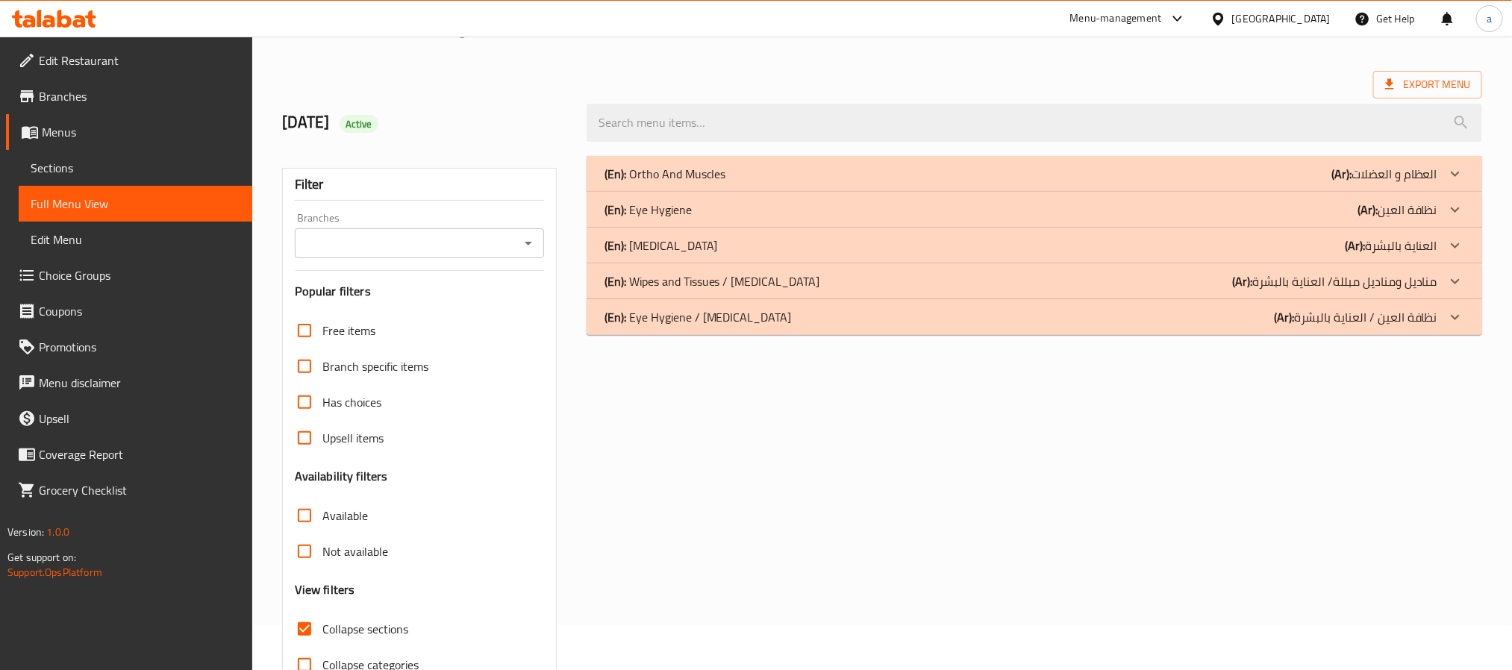
scroll to position [0, 0]
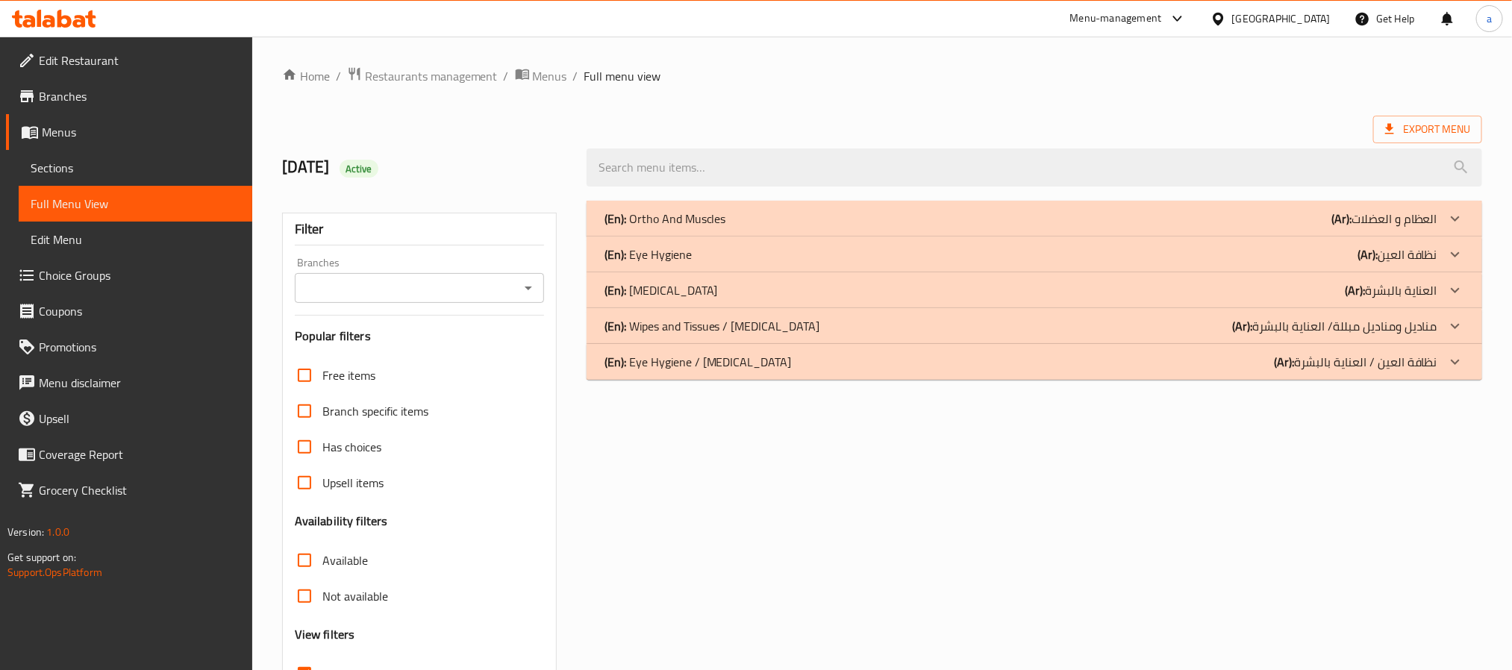
click at [876, 215] on div "(En): Ortho And [PERSON_NAME] (Ar): العظام و العضلات" at bounding box center [1021, 219] width 833 height 18
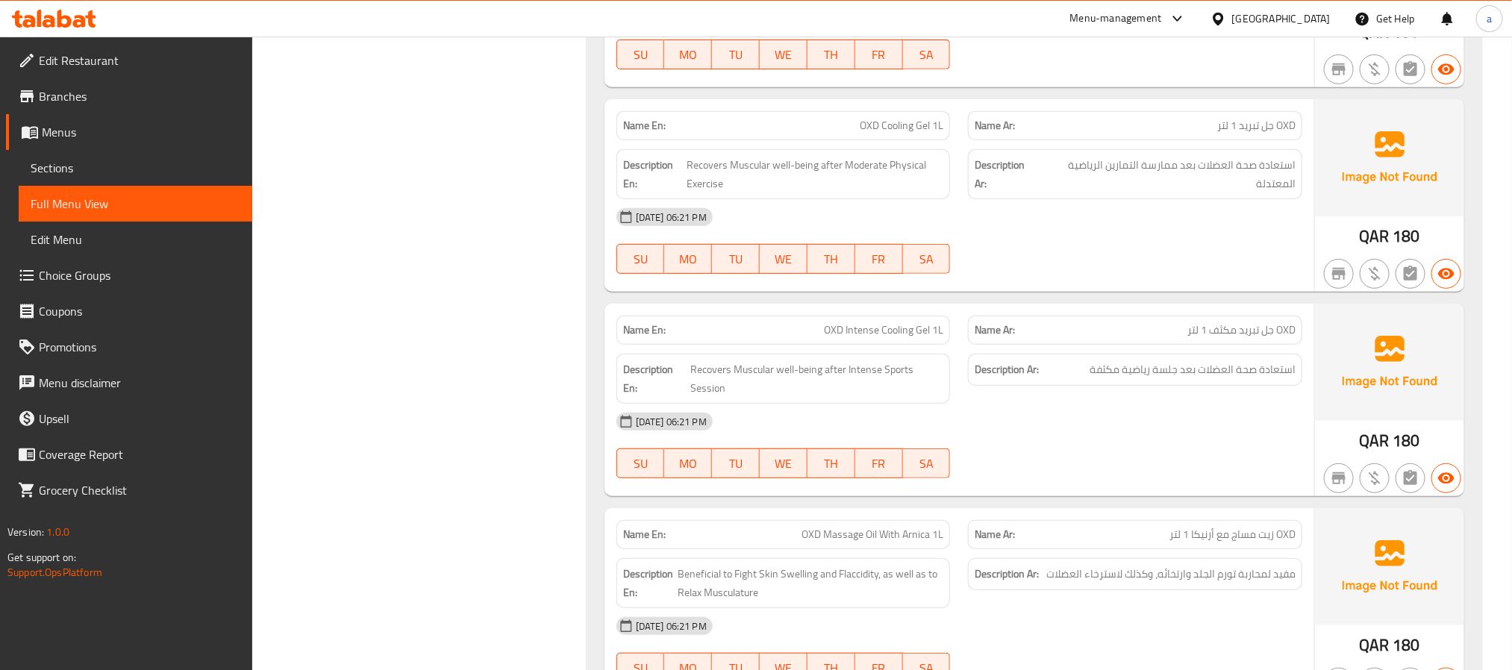
scroll to position [3830, 0]
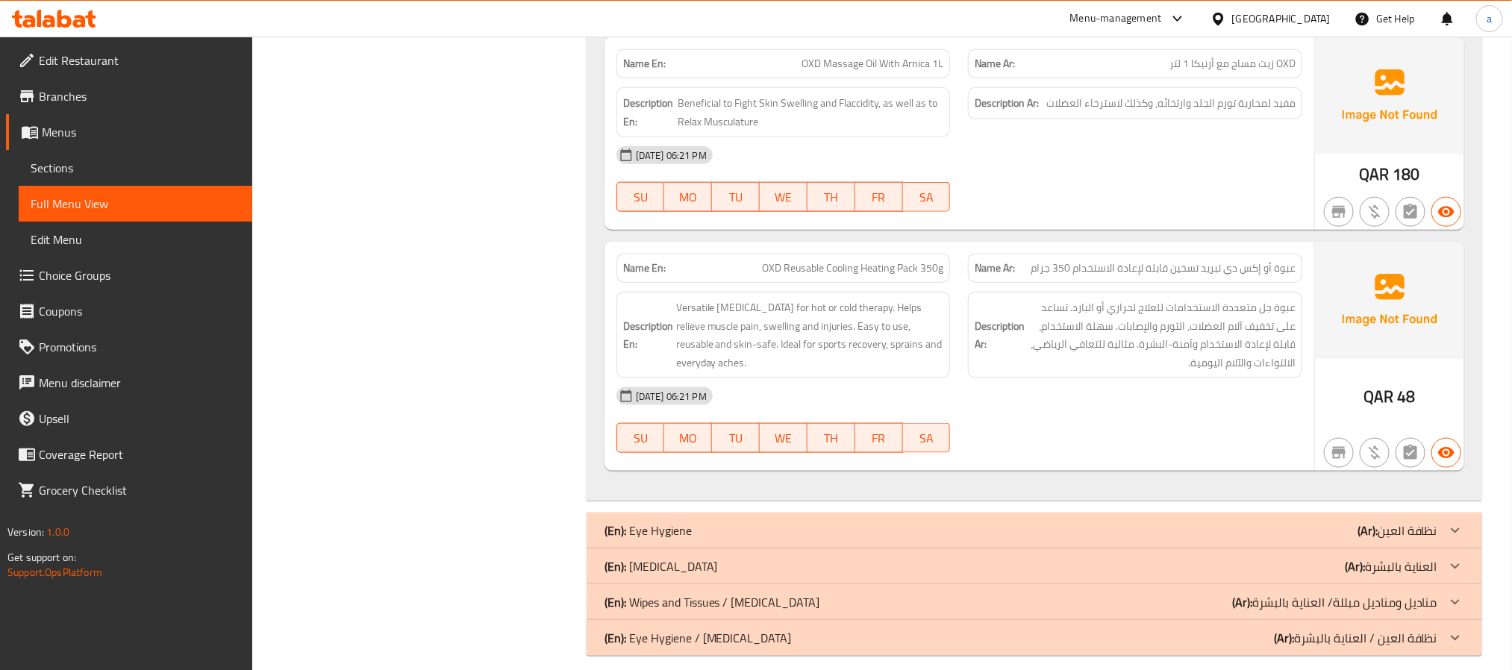
click at [723, 558] on div "(En): [MEDICAL_DATA] (Ar): العناية بالبشرة" at bounding box center [1021, 567] width 833 height 18
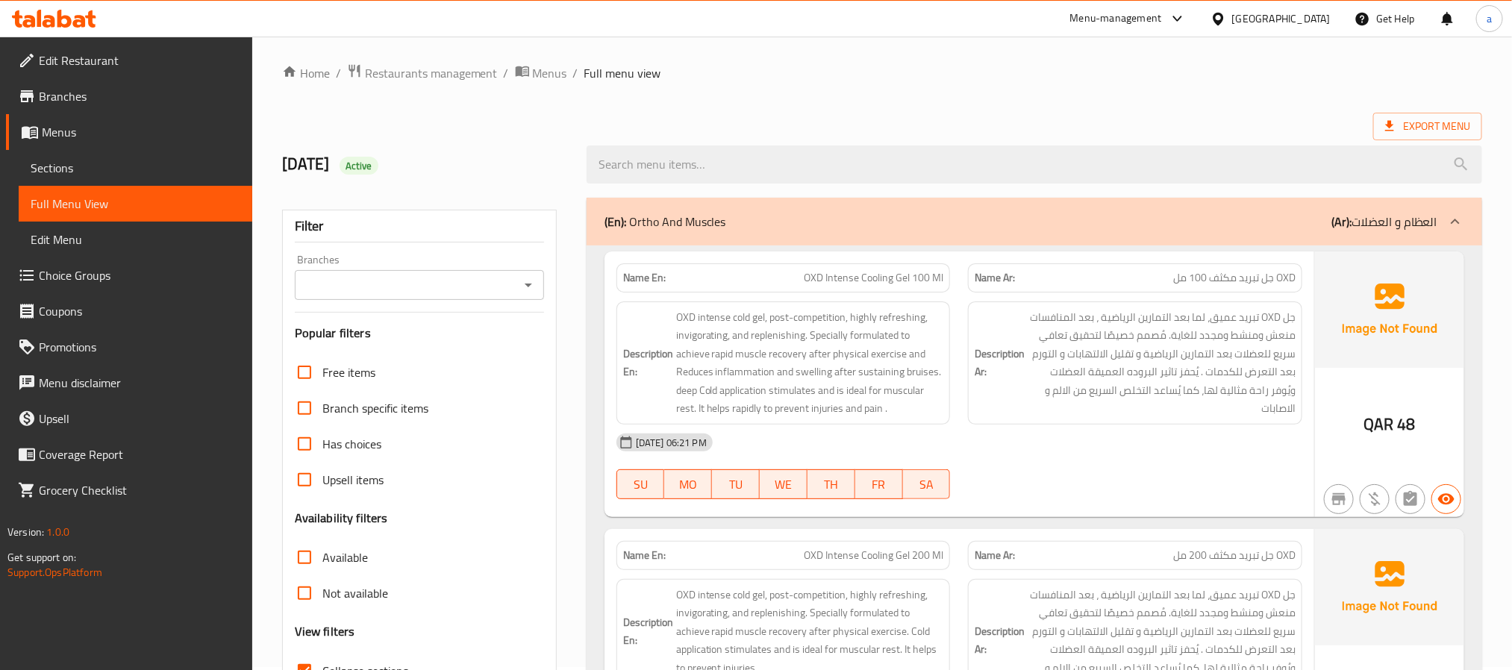
scroll to position [0, 0]
